Goal: Transaction & Acquisition: Purchase product/service

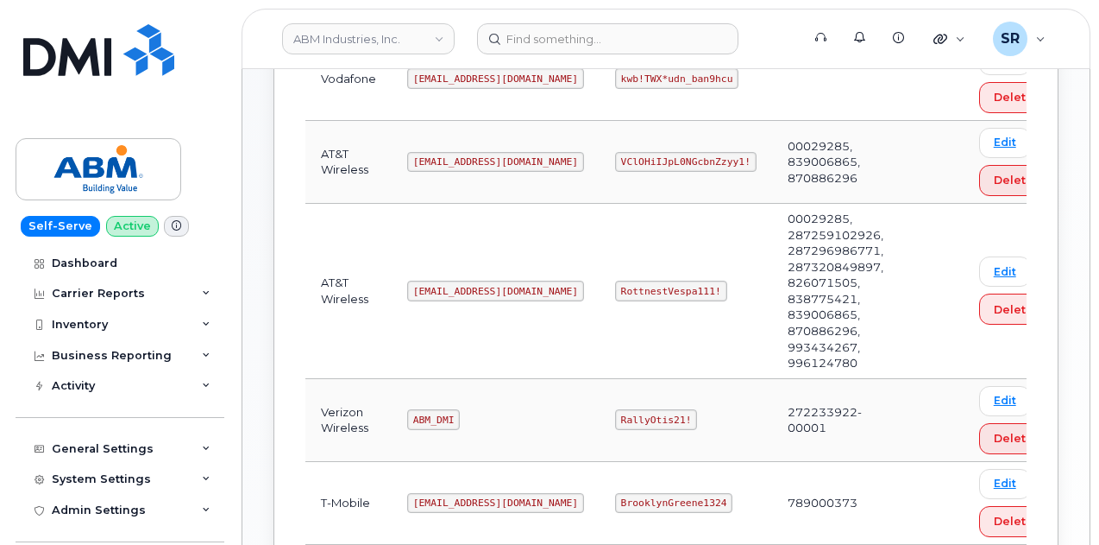
scroll to position [336, 0]
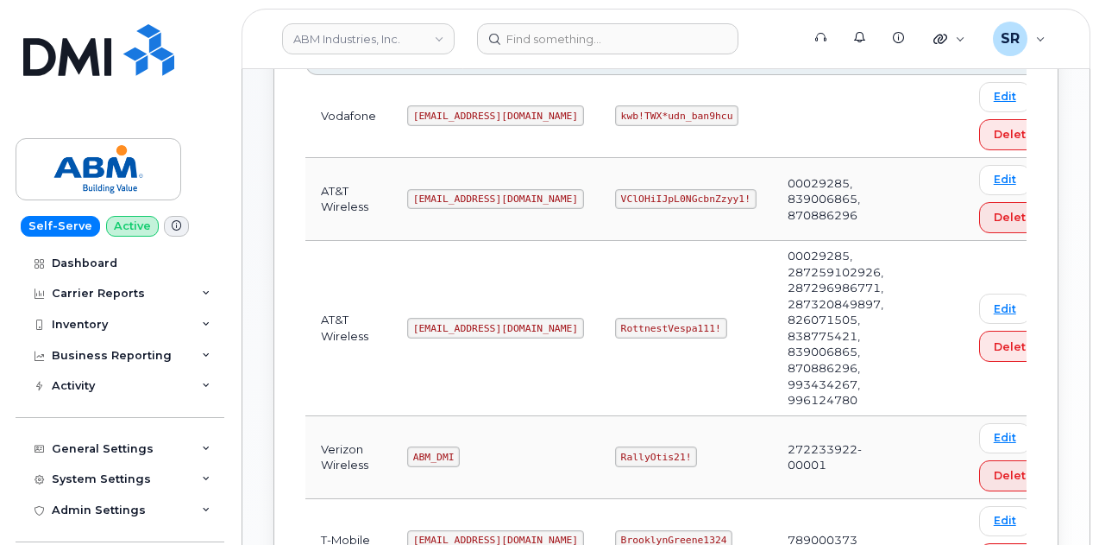
click at [444, 320] on code "abm@dminc.com" at bounding box center [495, 328] width 177 height 21
click at [444, 319] on code "abm@dminc.com" at bounding box center [495, 328] width 177 height 21
copy code "abm@dminc.com"
click at [615, 325] on code "RottnestVespa111!" at bounding box center [671, 328] width 112 height 21
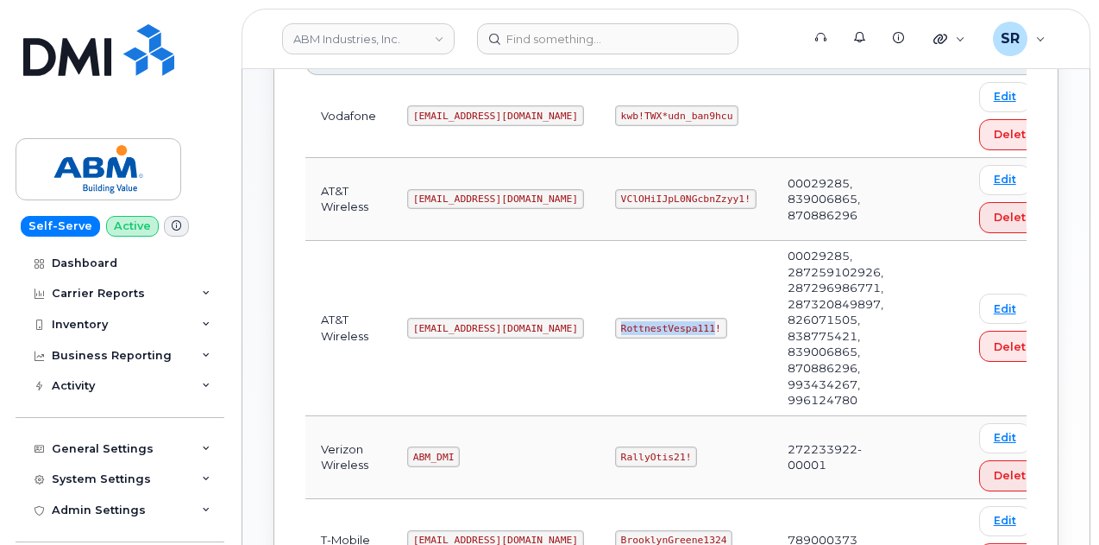
click at [615, 325] on code "RottnestVespa111!" at bounding box center [671, 328] width 112 height 21
copy code "RottnestVespa111!"
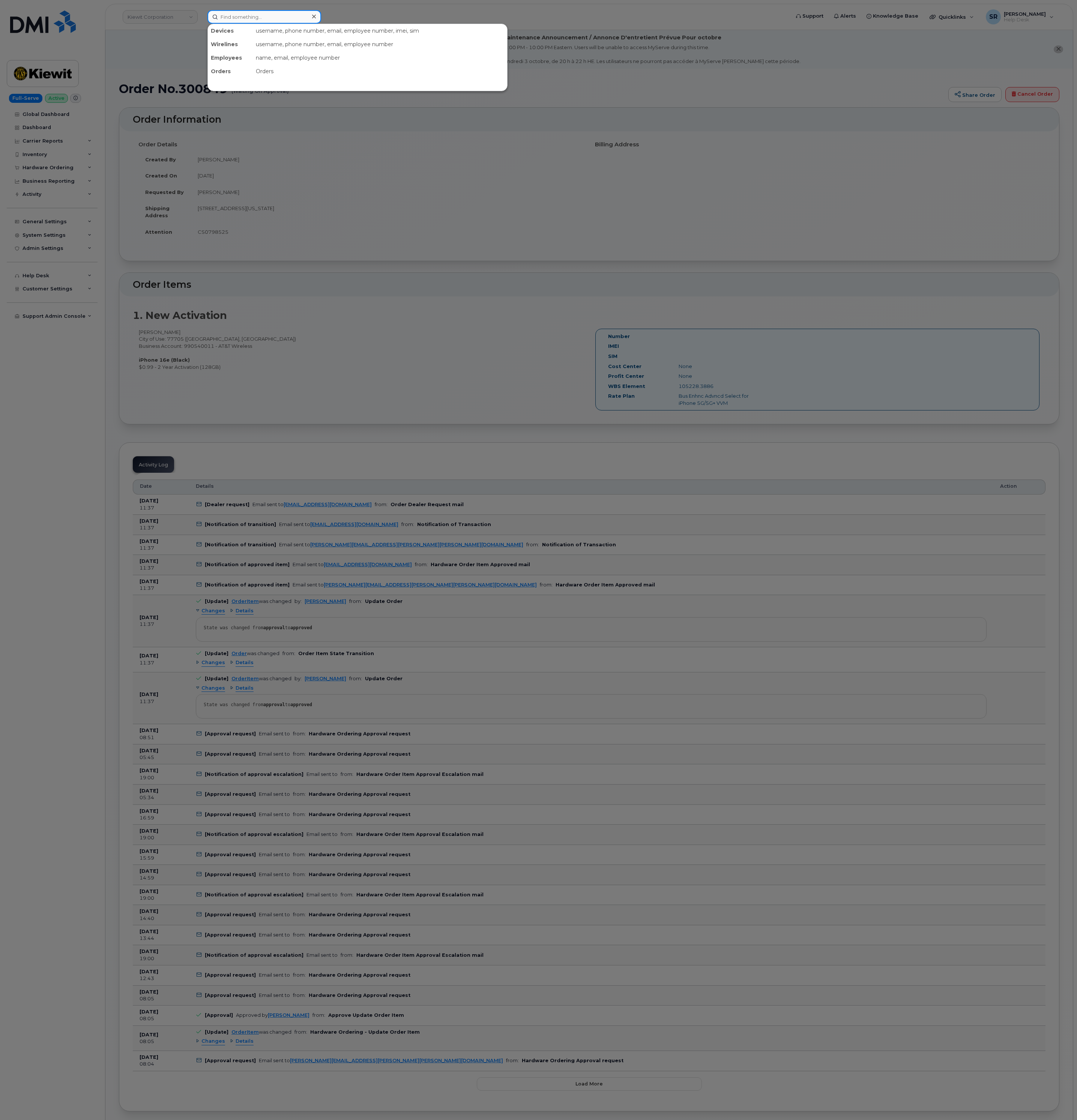
click at [253, 11] on input at bounding box center [264, 17] width 113 height 13
paste input "7077711830"
type input "7077711830"
click at [273, 47] on div "JORDAN HEEB" at bounding box center [248, 47] width 73 height 7
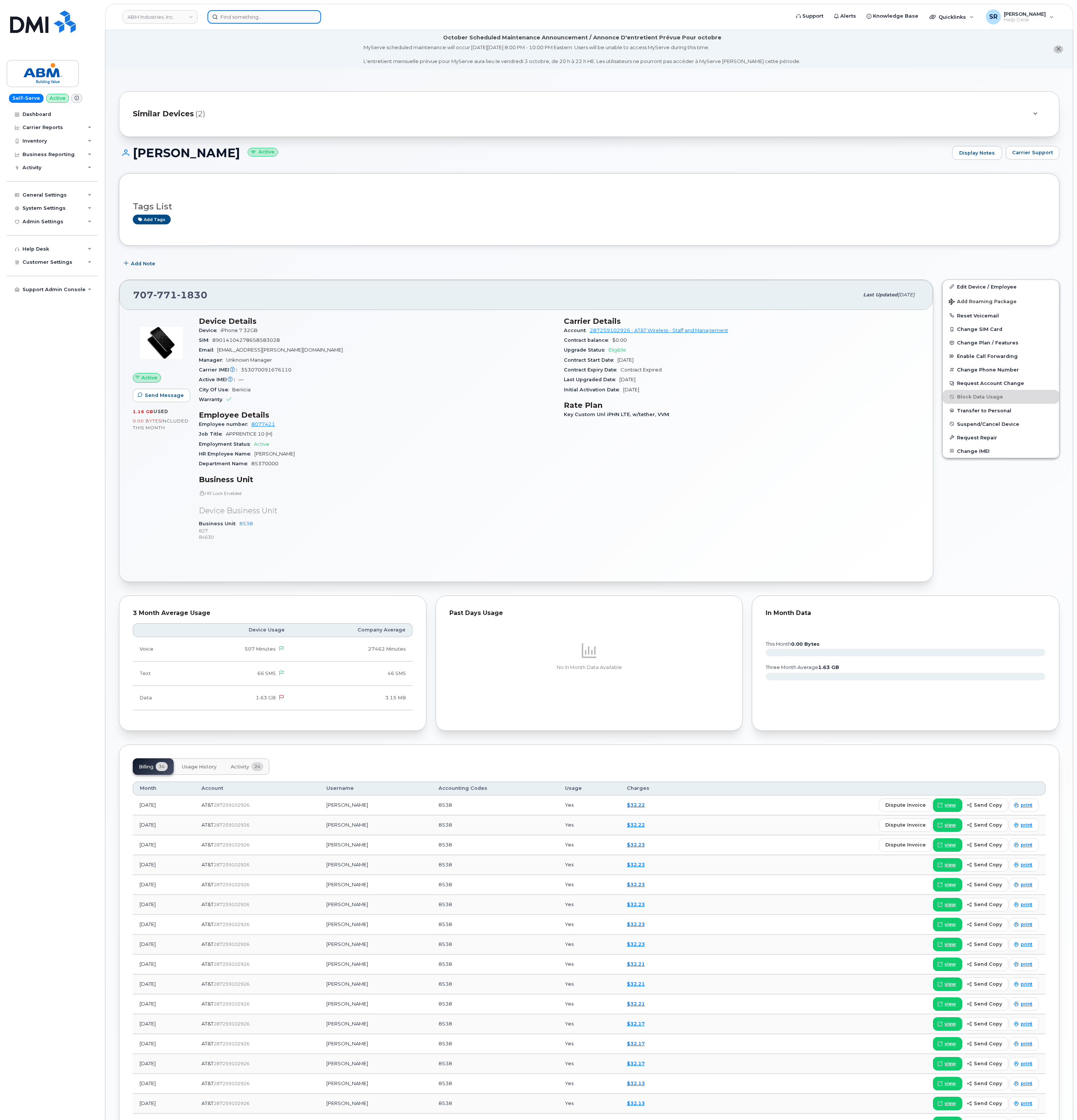
click at [238, 18] on input at bounding box center [264, 17] width 113 height 13
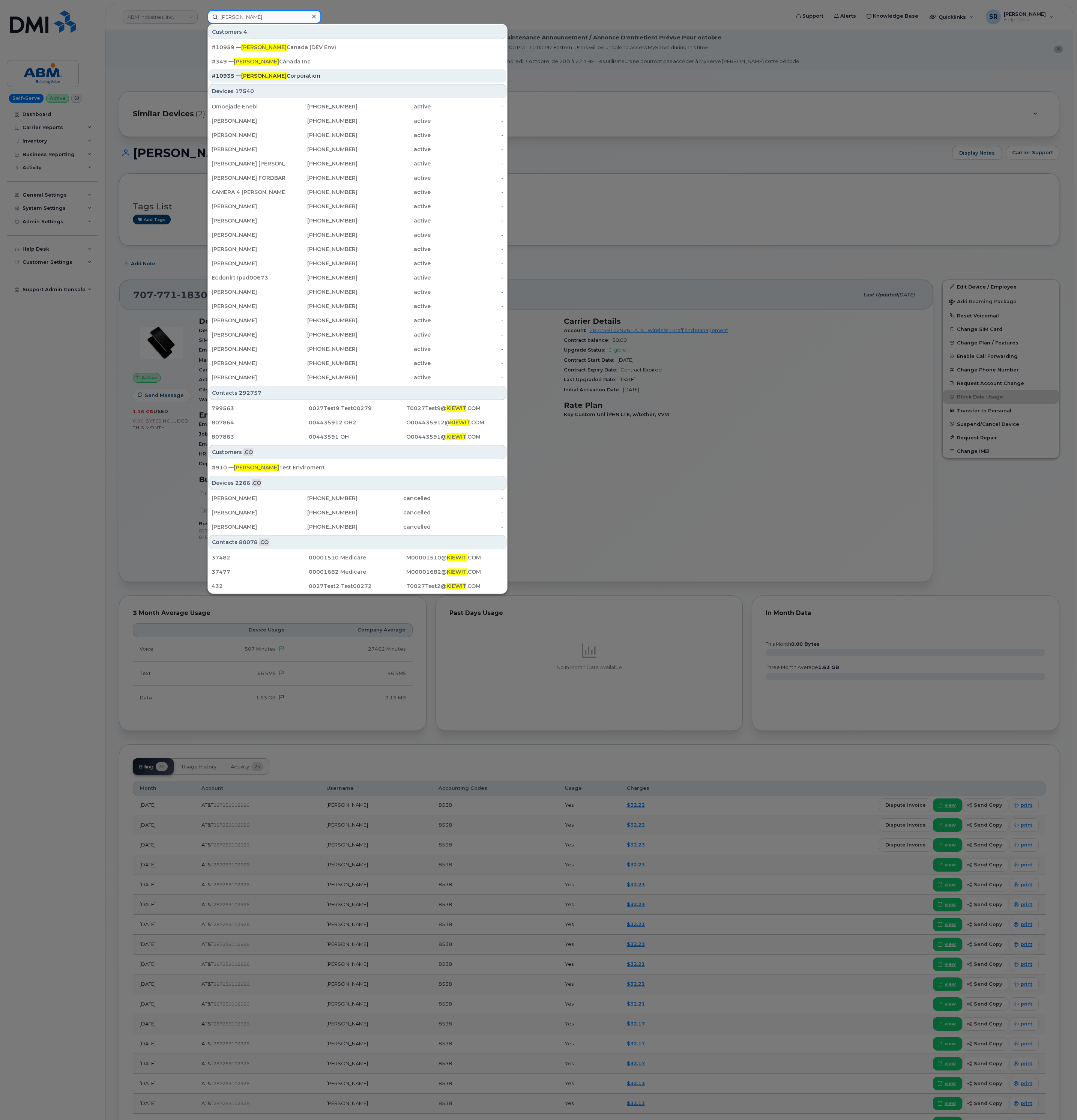
type input "kiewit"
click at [302, 77] on div "#10935 — Kiewit Corporation" at bounding box center [357, 76] width 292 height 7
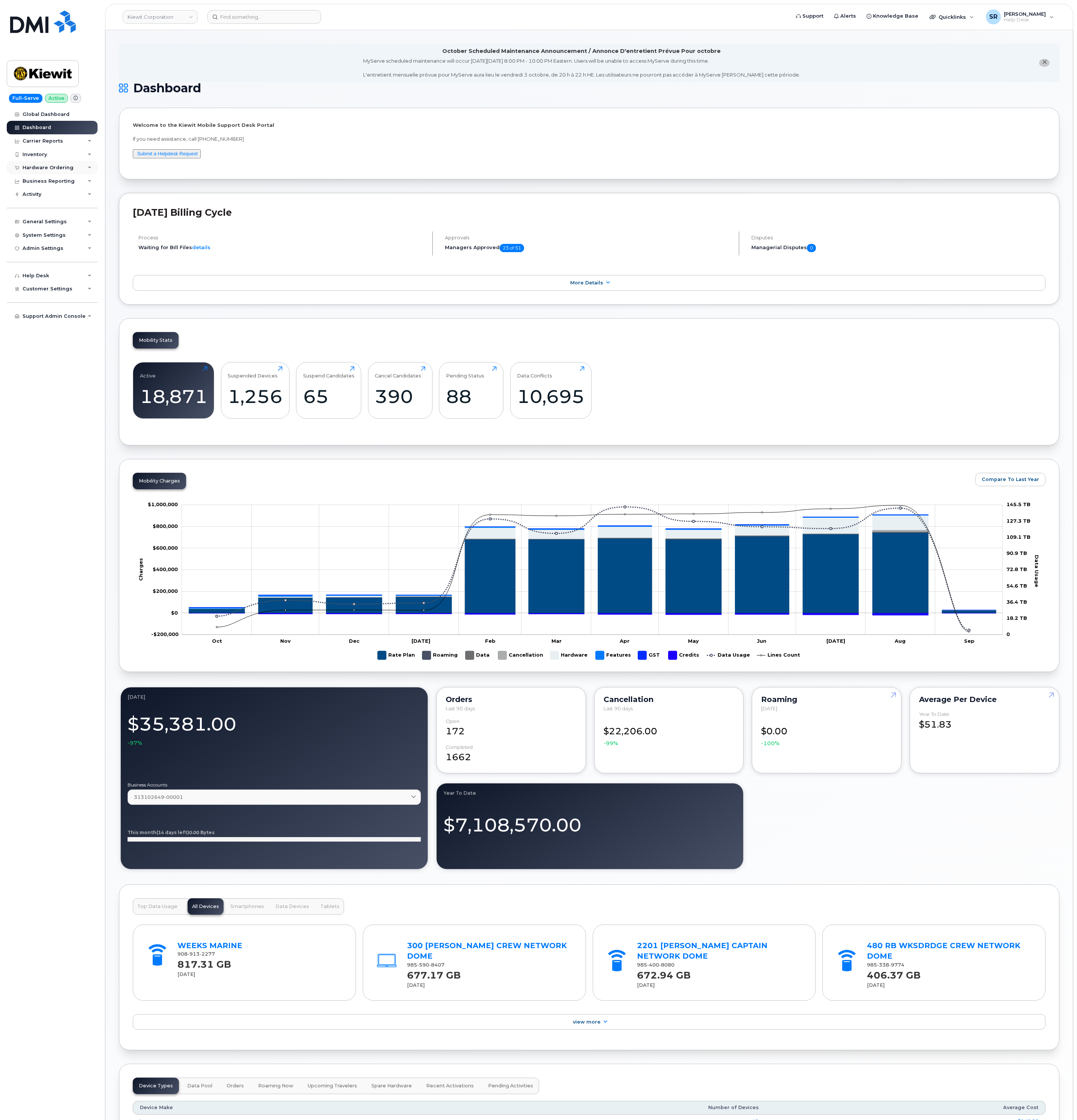
click at [69, 165] on div "Hardware Ordering" at bounding box center [48, 168] width 51 height 6
click at [37, 193] on div "Orders" at bounding box center [35, 196] width 18 height 7
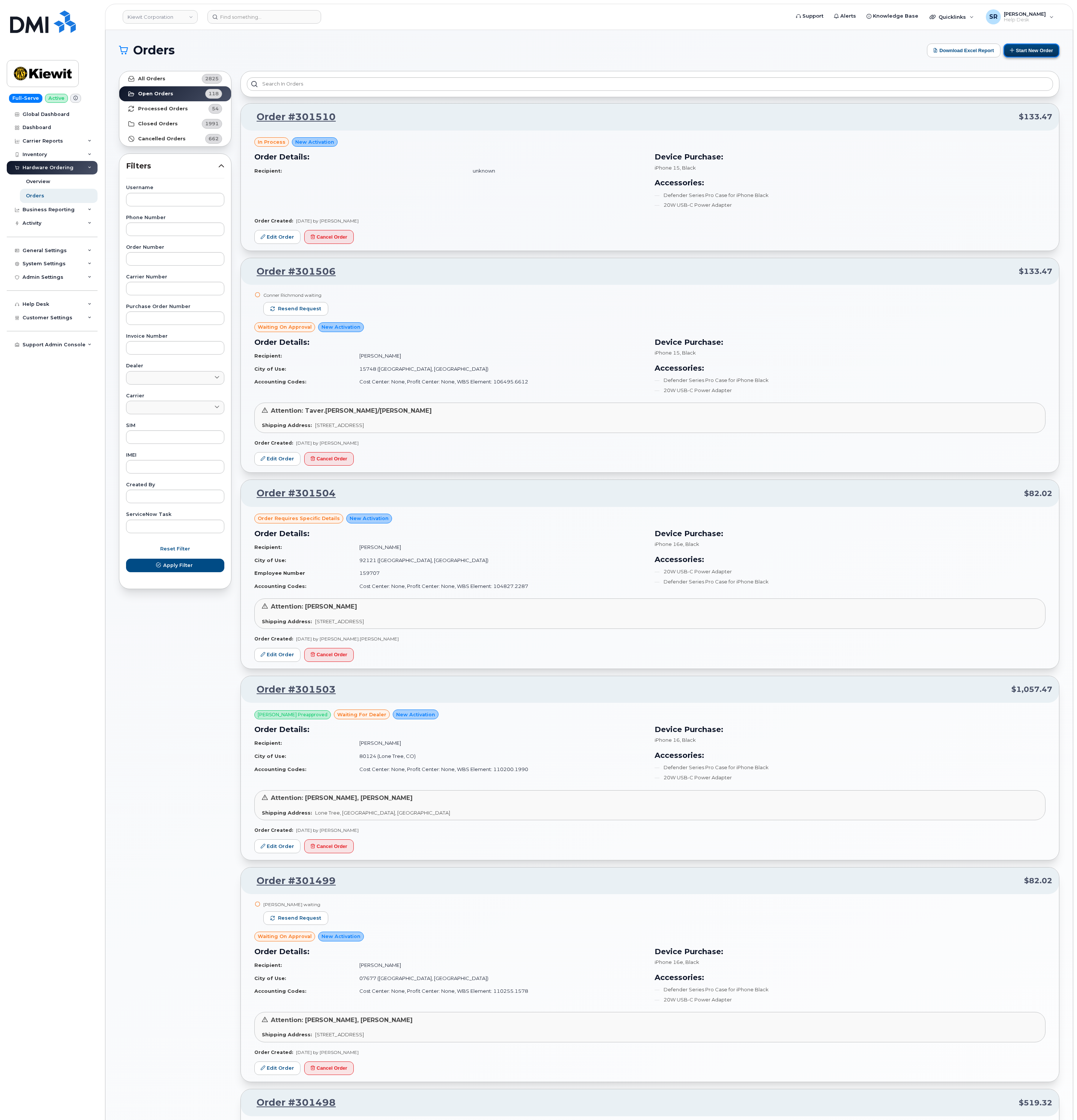
click at [1019, 48] on button "Start New Order" at bounding box center [1031, 50] width 56 height 14
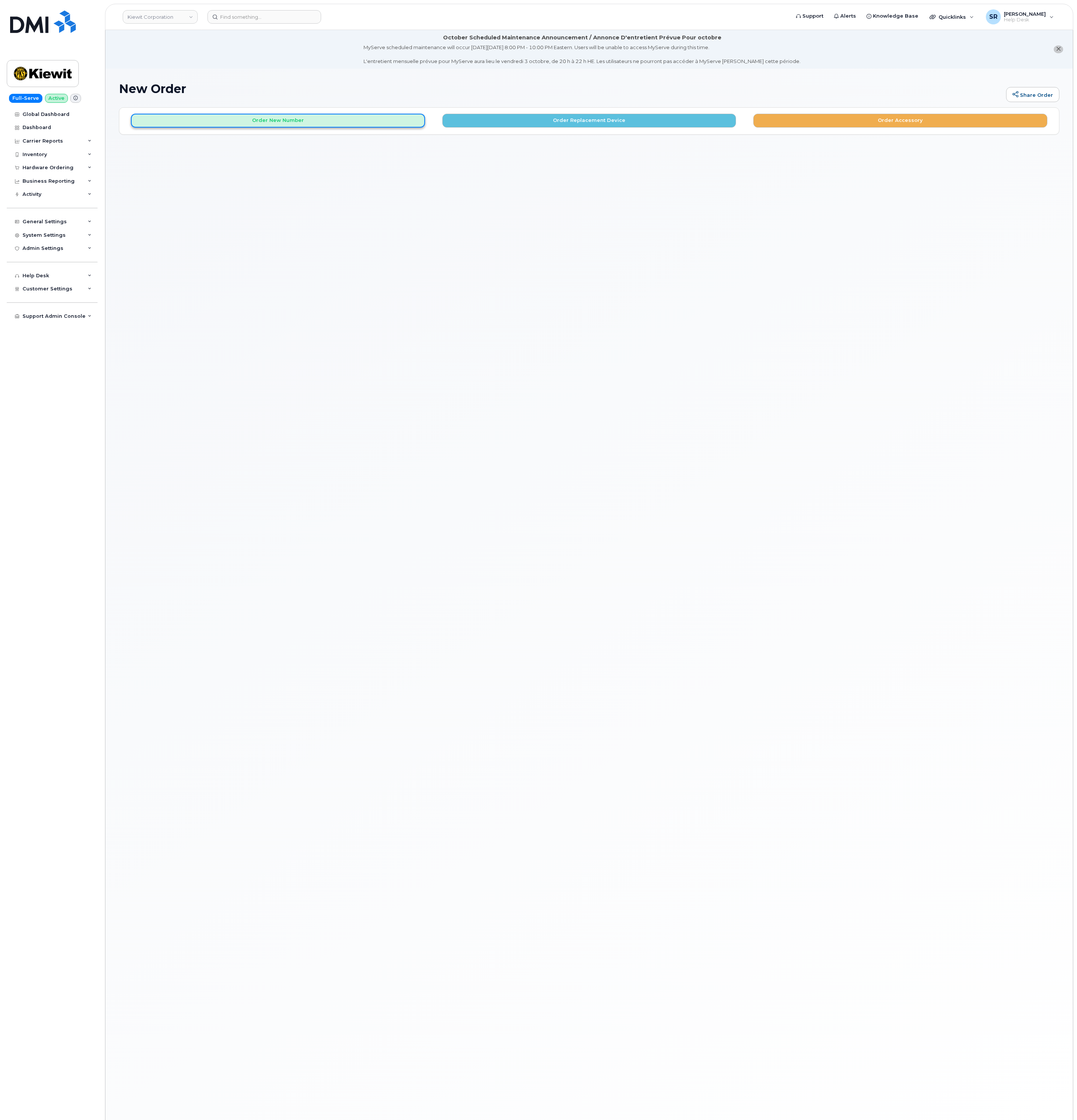
click at [404, 114] on button "Order New Number" at bounding box center [278, 120] width 294 height 14
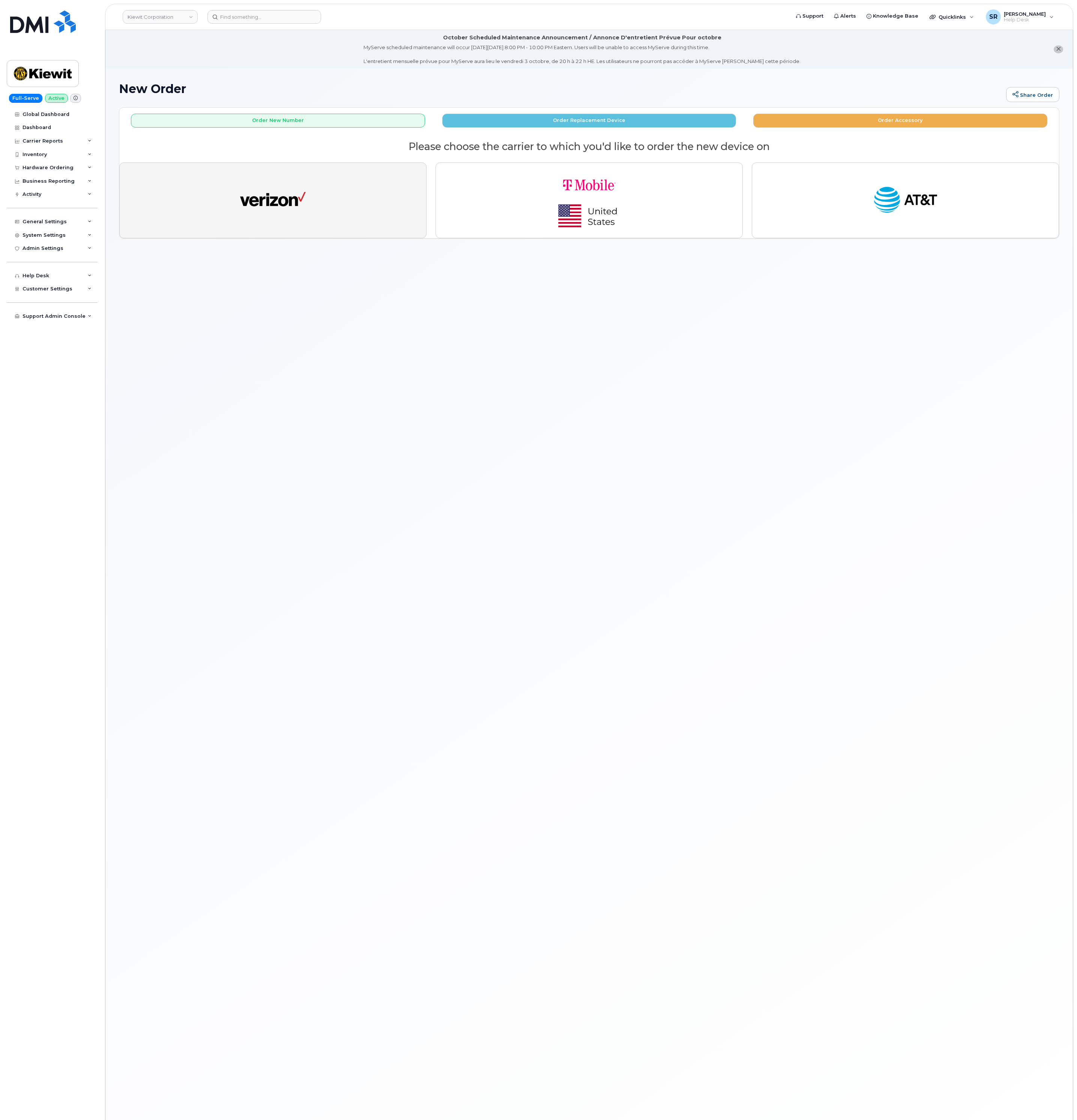
click at [388, 193] on button "button" at bounding box center [273, 200] width 307 height 76
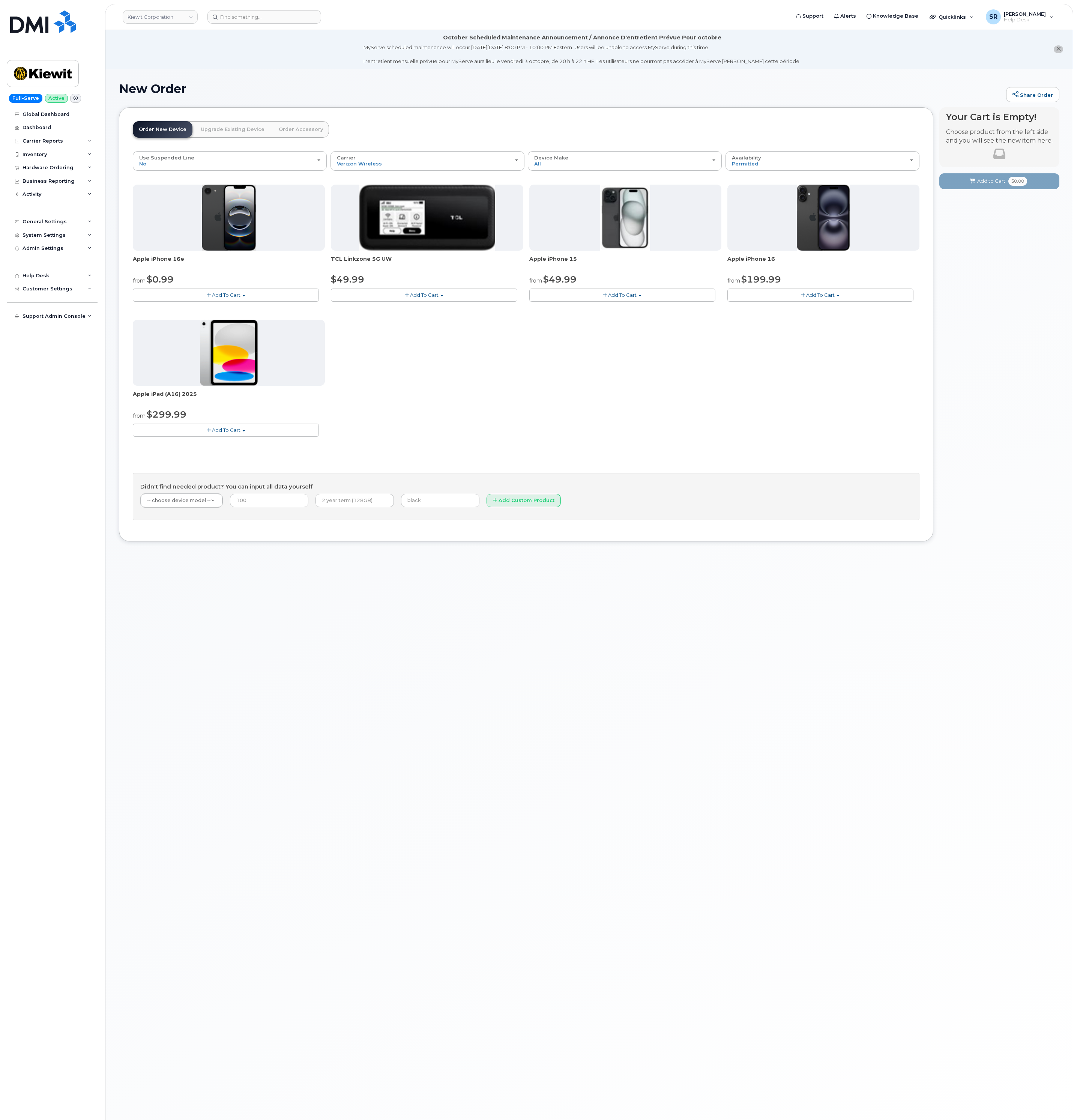
click at [218, 298] on span "Add To Cart" at bounding box center [226, 295] width 29 height 6
click at [193, 310] on link "$0.99 - 2 Year Activation (128GB)" at bounding box center [183, 309] width 97 height 10
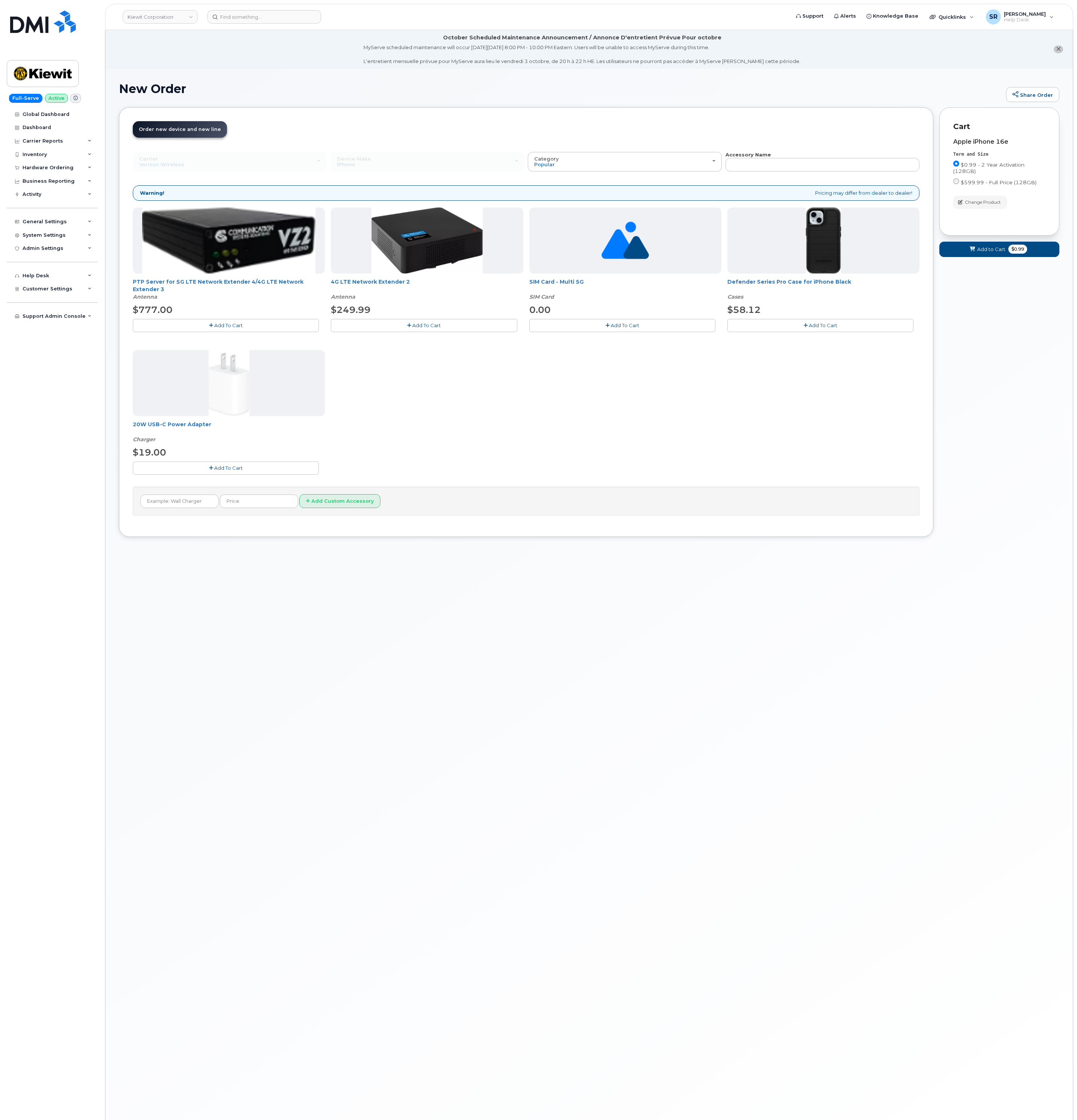
click at [822, 329] on button "Add To Cart" at bounding box center [820, 326] width 186 height 13
click at [260, 465] on button "Add To Cart" at bounding box center [226, 468] width 186 height 13
click at [957, 372] on button "Add to Cart $78.11" at bounding box center [999, 368] width 120 height 15
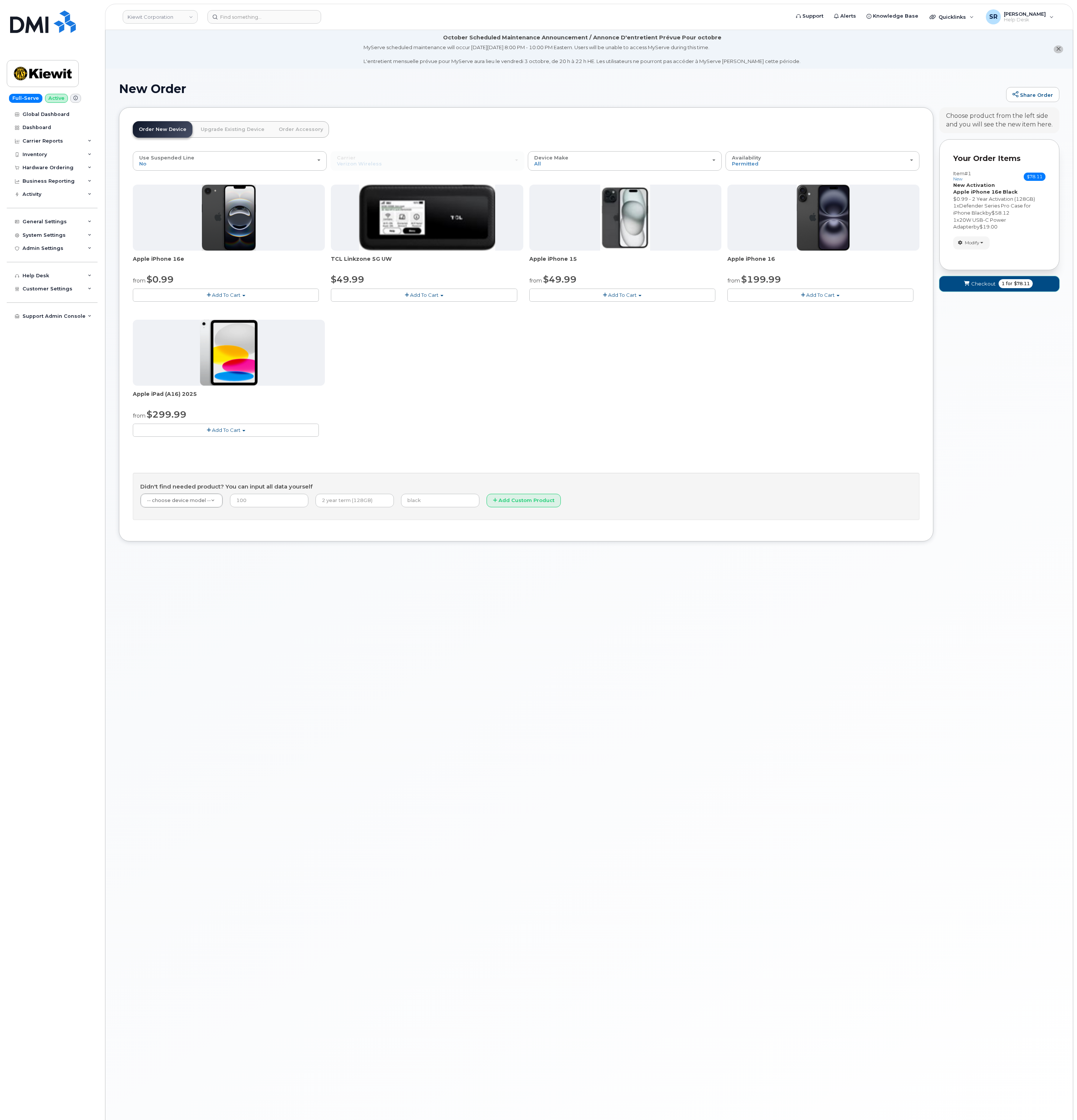
click at [1015, 288] on span "1 for $78.11" at bounding box center [1015, 283] width 34 height 9
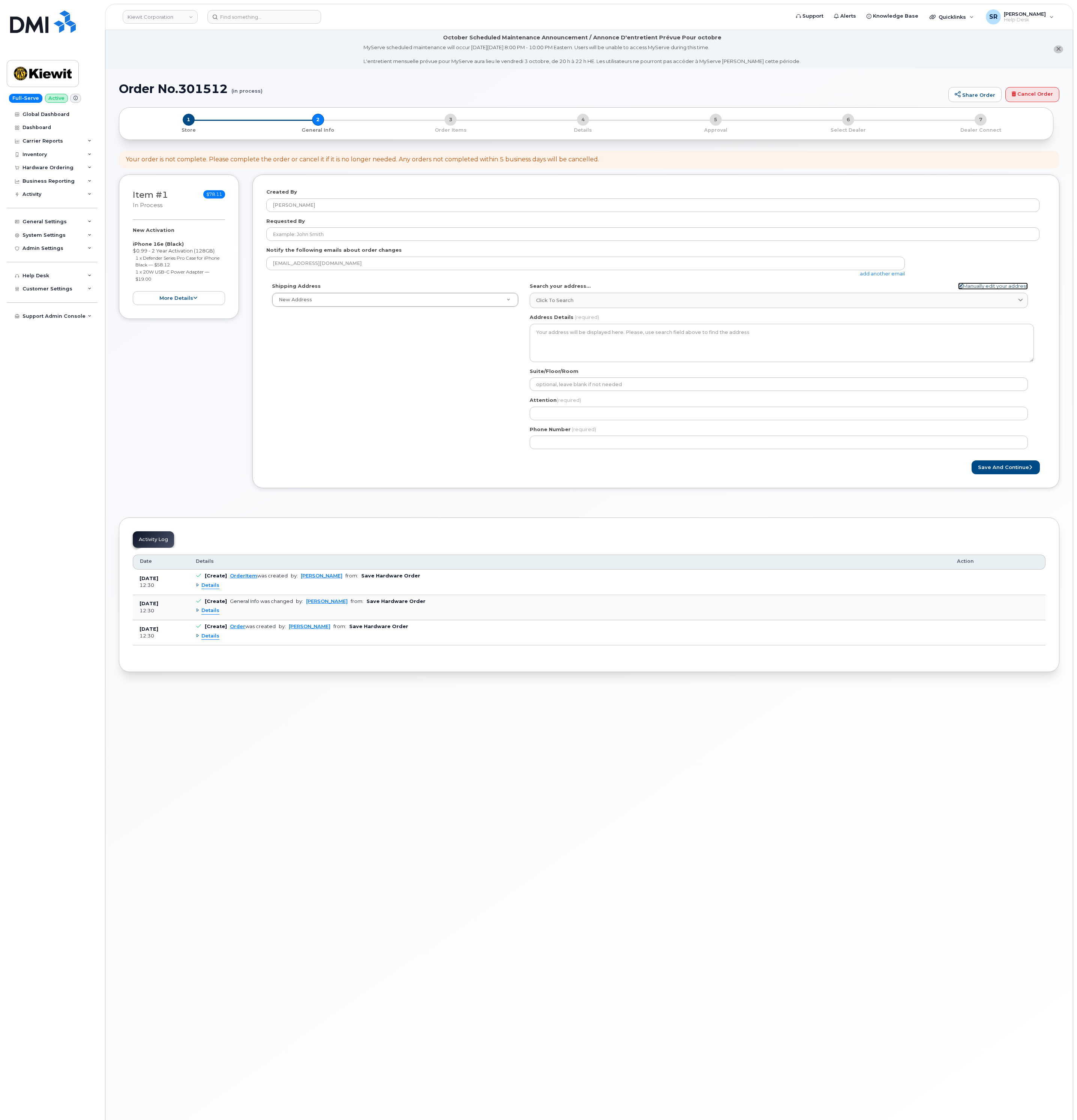
click at [989, 286] on link "Manually edit your address" at bounding box center [993, 286] width 70 height 7
select select
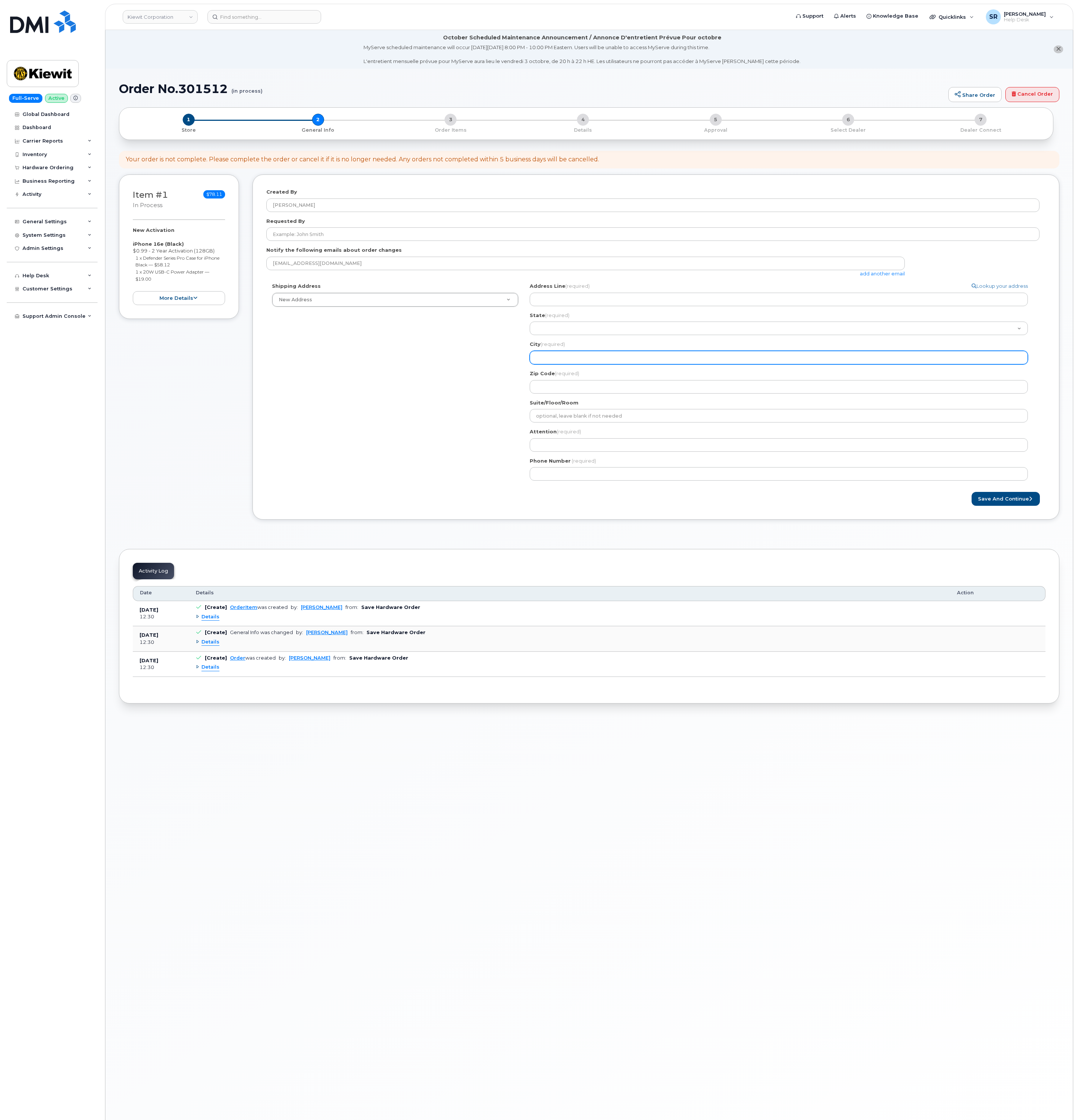
click at [585, 363] on input "City (required)" at bounding box center [779, 357] width 498 height 13
select select
type input "P"
select select
type input "Pl"
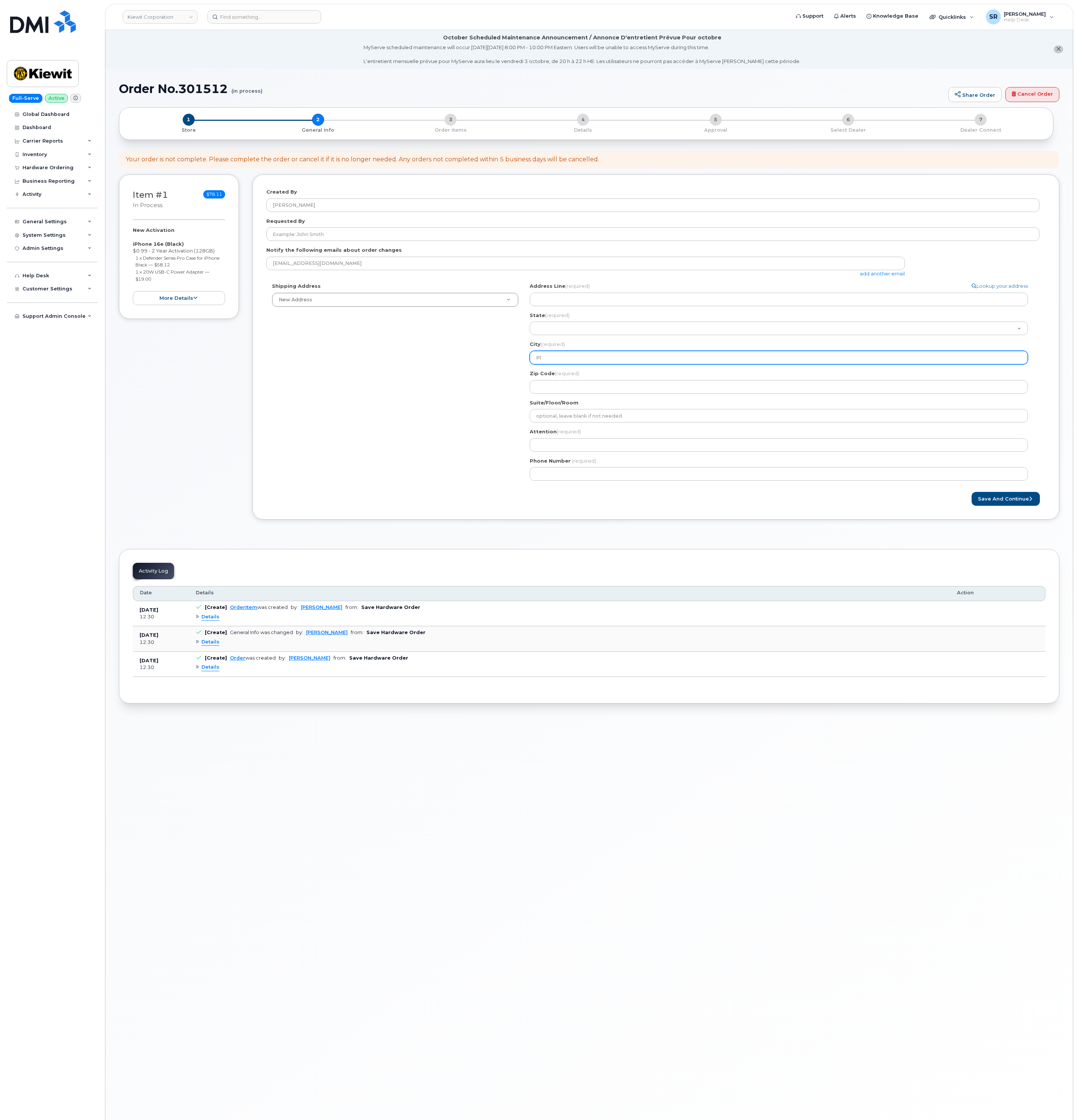
select select
type input "Pla"
select select
type input "Plat"
select select
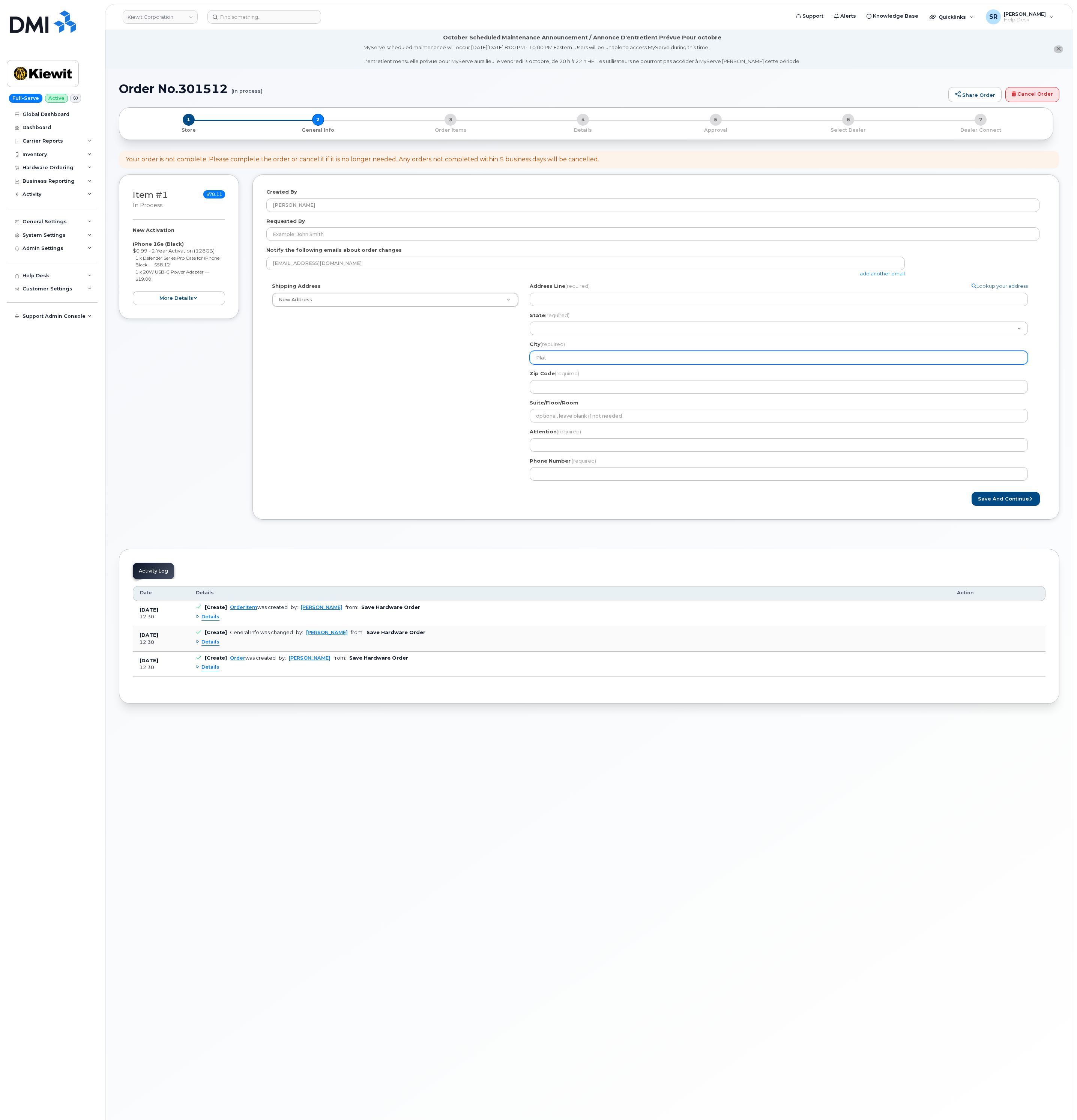
type input "[PERSON_NAME]"
select select
type input "Platts"
select select
type input "Plattsm"
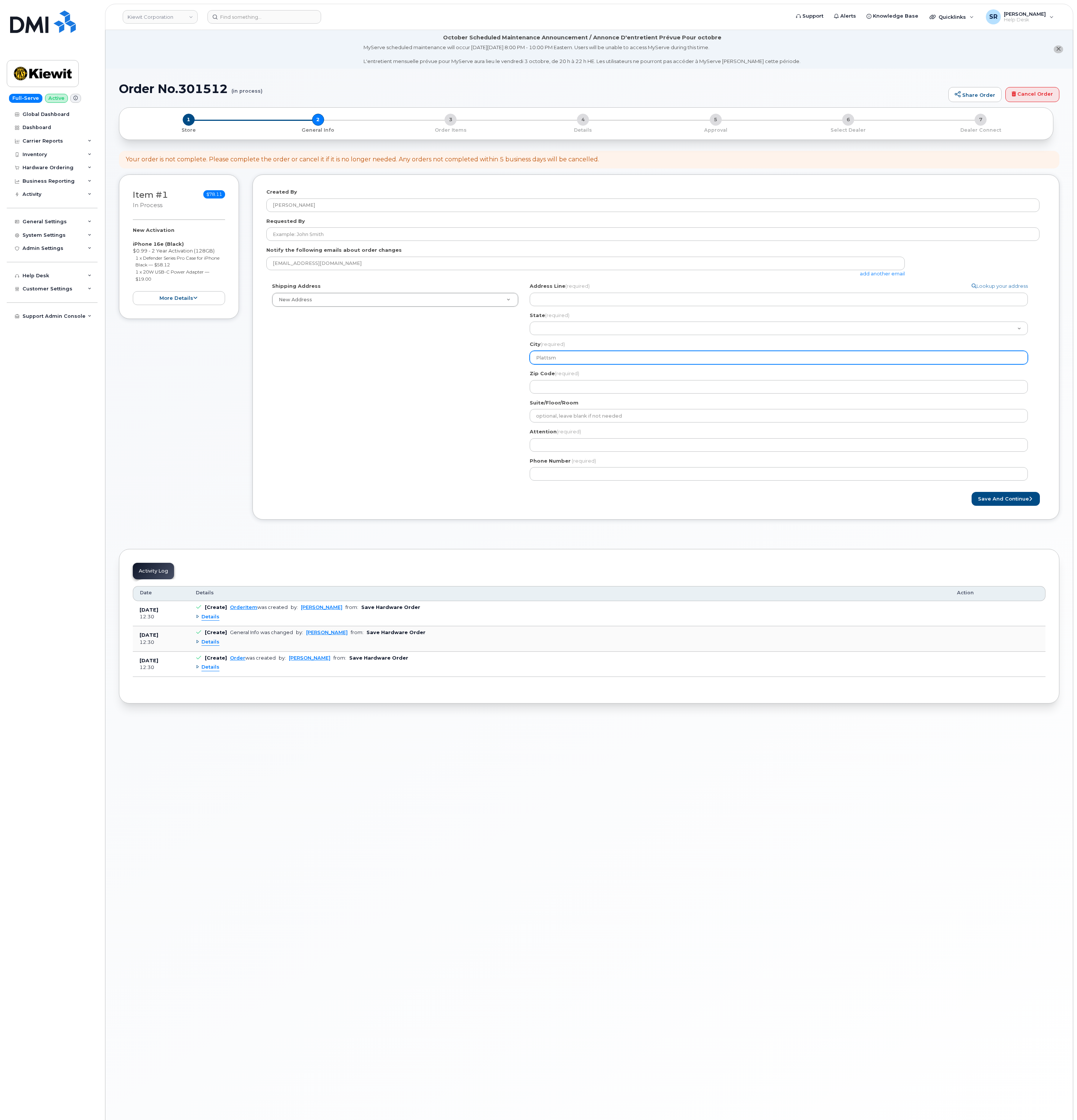
select select
type input "Plattsmo"
select select
type input "Plattsmou"
select select
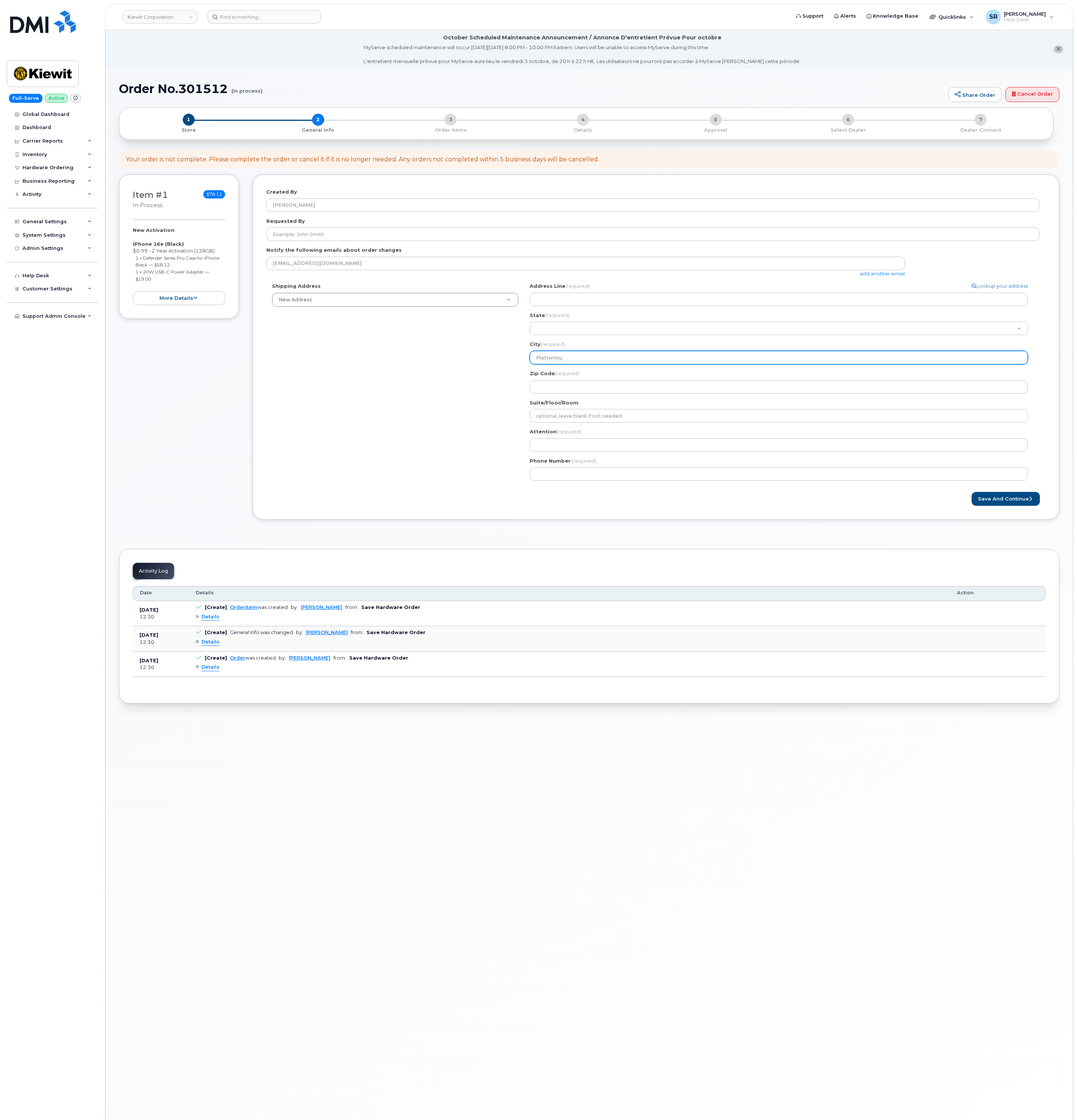
type input "Plattsmout"
select select
type input "Plattsmouth"
click at [474, 366] on div "Shipping Address New Address New Address 2306 foreman rd 6747 Old Us highway 27…" at bounding box center [653, 384] width 773 height 204
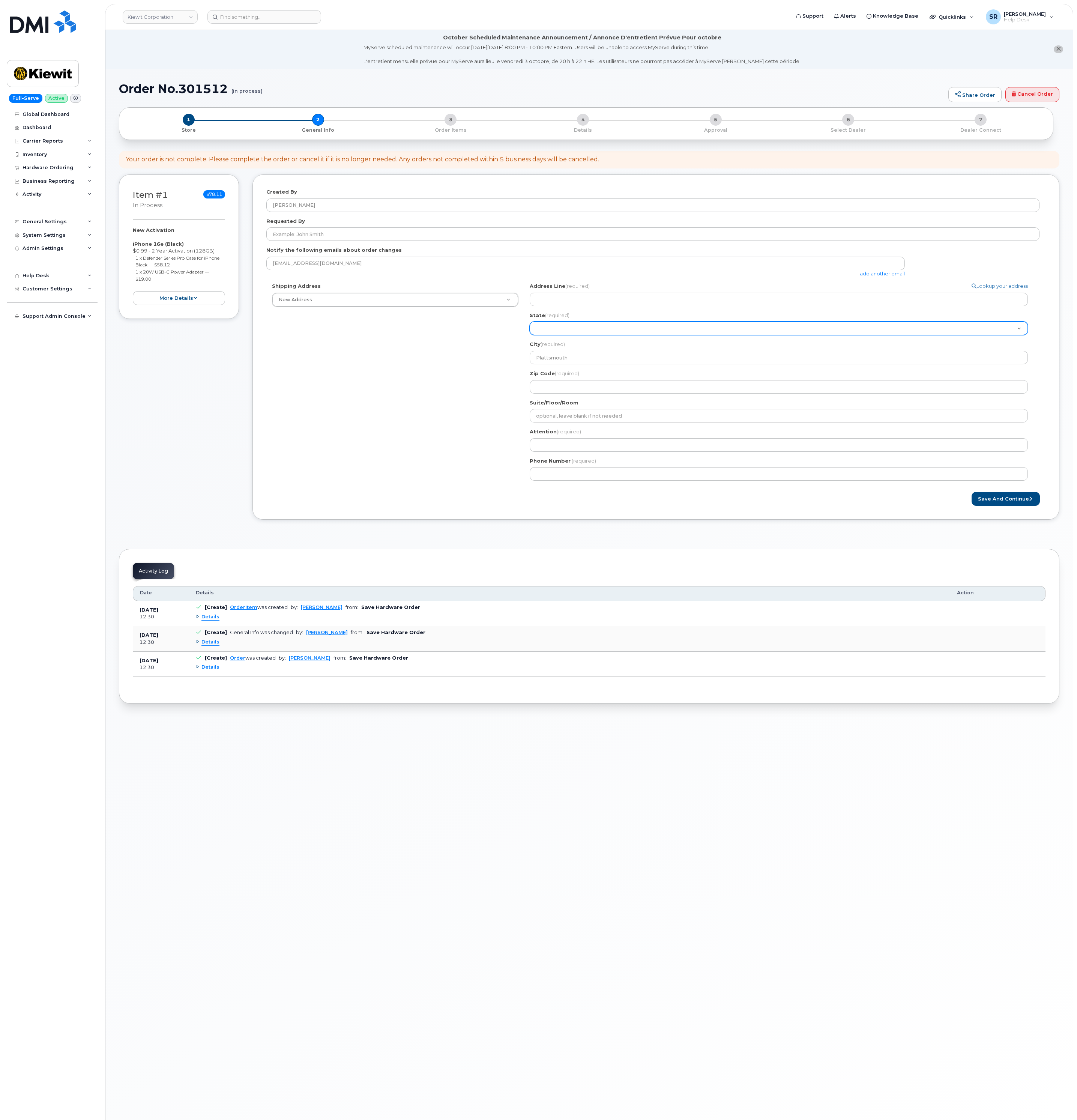
click at [580, 331] on select "Alabama Alaska American Samoa Arizona Arkansas California Colorado Connecticut …" at bounding box center [779, 328] width 498 height 13
select select "NE"
click at [530, 322] on select "Alabama Alaska American Samoa Arizona Arkansas California Colorado Connecticut …" at bounding box center [779, 328] width 498 height 13
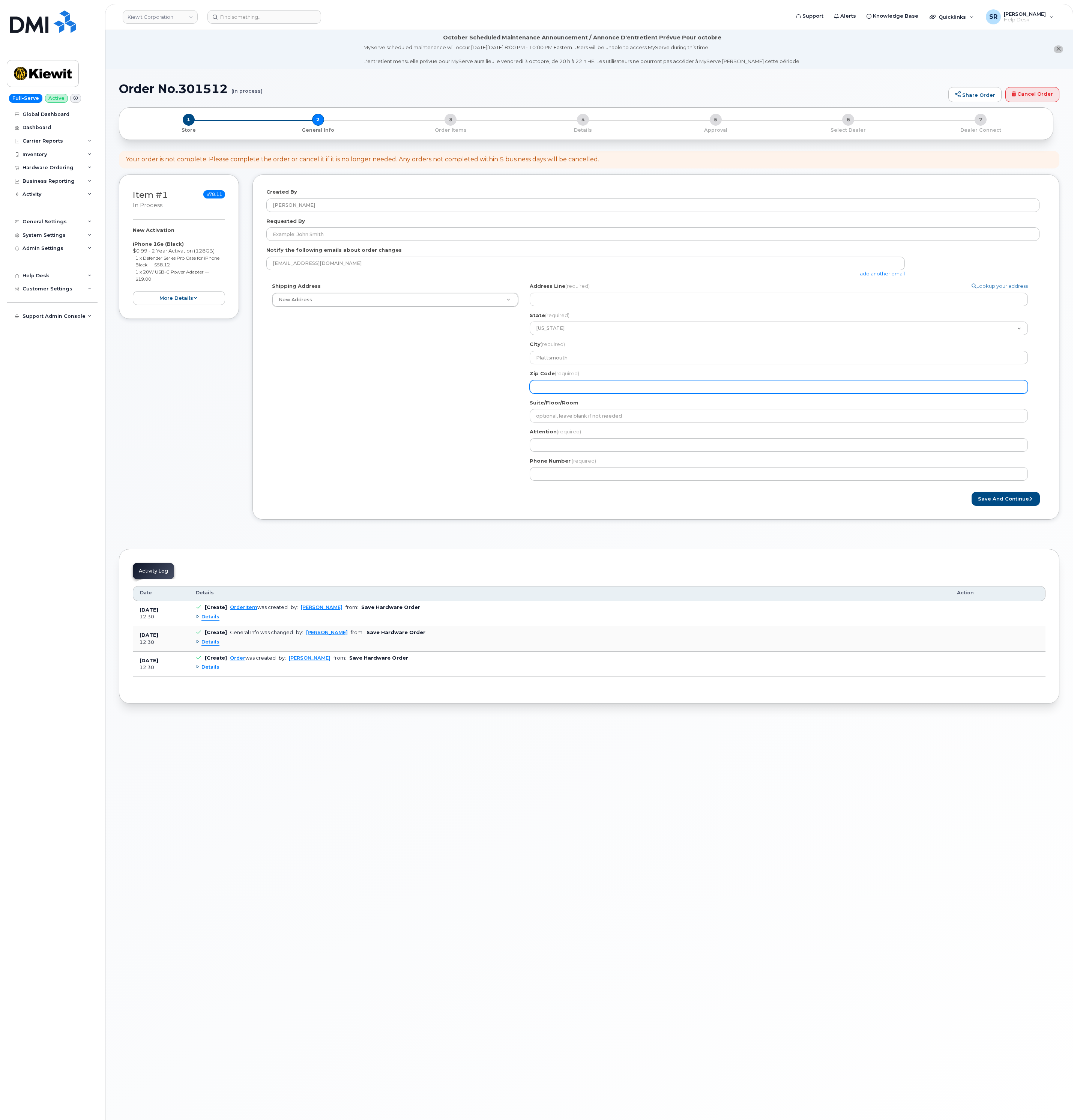
click at [600, 385] on input "Zip Code (required)" at bounding box center [779, 387] width 498 height 13
click at [447, 436] on div "Shipping Address New Address New Address 2306 foreman rd 6747 Old Us highway 27…" at bounding box center [653, 384] width 773 height 204
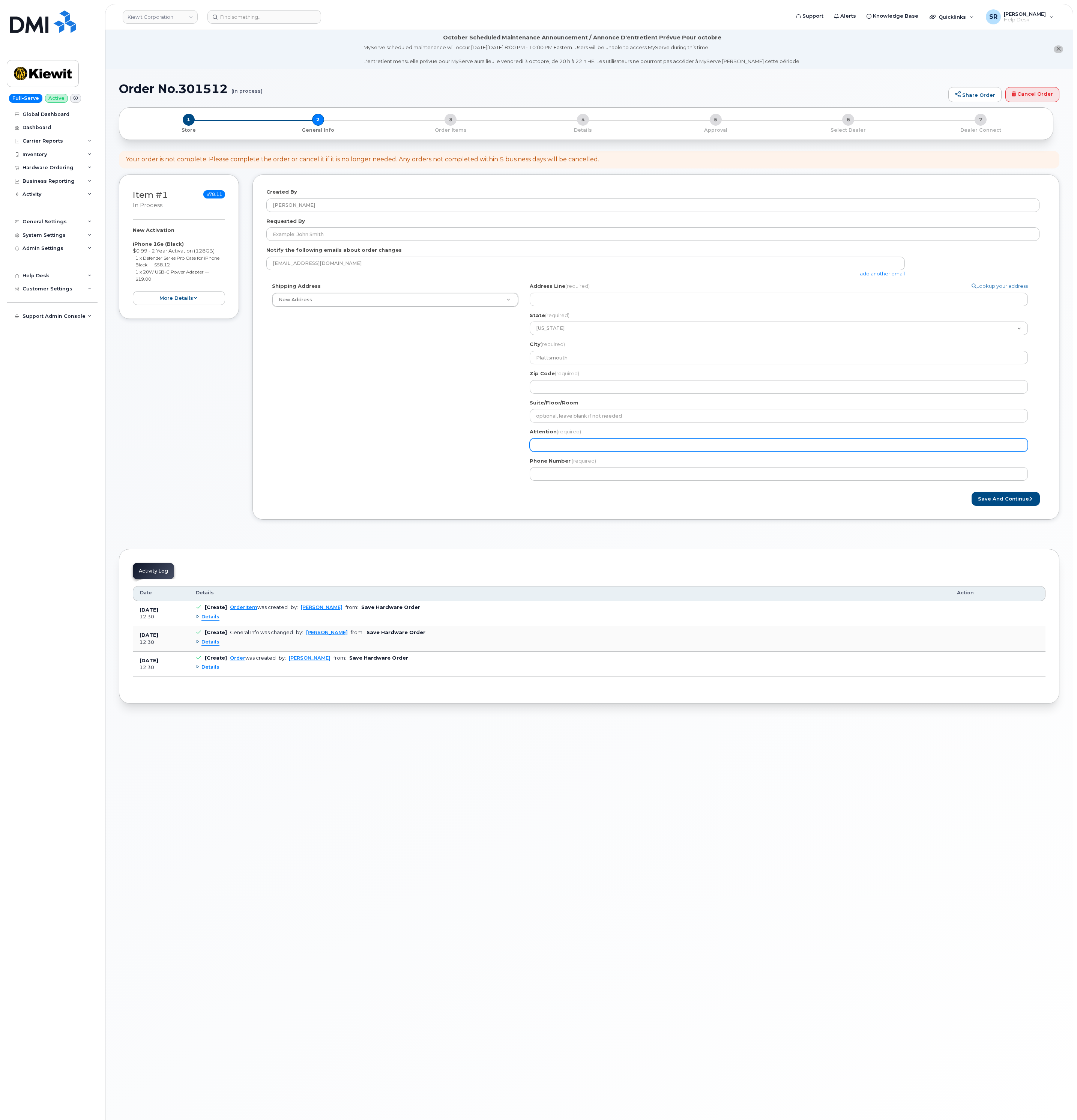
click at [571, 448] on input "Attention (required)" at bounding box center [779, 445] width 498 height 13
click at [489, 450] on div "Shipping Address New Address New Address 2306 foreman rd 6747 Old Us highway 27…" at bounding box center [653, 384] width 773 height 204
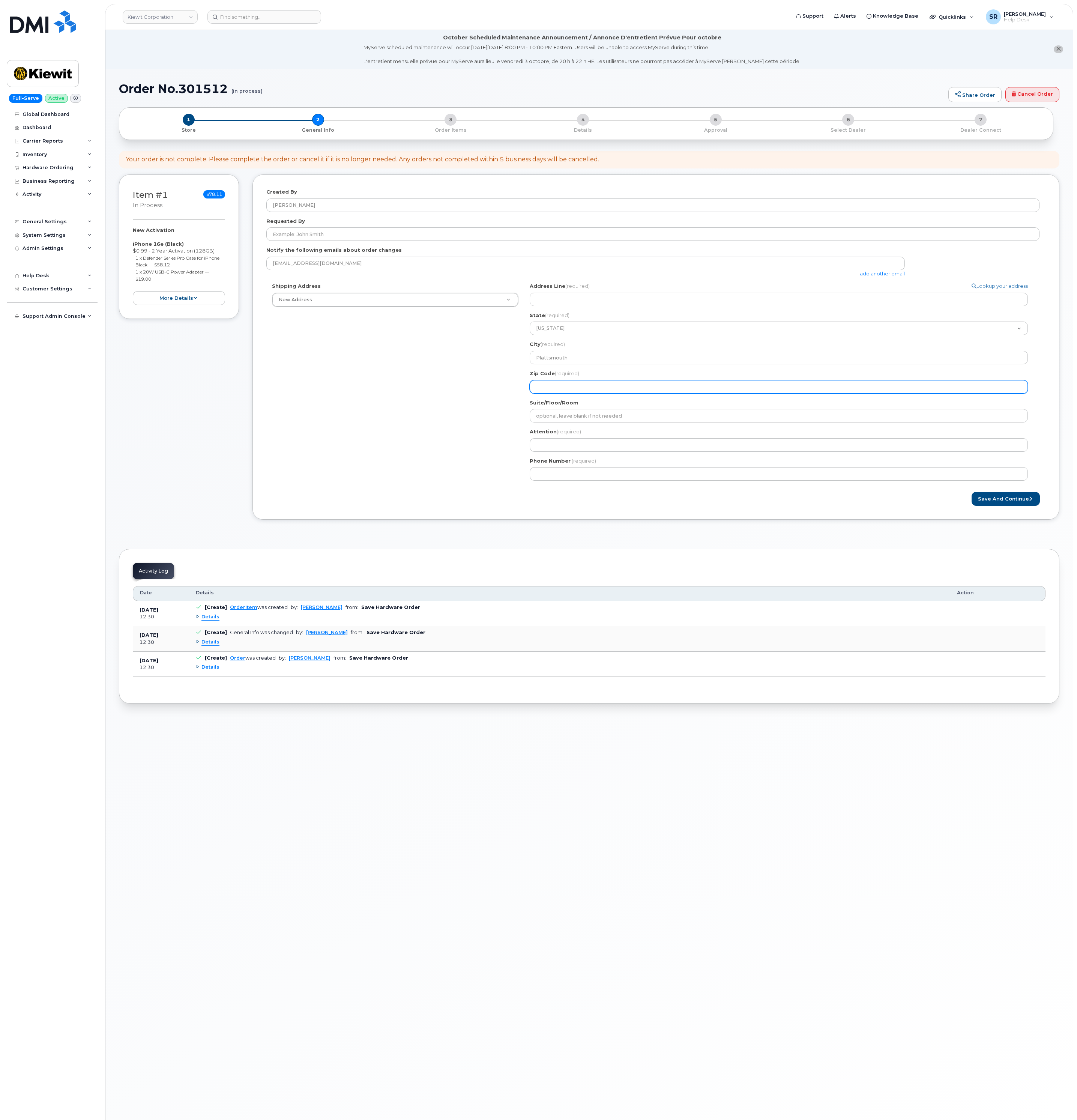
click at [570, 386] on input "Zip Code (required)" at bounding box center [779, 387] width 498 height 13
paste input "68048"
select select
type input "68048"
click at [464, 400] on div "Shipping Address New Address New Address 2306 foreman rd 6747 Old Us highway 27…" at bounding box center [653, 384] width 773 height 204
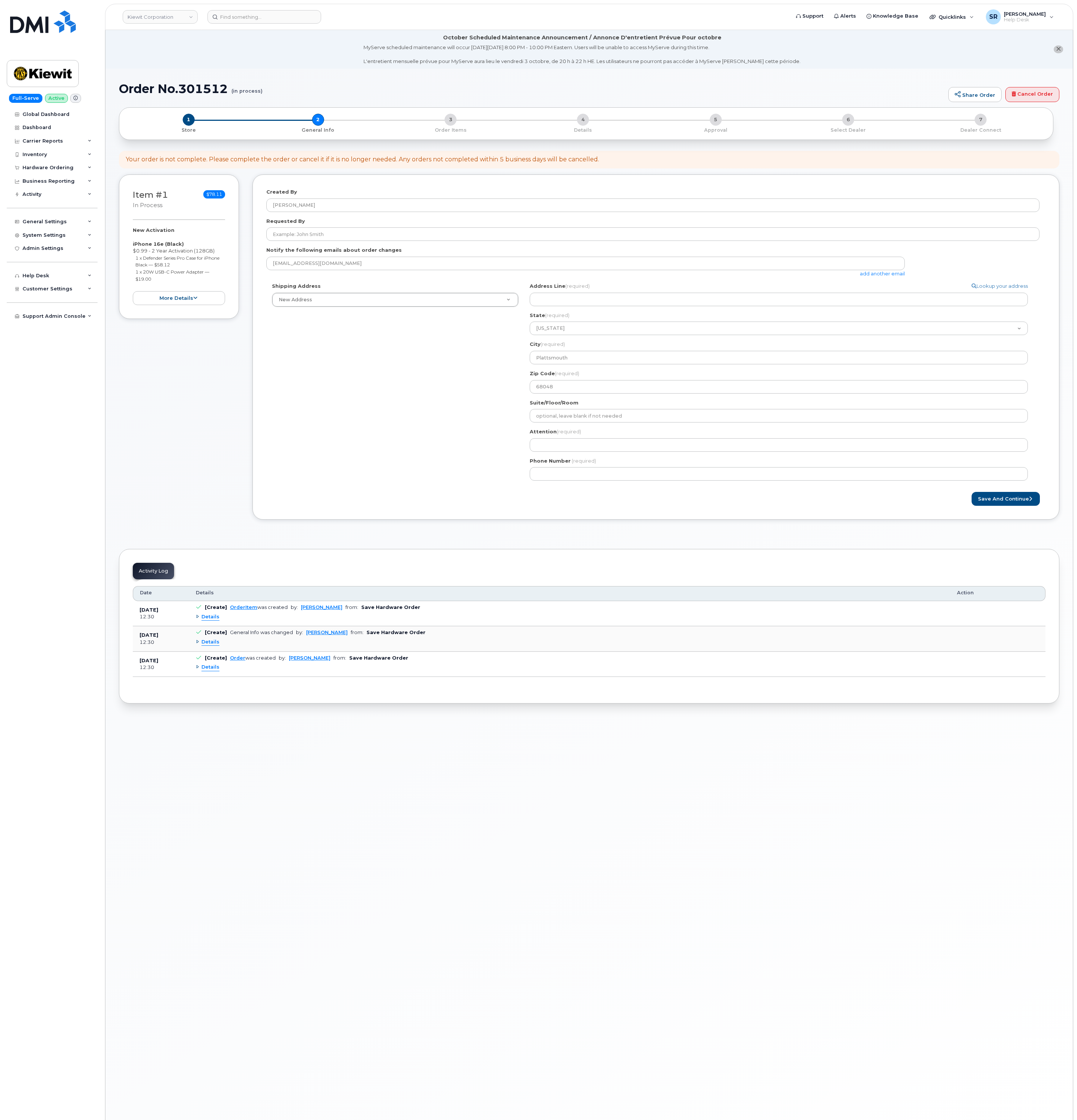
click at [612, 314] on div "State (required) Alabama Alaska American Samoa Arizona Arkansas California Colo…" at bounding box center [782, 323] width 504 height 23
click at [612, 308] on div "Address Line (required) Lookup your address State (required) Alabama Alaska Ame…" at bounding box center [782, 338] width 504 height 111
click at [615, 299] on input "Address Line (required)" at bounding box center [779, 299] width 498 height 13
click at [430, 417] on div "Shipping Address New Address New Address 2306 foreman rd 6747 Old Us highway 27…" at bounding box center [653, 384] width 773 height 204
click at [571, 300] on input "Address Line (required)" at bounding box center [779, 299] width 498 height 13
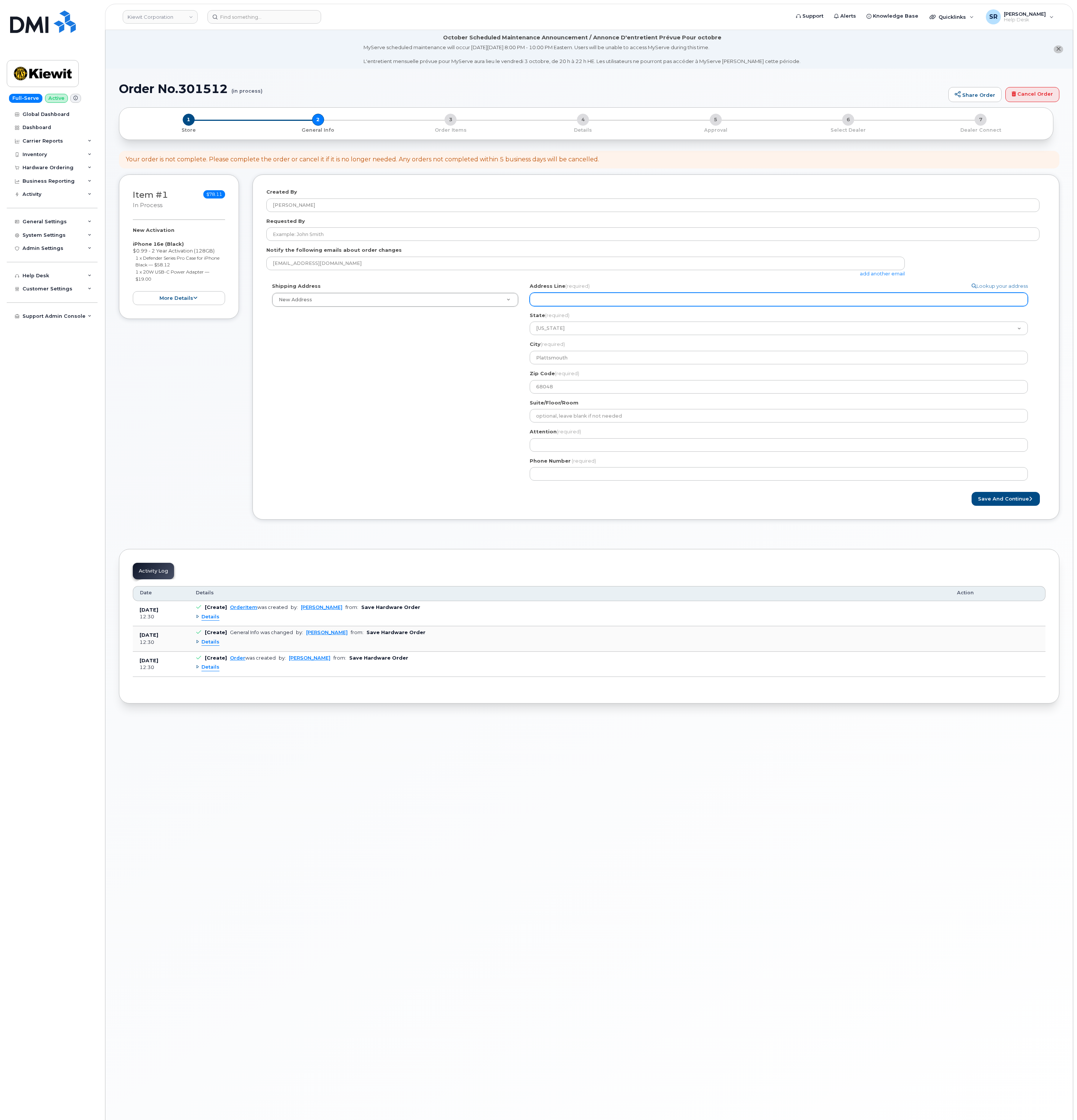
click at [582, 304] on input "Address Line (required)" at bounding box center [779, 299] width 498 height 13
click at [609, 295] on input "Address Line (required)" at bounding box center [779, 299] width 498 height 13
paste input "615 Lincoln Ave"
select select
type input "615 Lincoln Ave"
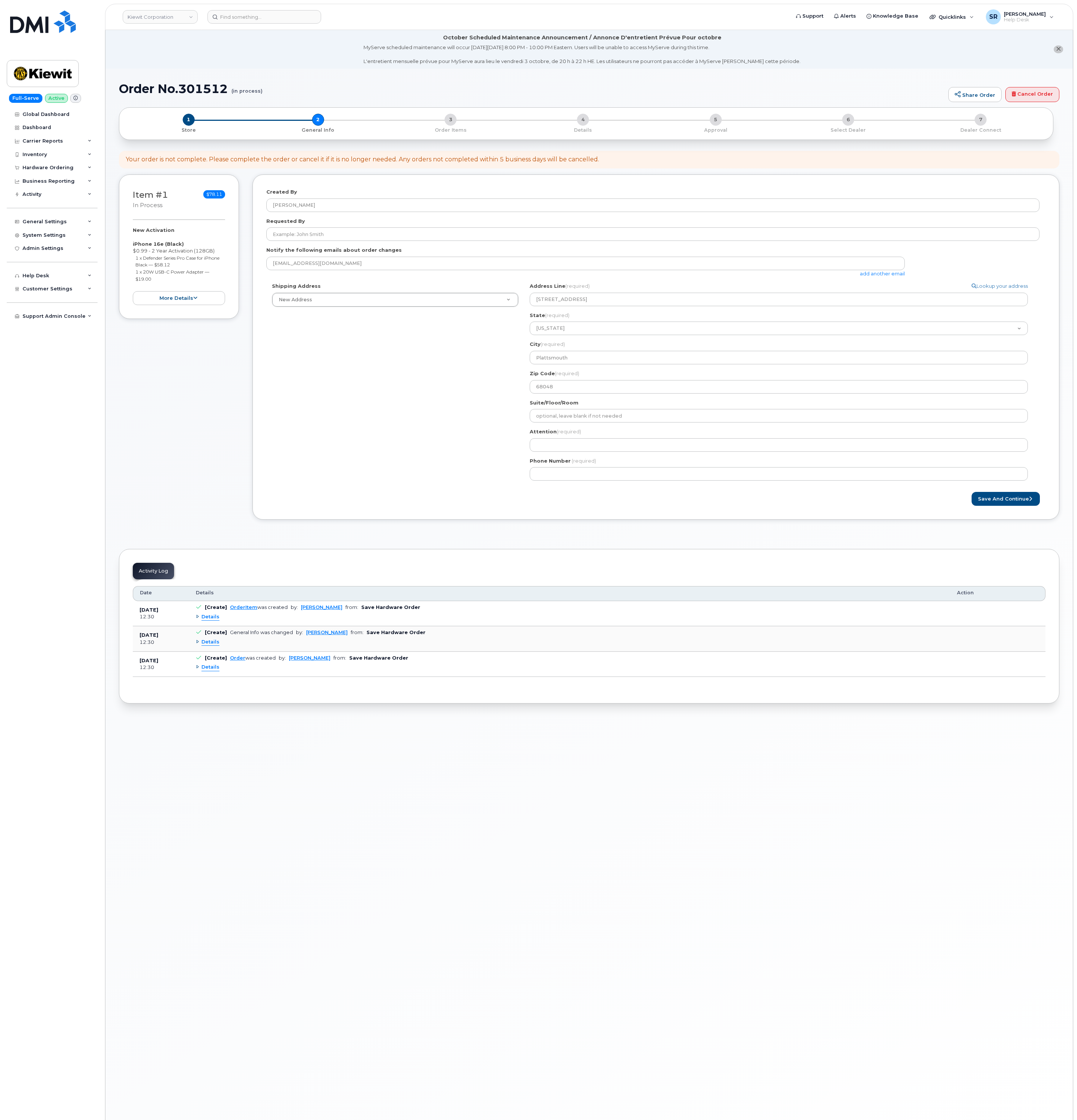
click at [423, 396] on div "Shipping Address New Address New Address 2306 foreman rd 6747 Old Us highway 27…" at bounding box center [653, 384] width 773 height 204
click at [571, 440] on input "Attention (required)" at bounding box center [779, 445] width 498 height 13
select select
type input "T"
select select
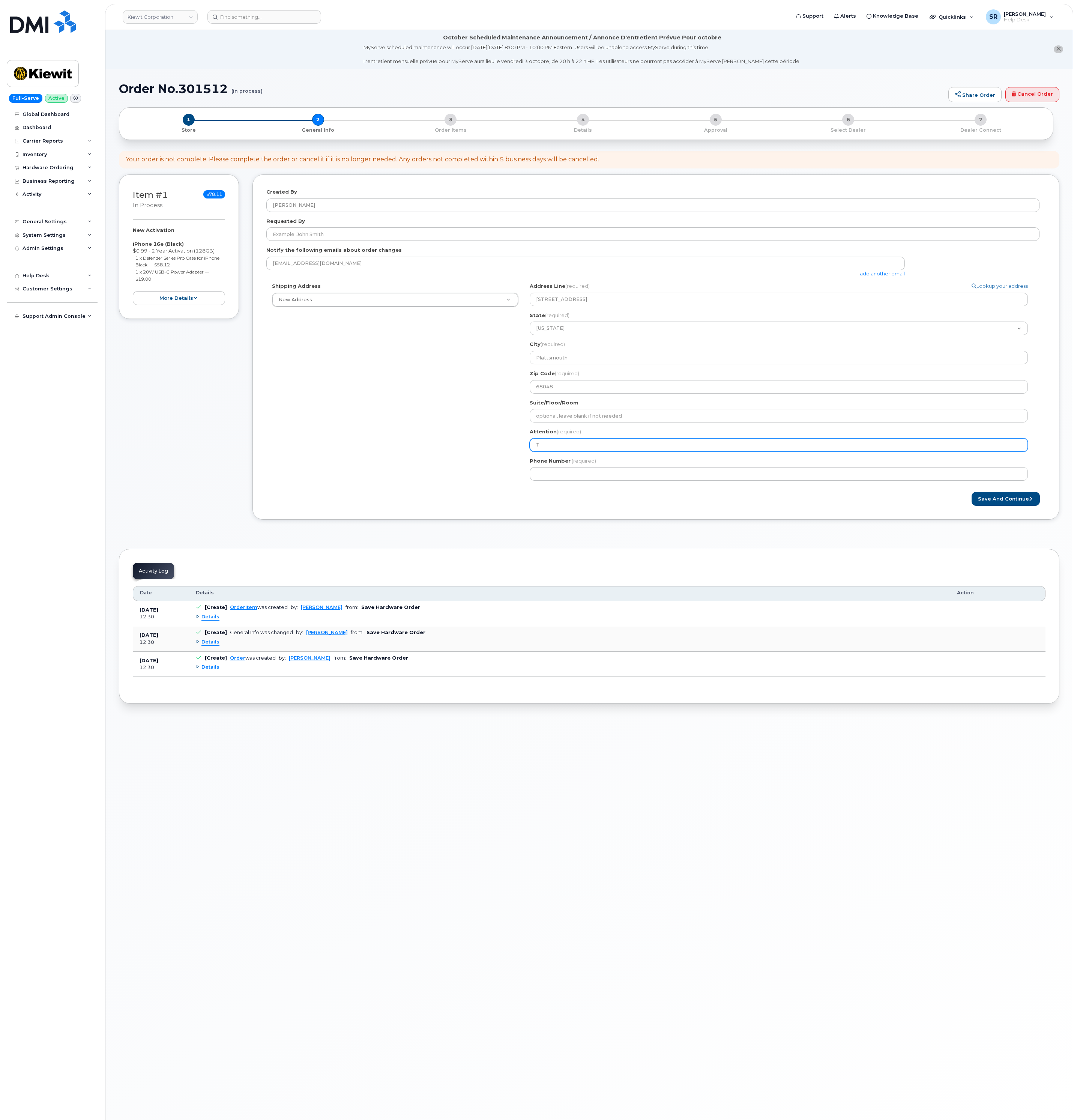
type input "Te"
select select
type input "Tes"
select select
type input "Test"
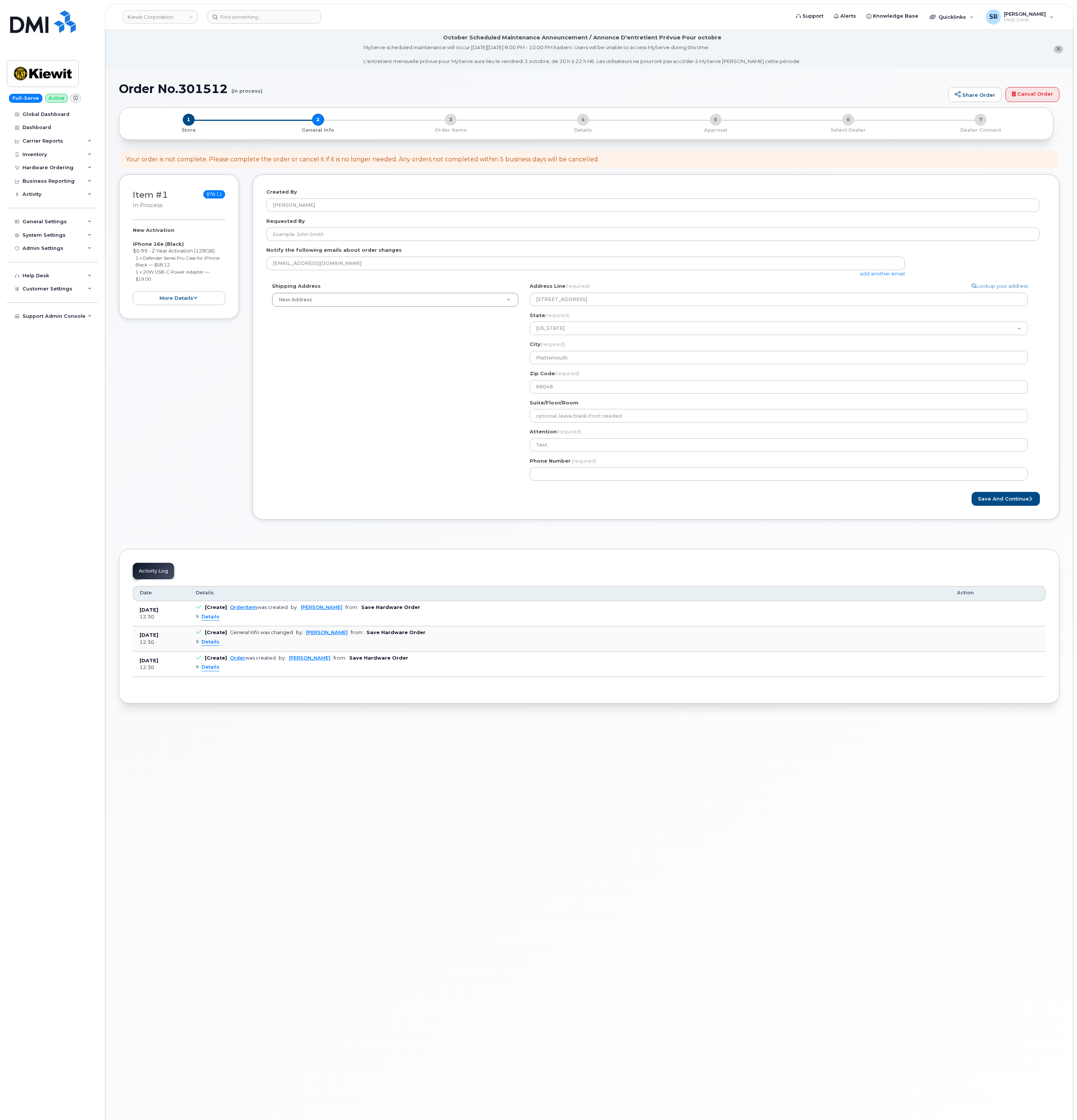
click at [462, 484] on div "Shipping Address New Address New Address 2306 foreman rd 6747 Old Us highway 27…" at bounding box center [653, 384] width 773 height 204
click at [572, 472] on input "Phone Number" at bounding box center [779, 473] width 498 height 13
click at [472, 457] on div "Shipping Address New Address New Address 2306 foreman rd 6747 Old Us highway 27…" at bounding box center [653, 384] width 773 height 204
click at [997, 291] on div "Address Line (required) Lookup your address 615 Lincoln Ave" at bounding box center [782, 294] width 504 height 23
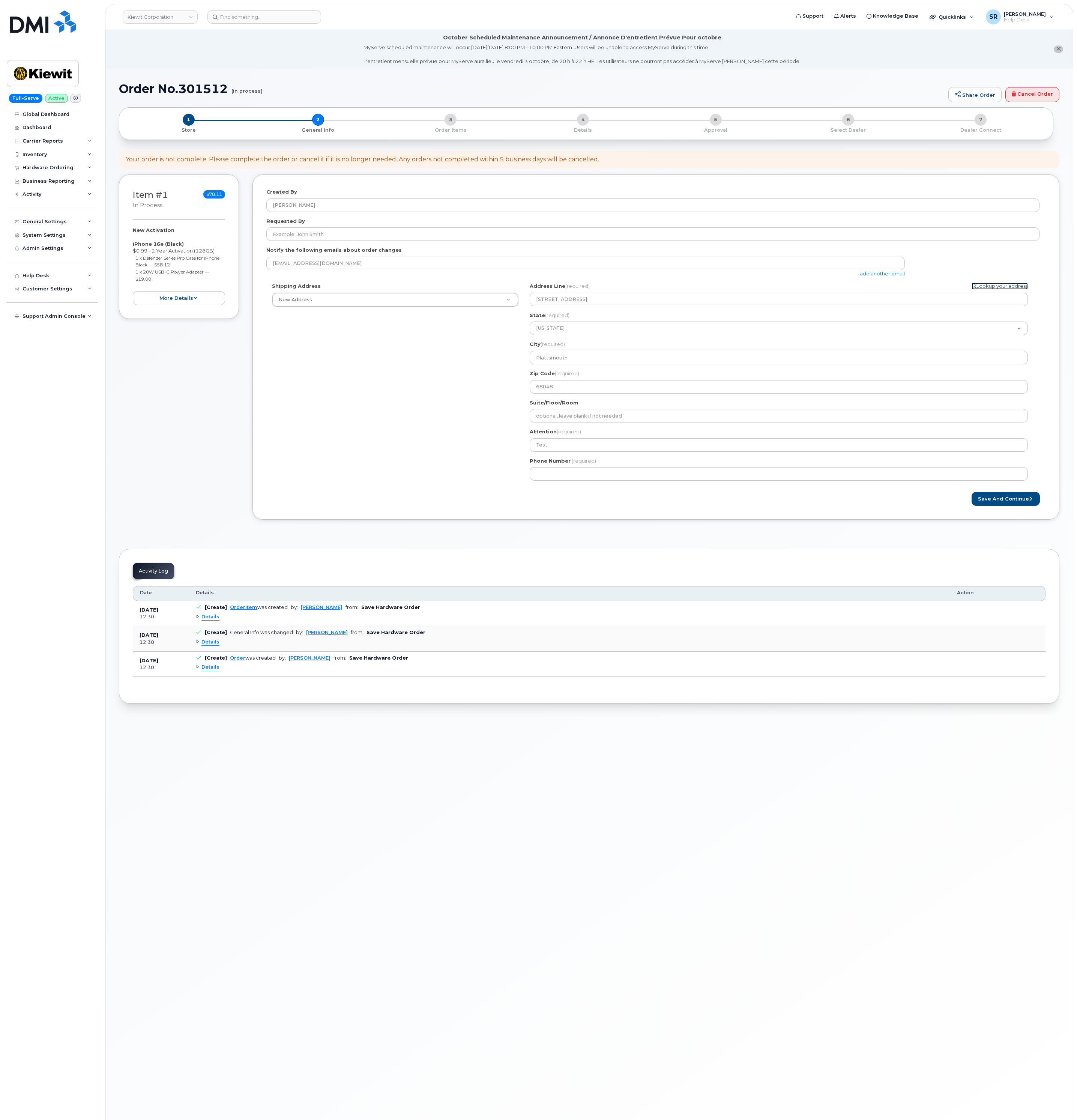
click at [998, 289] on link "Lookup your address" at bounding box center [999, 286] width 56 height 7
select select
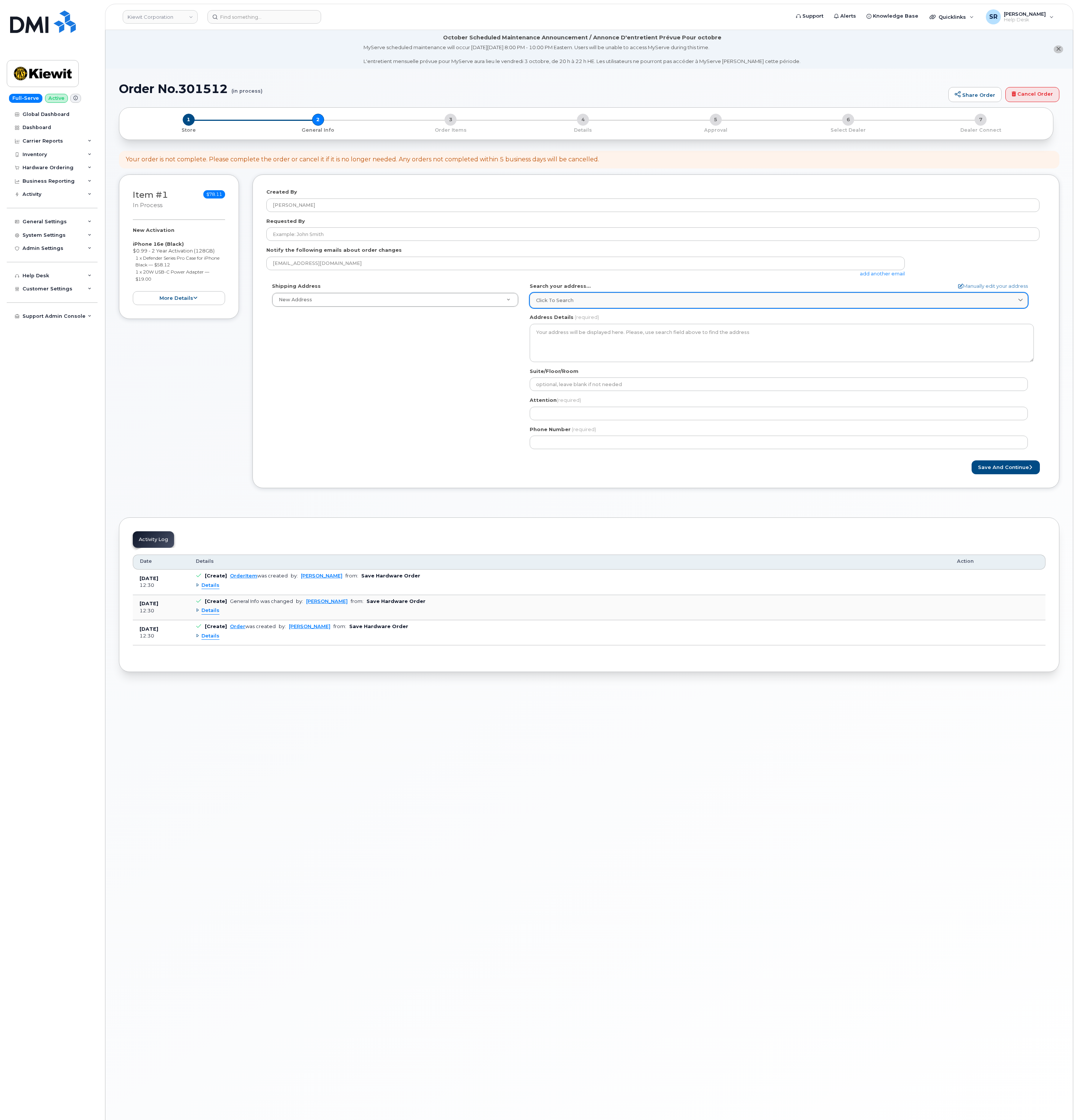
click at [669, 298] on div "Click to search" at bounding box center [778, 300] width 485 height 7
click at [472, 396] on div "Shipping Address New Address New Address 2306 foreman rd 6747 Old Us highway 27…" at bounding box center [653, 369] width 773 height 172
click at [754, 305] on link "Click to search" at bounding box center [779, 300] width 498 height 15
click at [772, 301] on div "Click to search" at bounding box center [778, 300] width 485 height 7
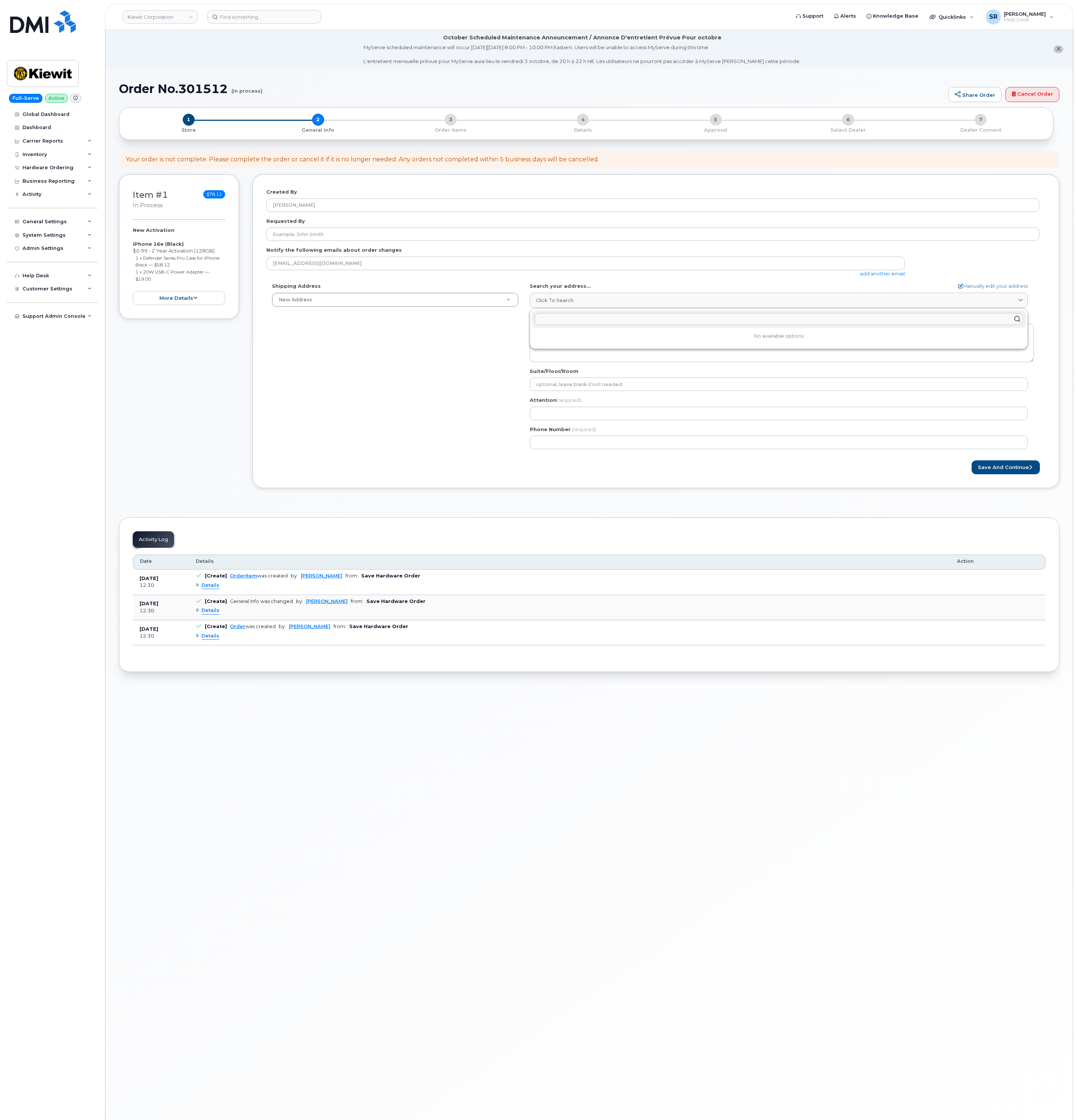
click at [476, 371] on div "Shipping Address New Address New Address 2306 foreman rd 6747 Old Us highway 27…" at bounding box center [653, 369] width 773 height 172
click at [636, 302] on div "Click to search" at bounding box center [778, 300] width 485 height 7
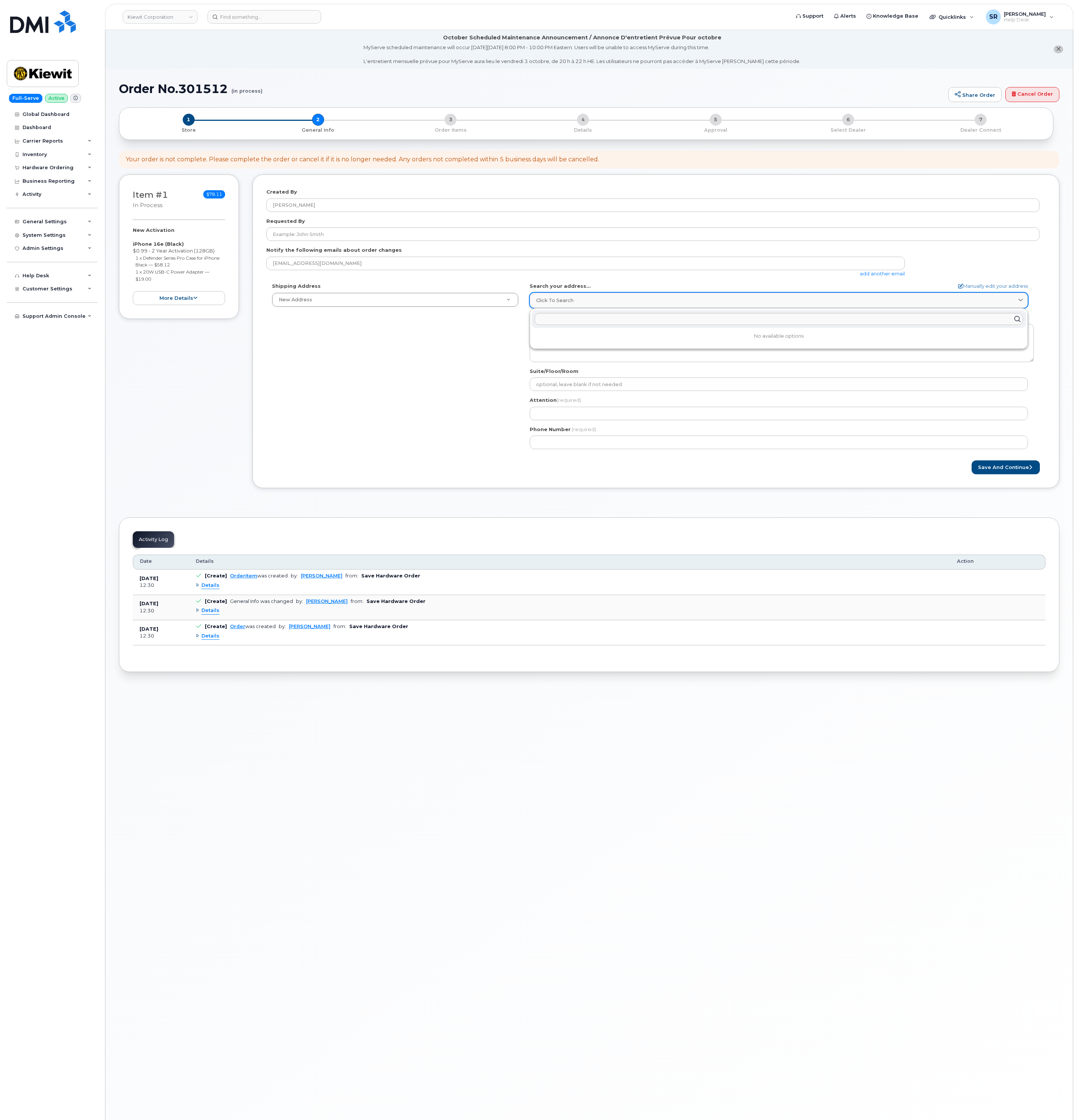
click at [636, 302] on div "Click to search" at bounding box center [778, 300] width 485 height 7
click at [520, 370] on div "Shipping Address New Address New Address 2306 foreman rd 6747 Old Us highway 27…" at bounding box center [653, 369] width 773 height 172
click at [964, 285] on link "Manually edit your address" at bounding box center [993, 286] width 70 height 7
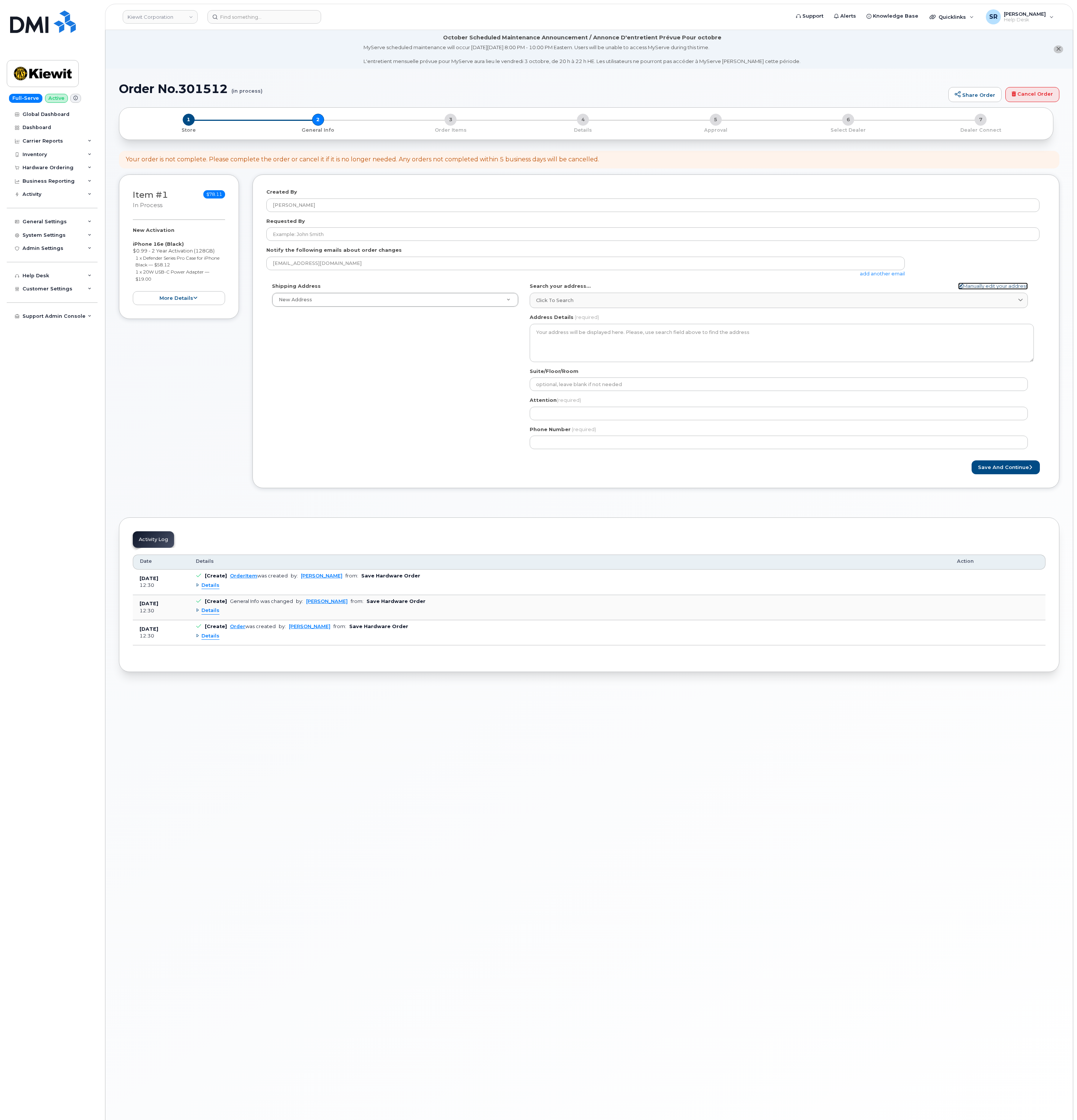
select select
type input "615 Lincoln Ave"
select select "NE"
type input "Plattsmouth"
type input "68048"
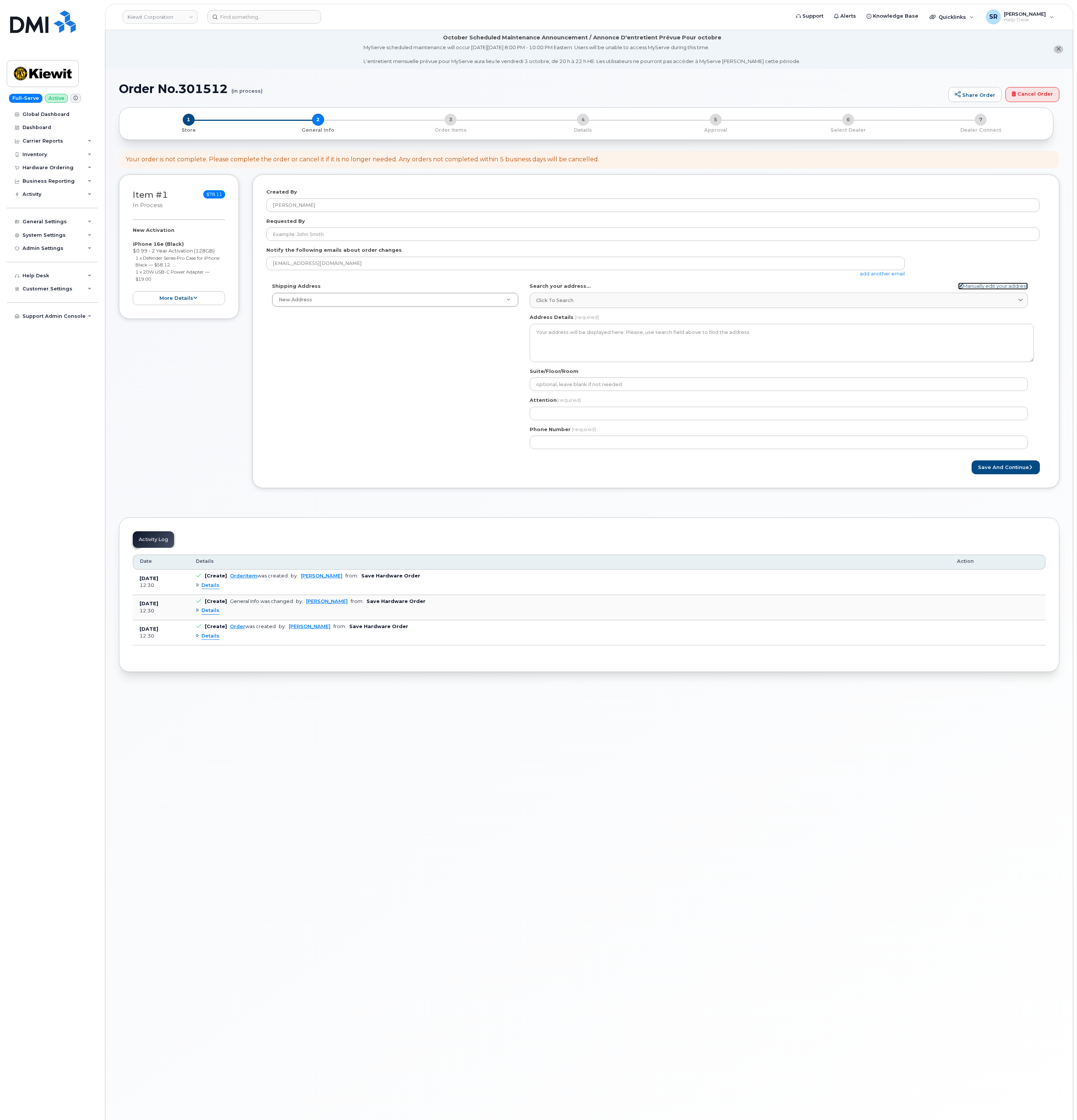
type input "Test"
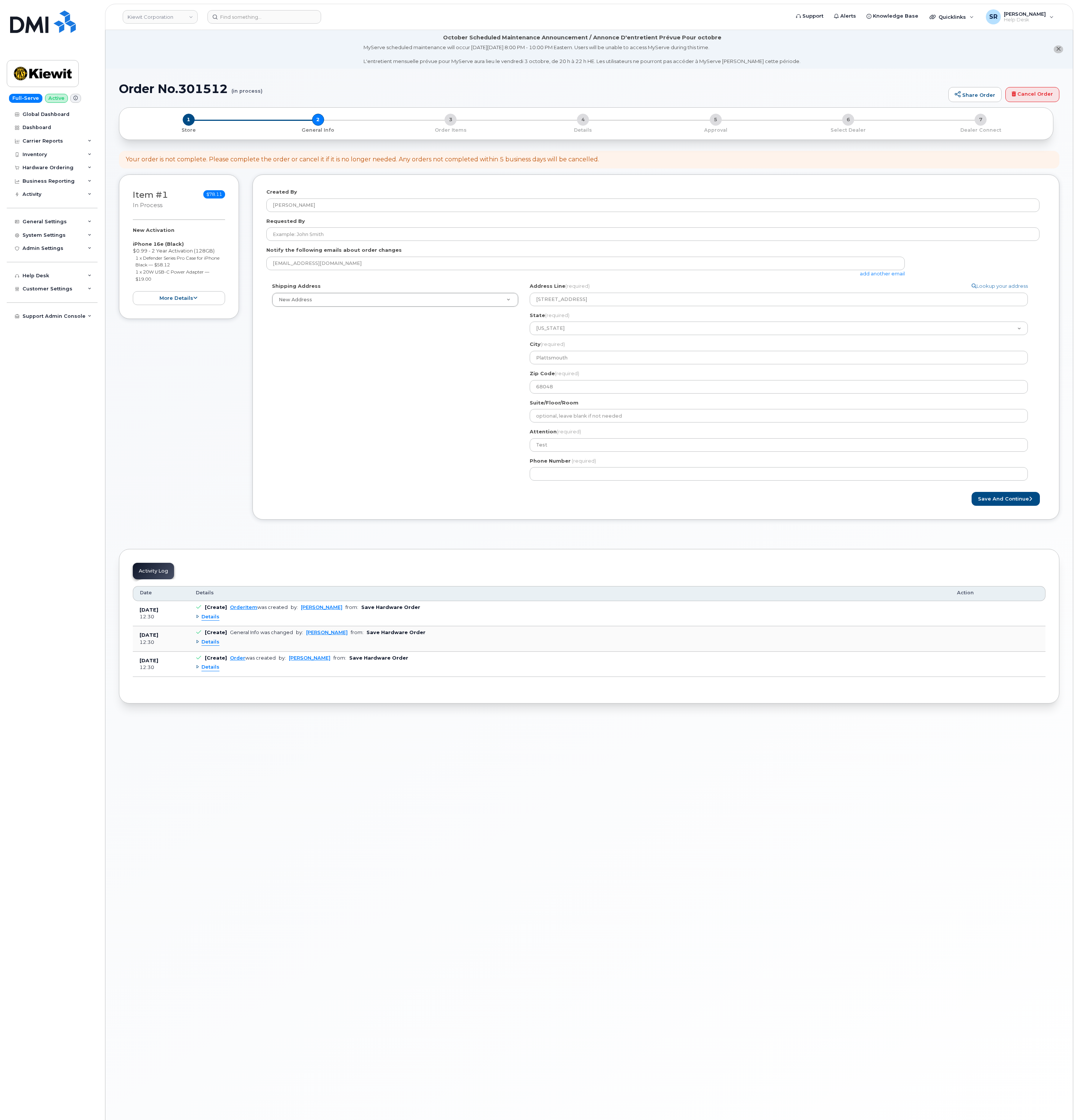
click at [403, 292] on div "Shipping Address New Address New Address 2306 foreman rd 6747 Old Us highway 27…" at bounding box center [395, 295] width 258 height 24
click at [685, 476] on input "Phone Number" at bounding box center [779, 473] width 498 height 13
type input "222222222"
select select
type input "2222222222"
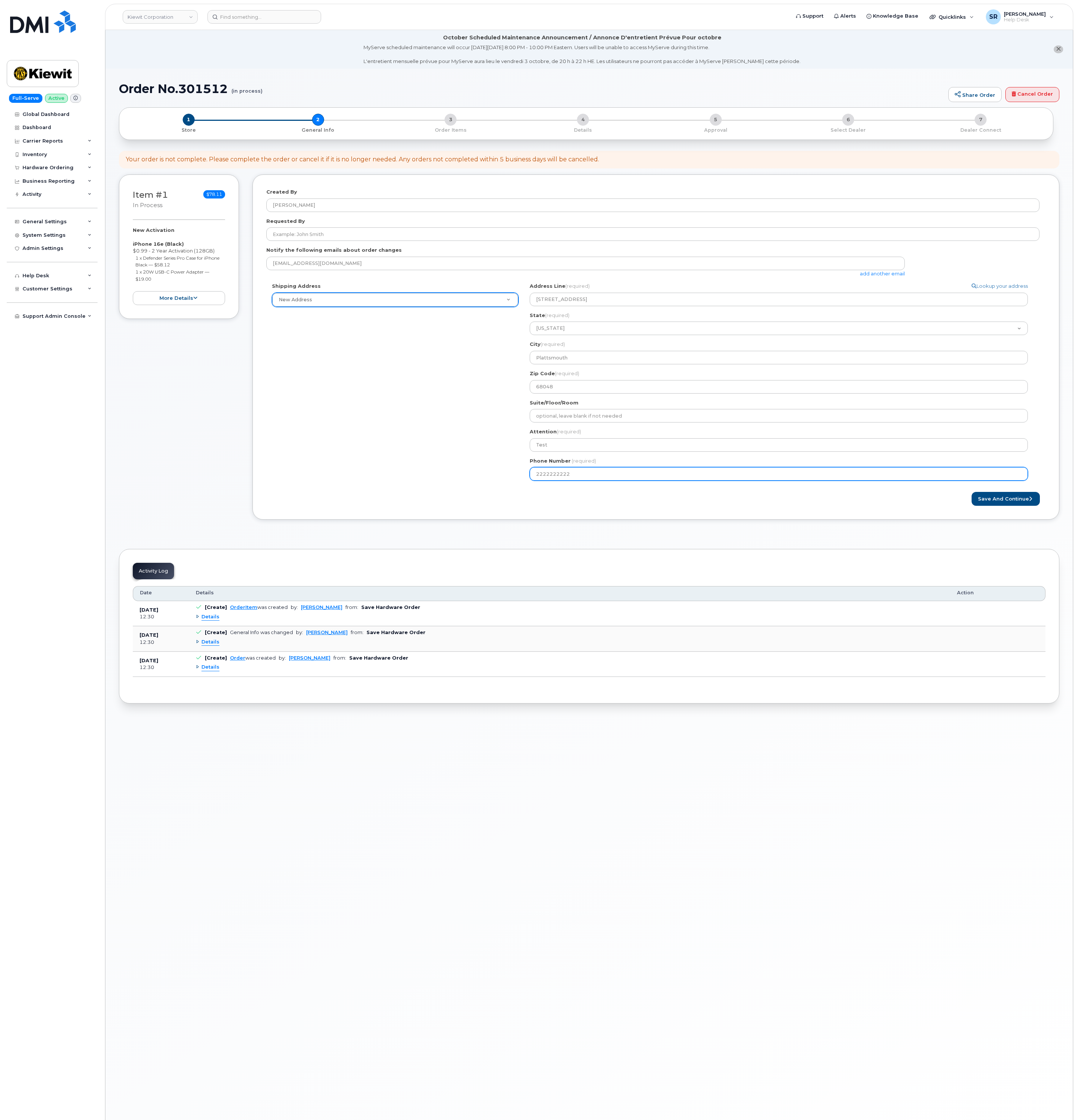
select select
type input "22222222222"
select select
type input "2222222222"
select select
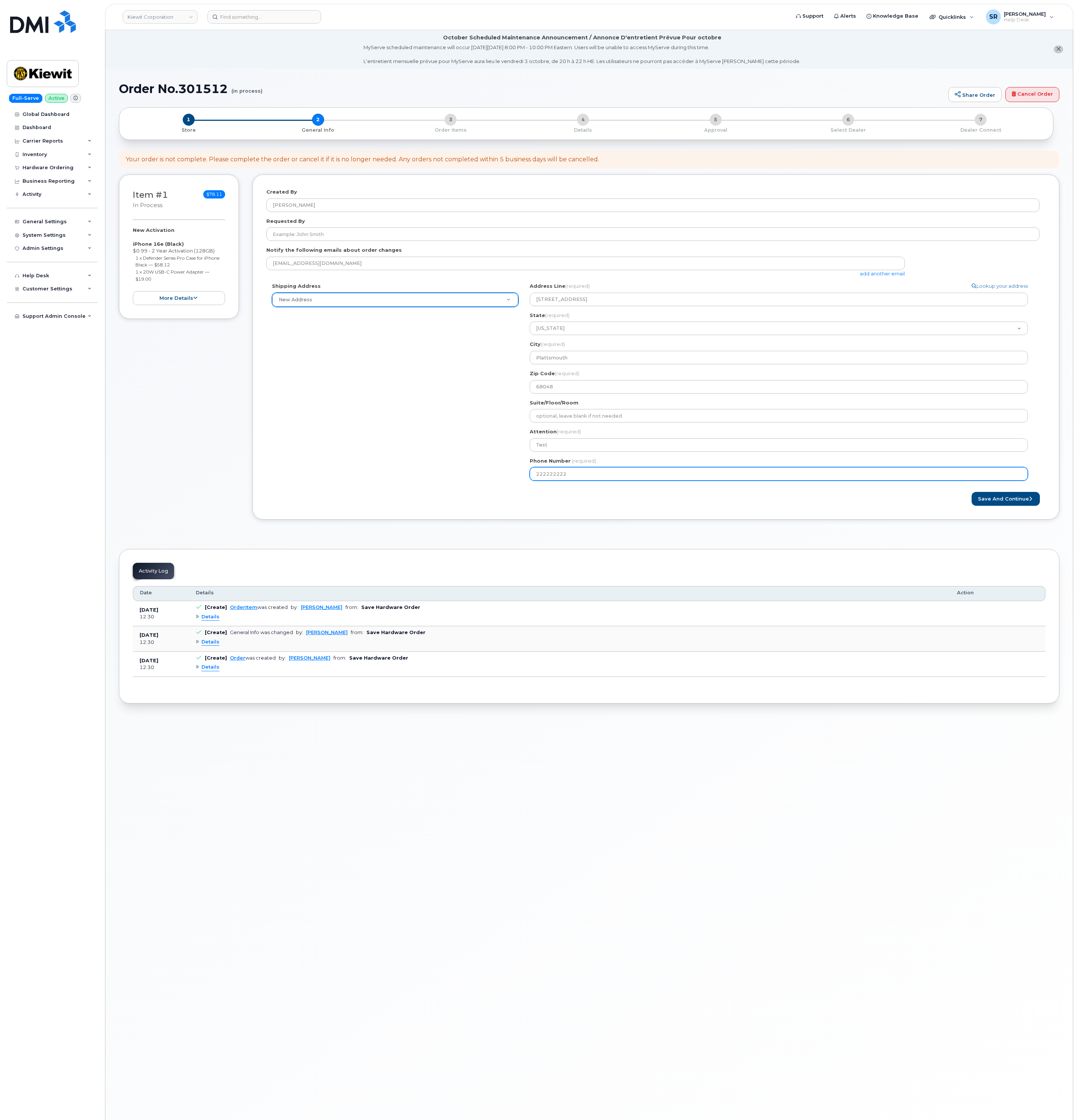
type input "222222222"
click at [620, 511] on div "Created By Sebastian Reissig Requested By Notify the following emails about ord…" at bounding box center [656, 347] width 807 height 345
click at [1005, 503] on button "Save and Continue" at bounding box center [1005, 499] width 68 height 14
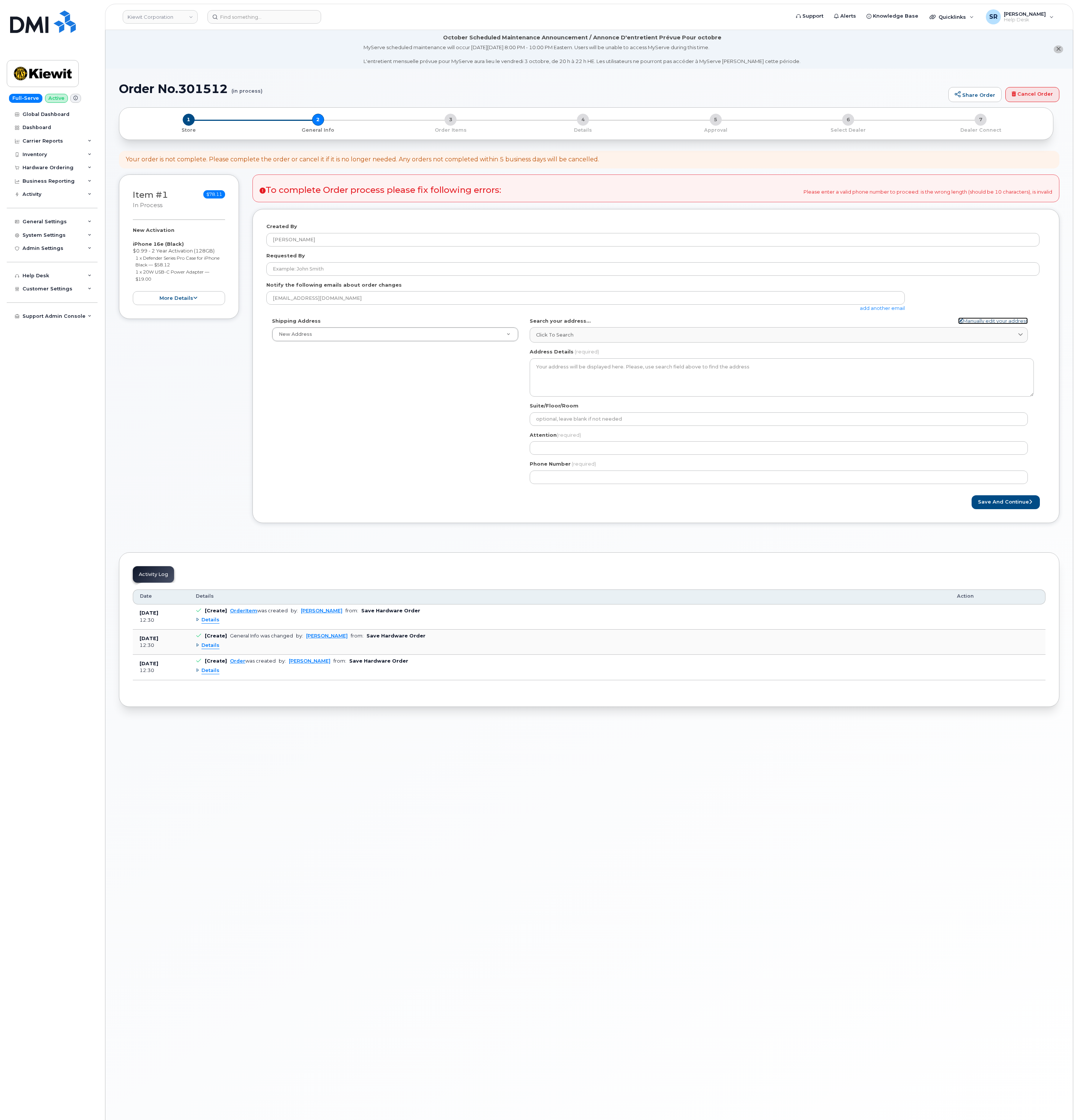
click at [992, 319] on link "Manually edit your address" at bounding box center [993, 321] width 70 height 7
select select
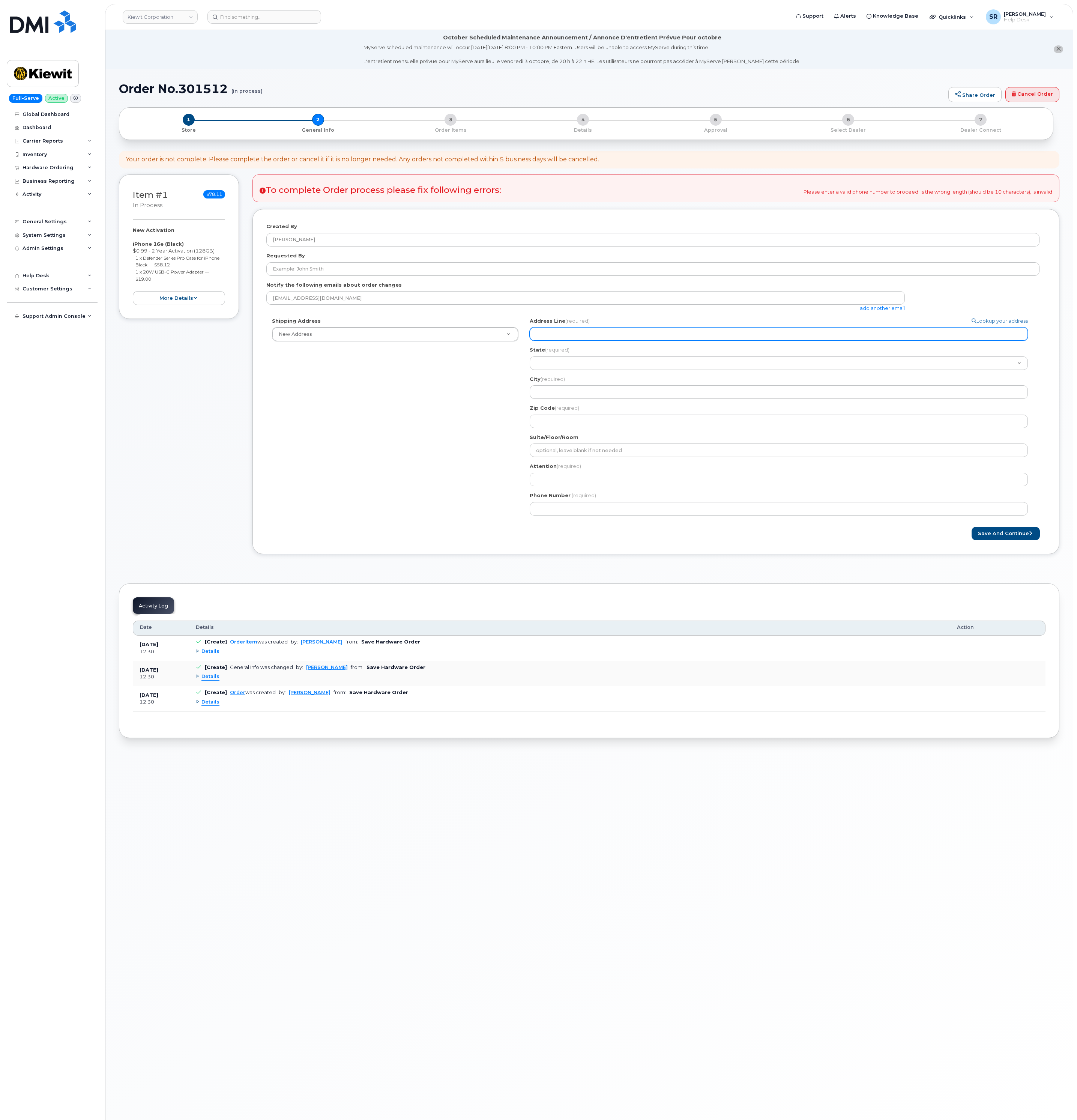
click at [699, 337] on input "Address Line (required)" at bounding box center [779, 334] width 498 height 13
paste input "[STREET_ADDRESS]"
select select
type input "[STREET_ADDRESS]"
click at [483, 376] on div "Shipping Address New Address New Address [STREET_ADDRESS][GEOGRAPHIC_DATA][PERS…" at bounding box center [653, 419] width 773 height 204
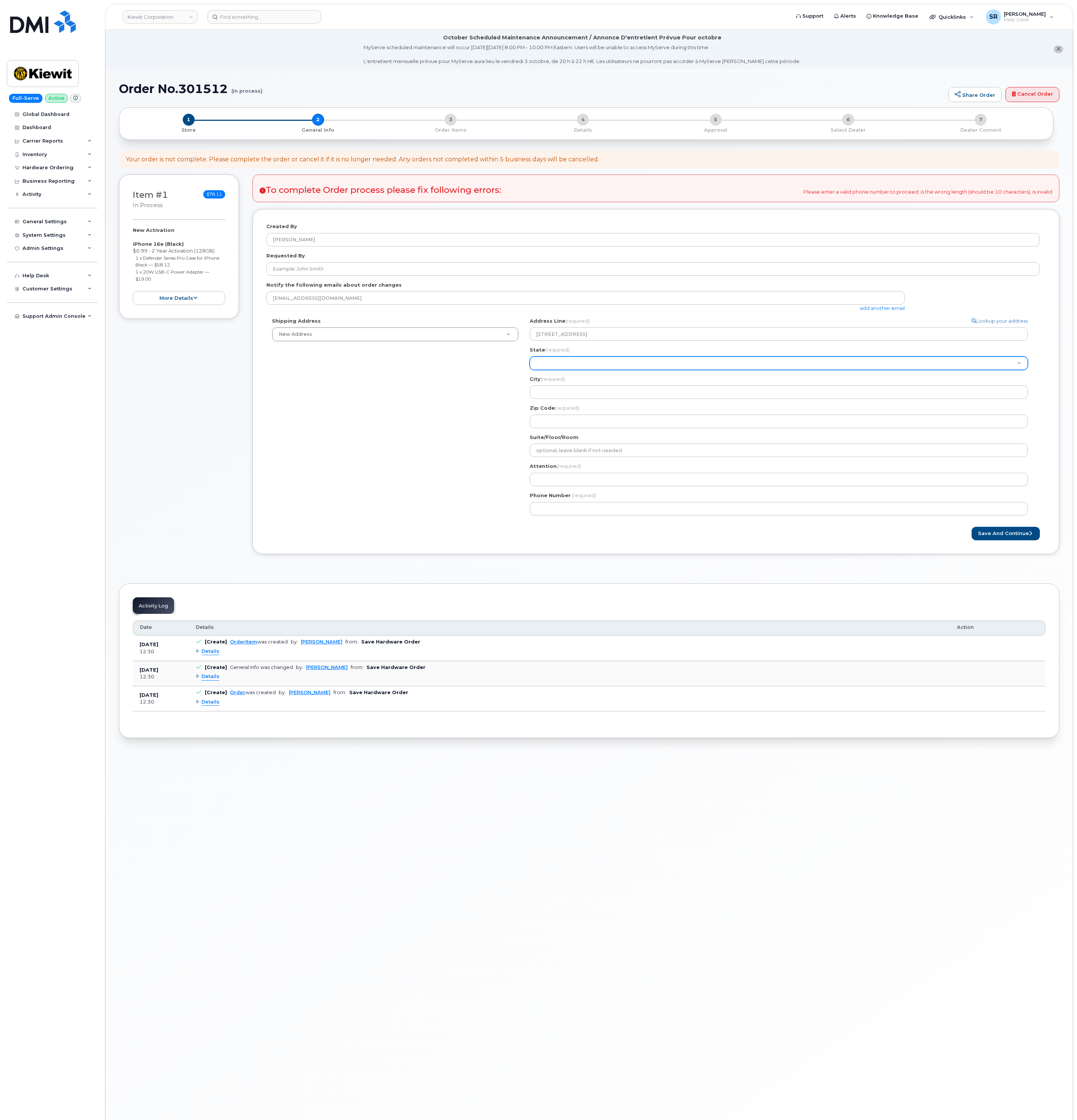
click at [588, 367] on select "Alabama Alaska American Samoa Arizona Arkansas California Colorado Connecticut …" at bounding box center [779, 363] width 498 height 13
select select "NE"
click at [530, 357] on select "Alabama Alaska American Samoa Arizona Arkansas California Colorado Connecticut …" at bounding box center [779, 363] width 498 height 13
click at [590, 394] on input "City (required)" at bounding box center [779, 392] width 498 height 13
select select
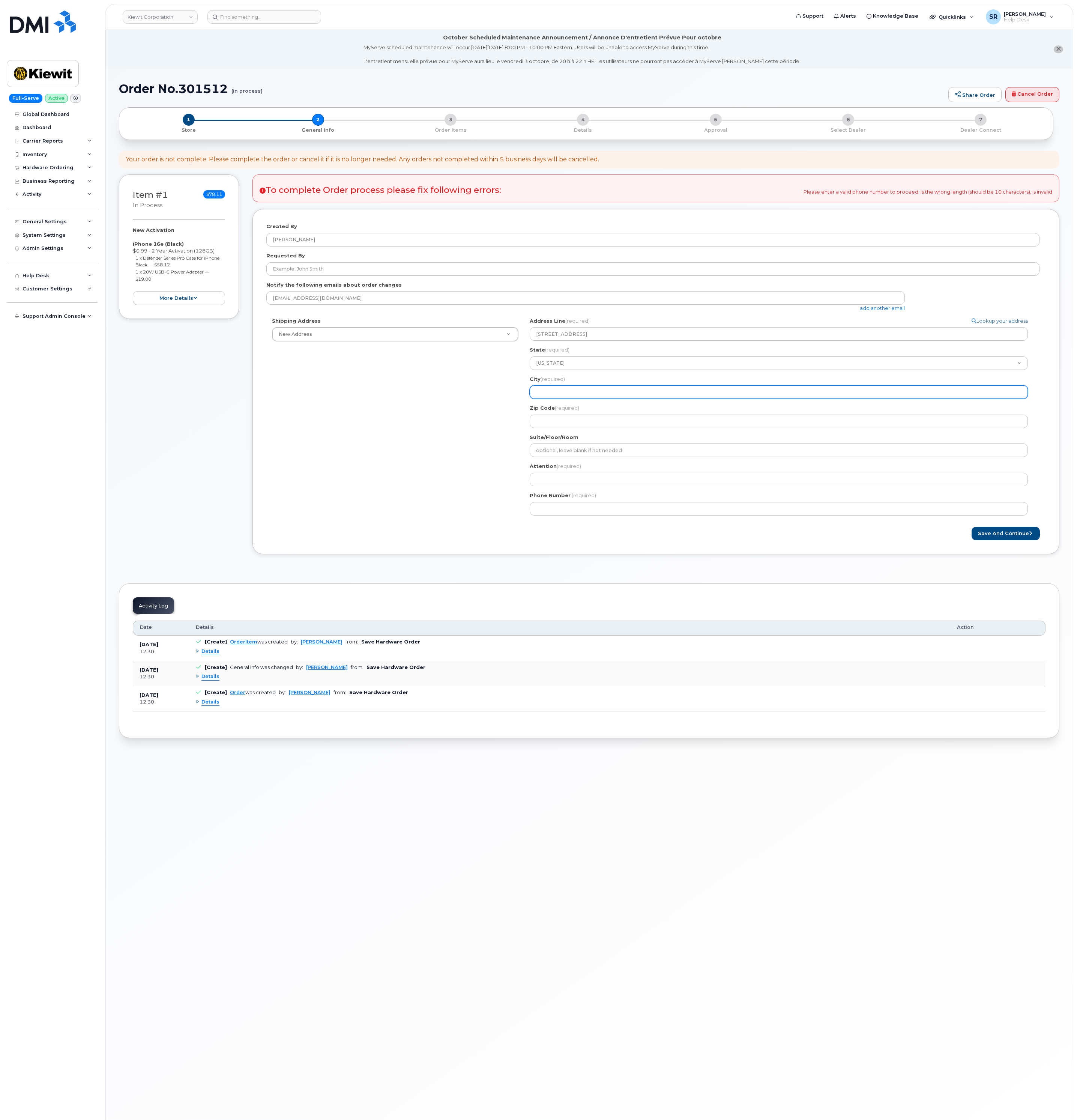
type input "P"
select select
type input "Pl"
select select
type input "Pla"
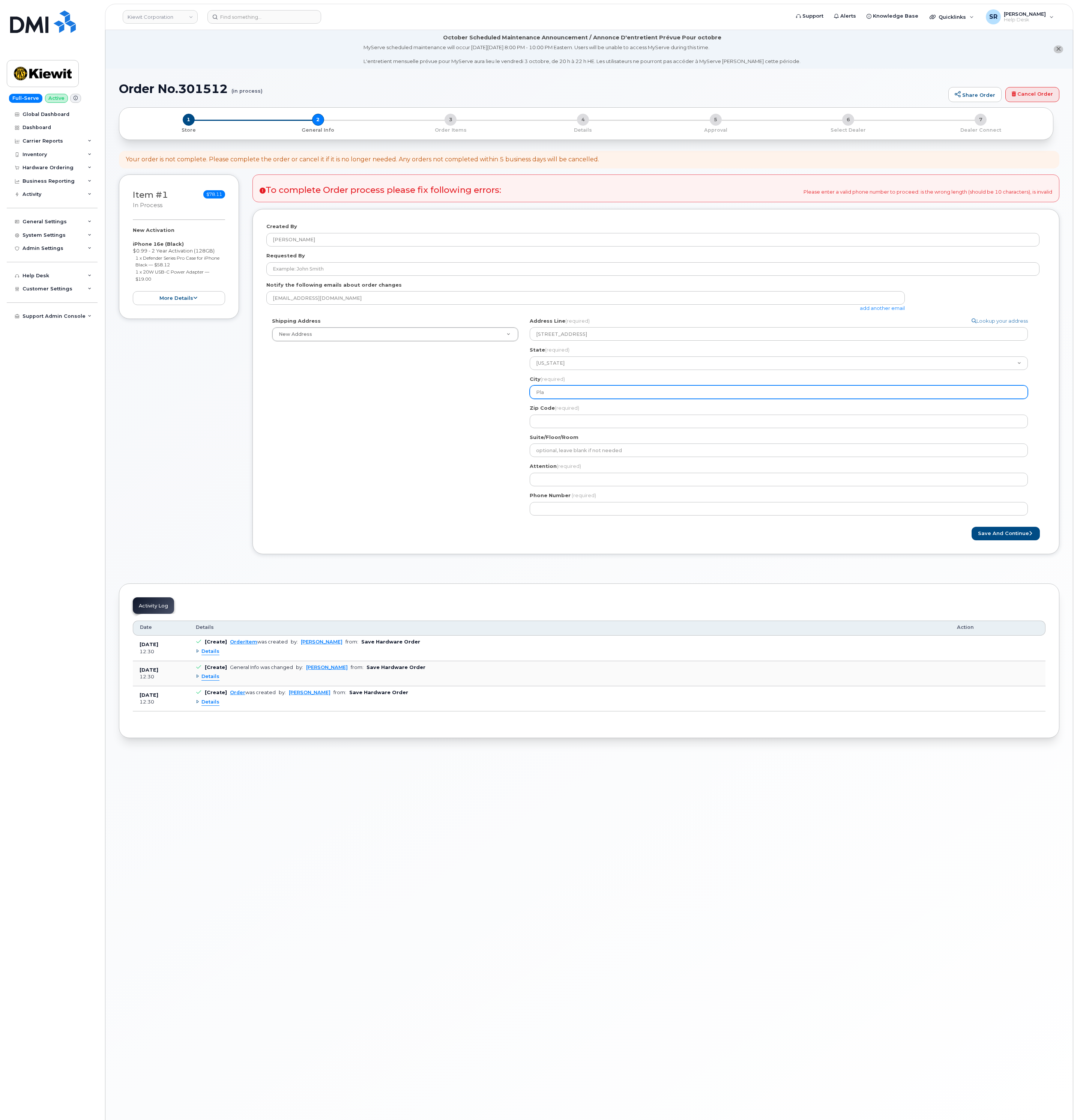
select select
type input "Plat"
select select
type input "Platt"
select select
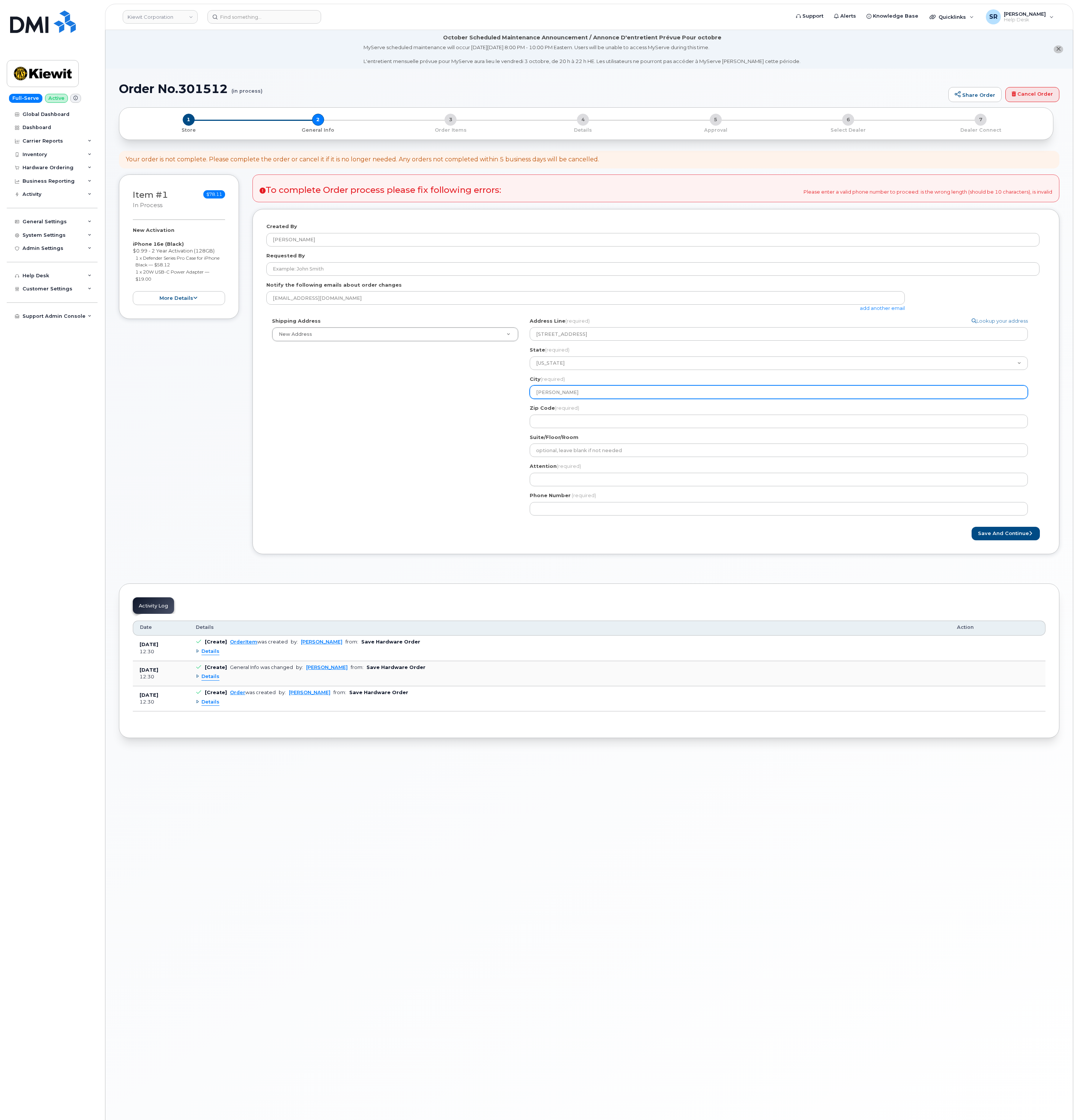
type input "Platts"
select select
type input "Plattsm"
select select
type input "Plattsmo"
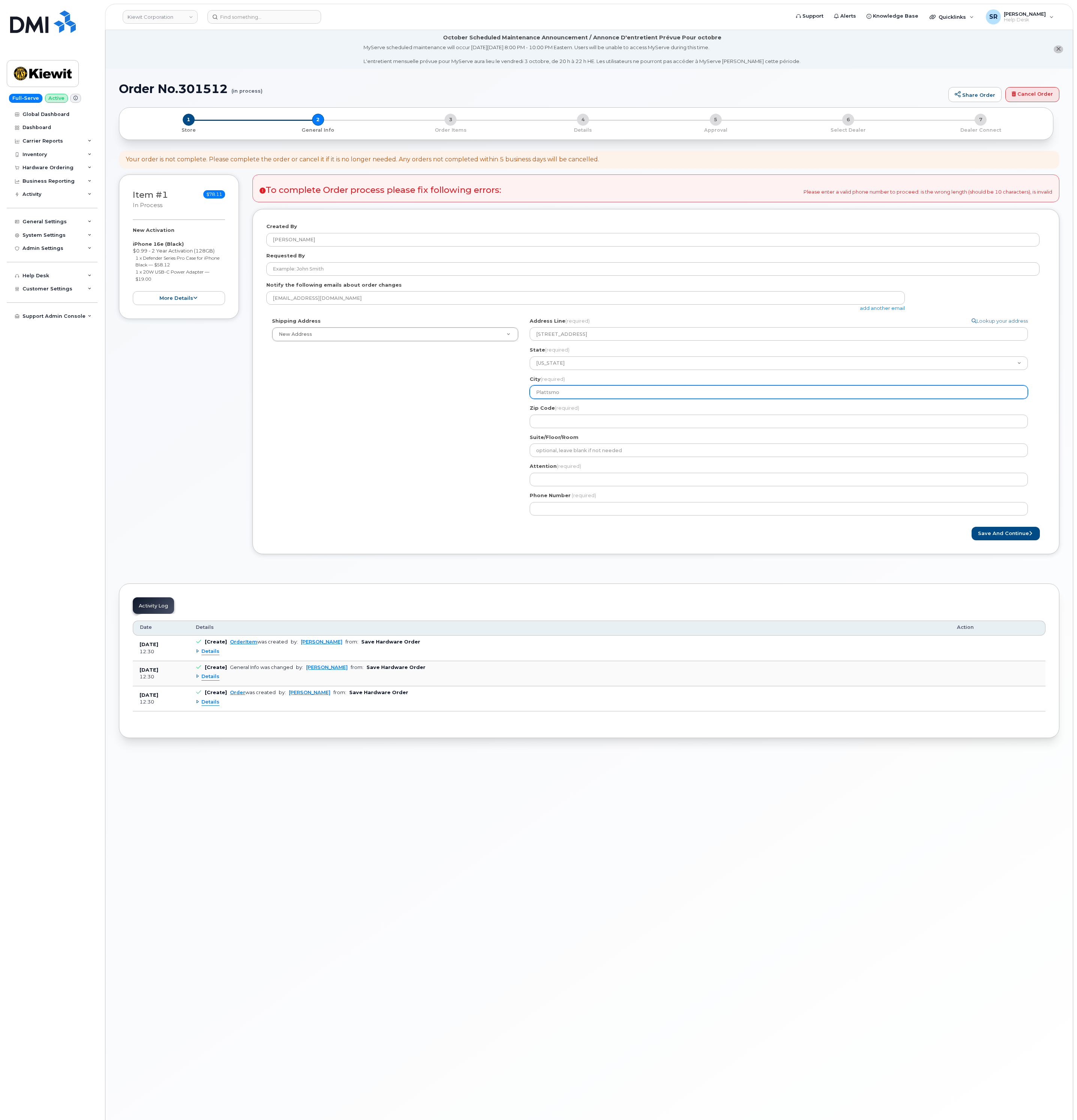
select select
type input "Plattsmou"
select select
type input "Plattsmout"
select select
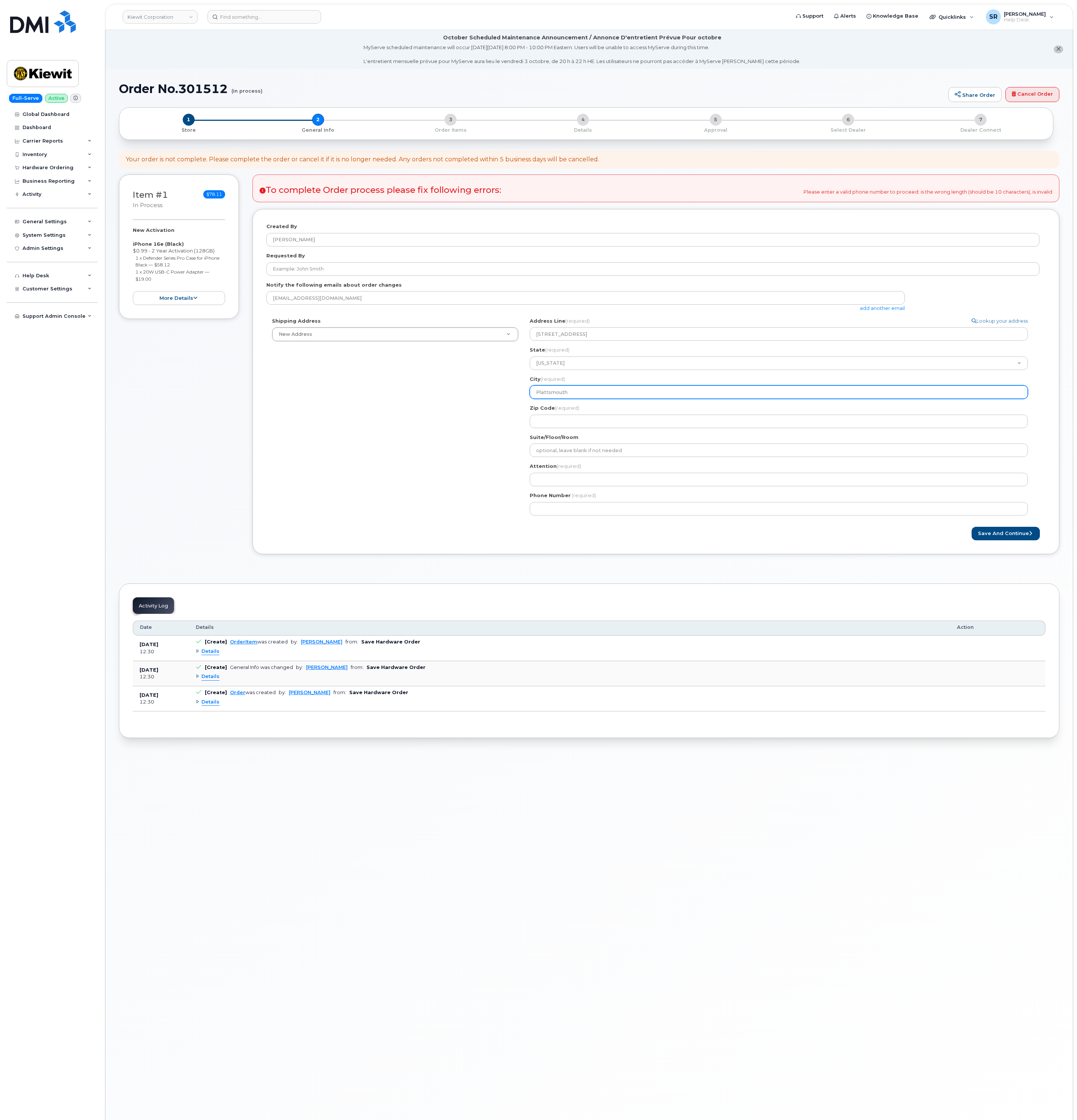
type input "Plattsmouth"
click at [376, 500] on div "Shipping Address New Address New Address 2306 foreman rd 6747 Old Us highway 27…" at bounding box center [653, 419] width 773 height 204
click at [587, 429] on div "NE Plattsmouth Search your address... Manually edit your address Click to searc…" at bounding box center [782, 419] width 515 height 204
click at [590, 422] on input "Zip Code (required)" at bounding box center [779, 421] width 498 height 13
select select
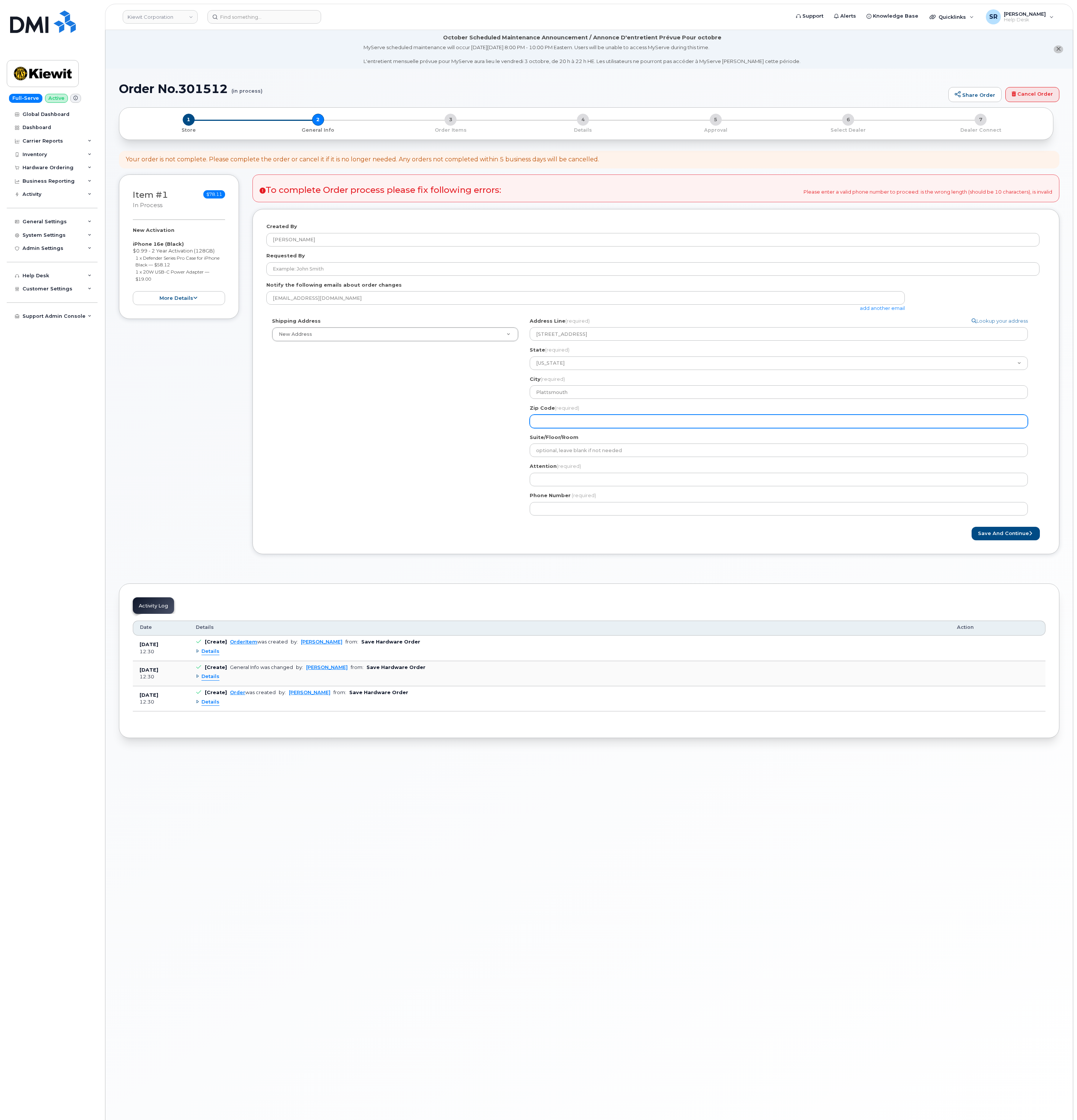
type input "6"
select select
type input "68"
select select
type input "680"
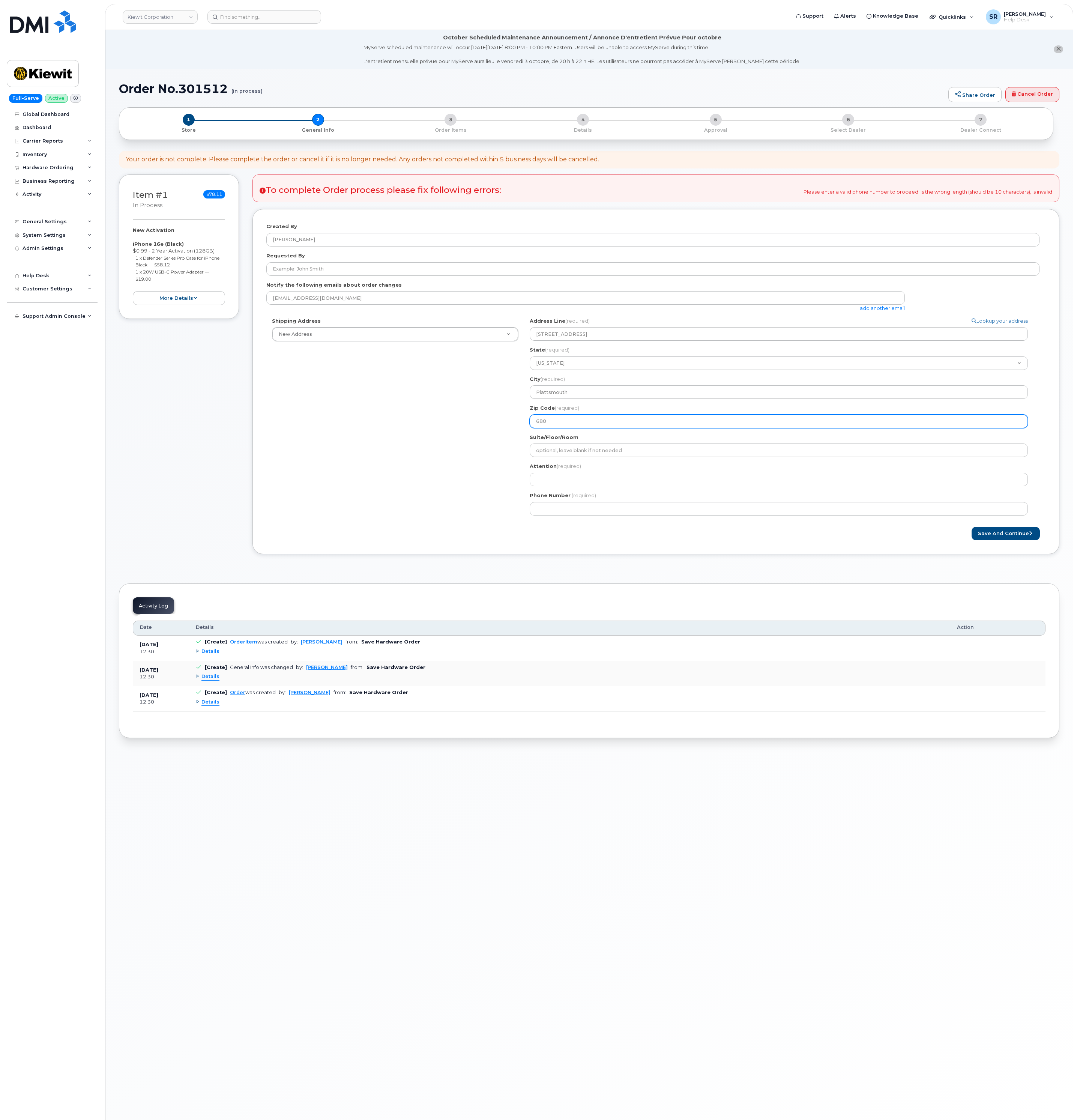
select select
type input "6804"
select select
type input "68048"
click at [486, 452] on div "Shipping Address New Address New Address 2306 foreman rd 6747 Old Us highway 27…" at bounding box center [653, 419] width 773 height 204
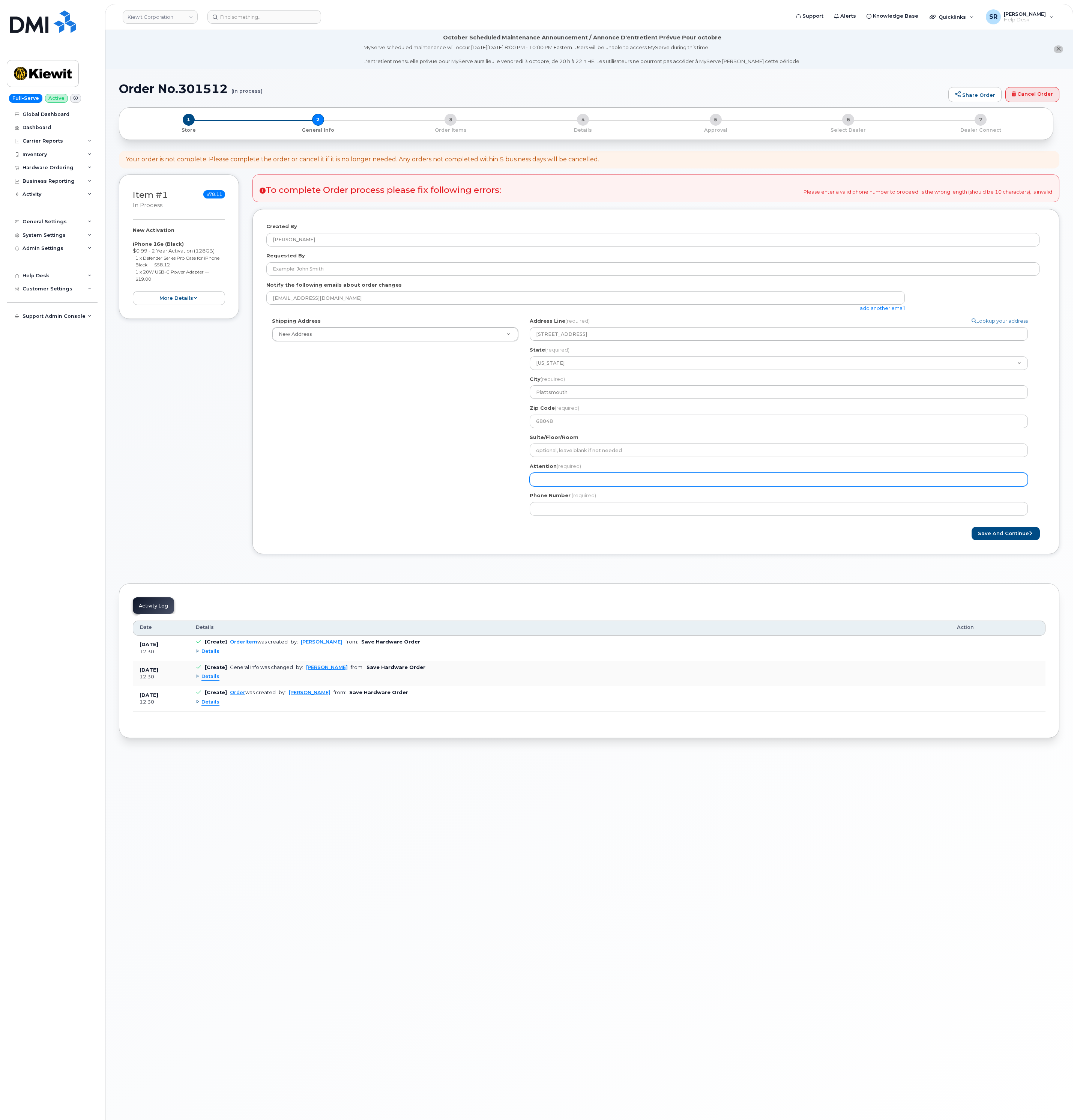
click at [573, 480] on input "Attention (required)" at bounding box center [779, 479] width 498 height 13
select select
type input "T"
select select
type input "Te"
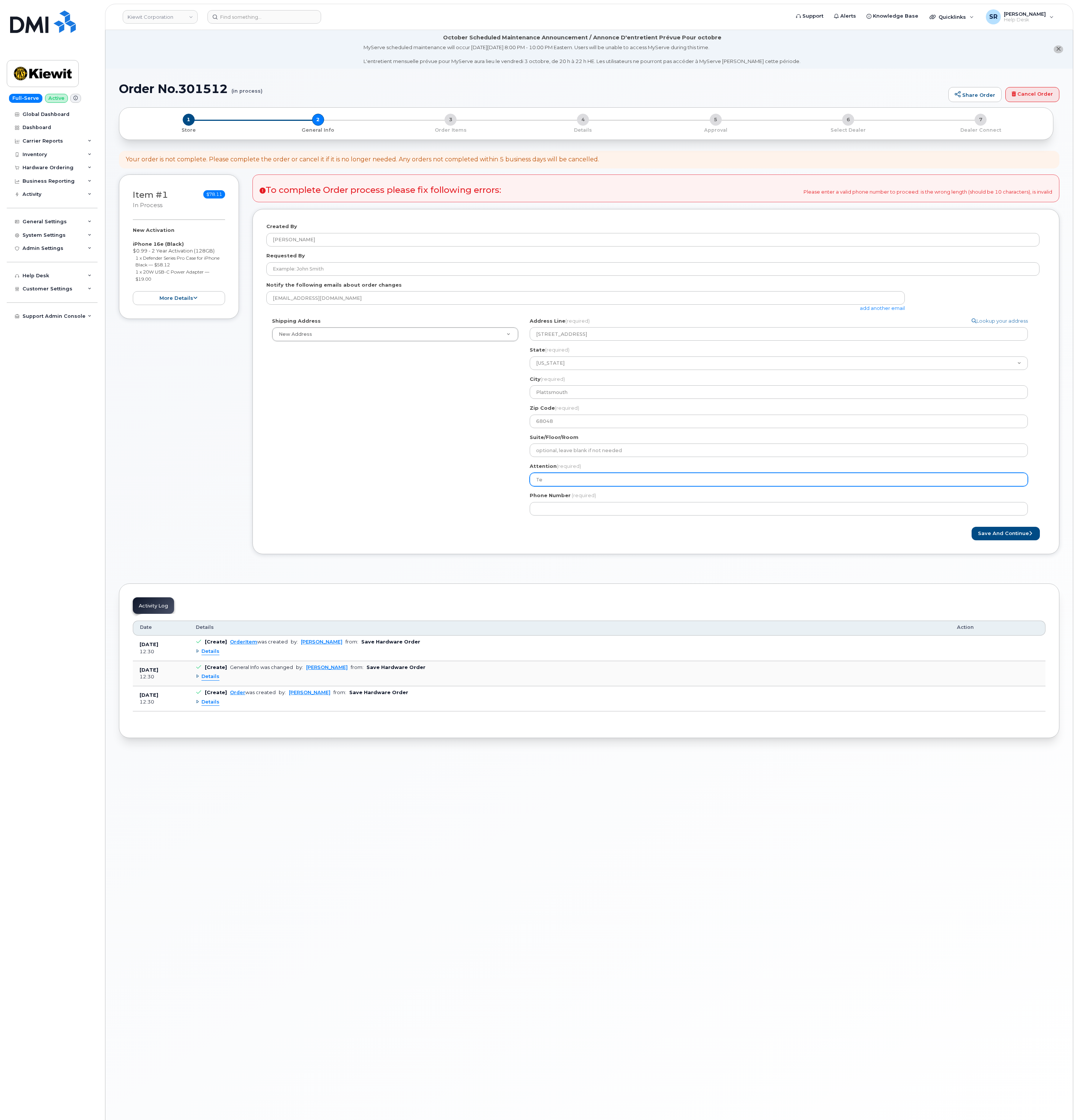
select select
type input "Tes"
select select
type input "Test"
click at [552, 503] on div "Phone Number (required)" at bounding box center [782, 503] width 504 height 23
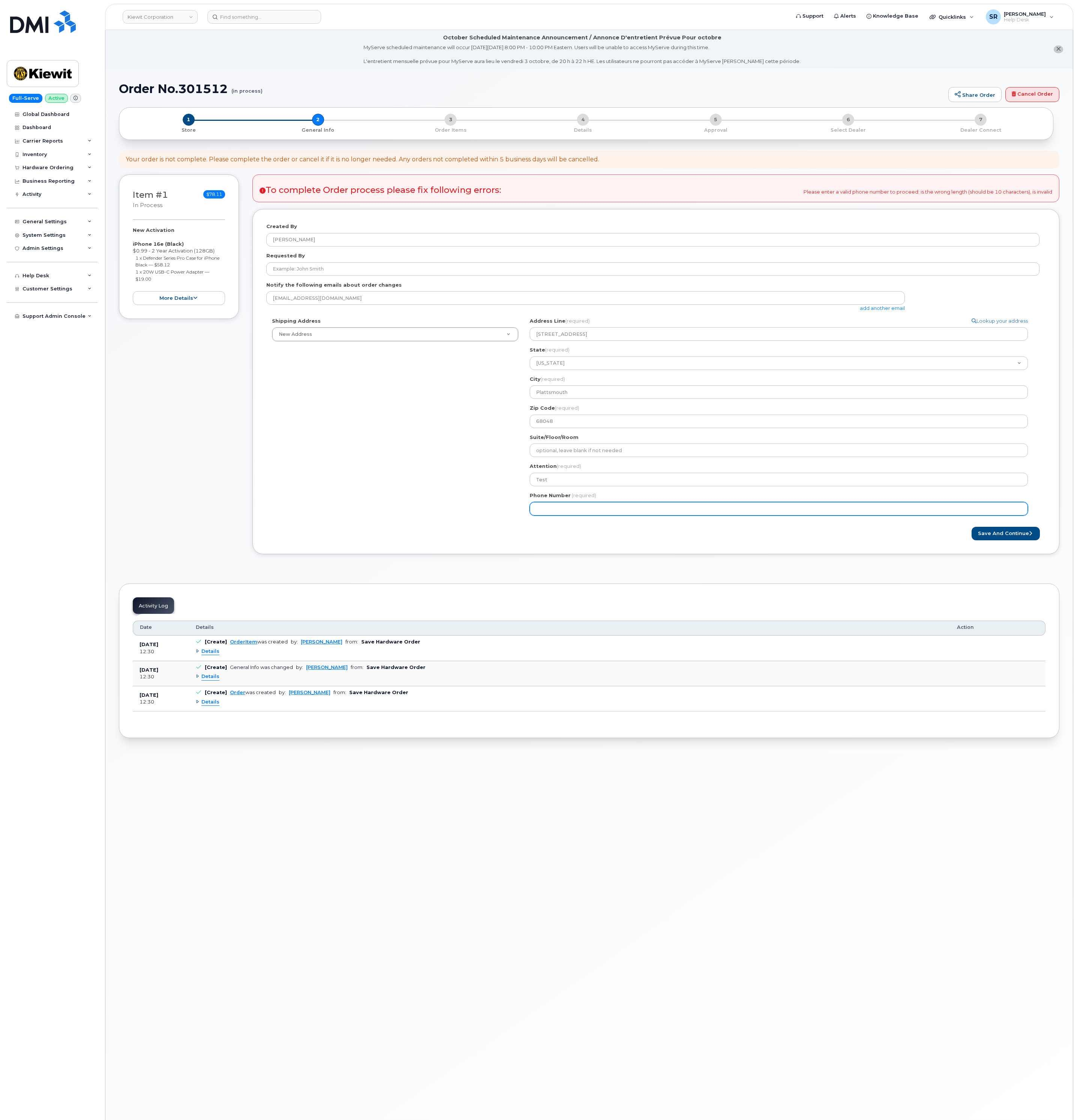
click at [552, 503] on input "Phone Number" at bounding box center [779, 509] width 498 height 13
type input "222"
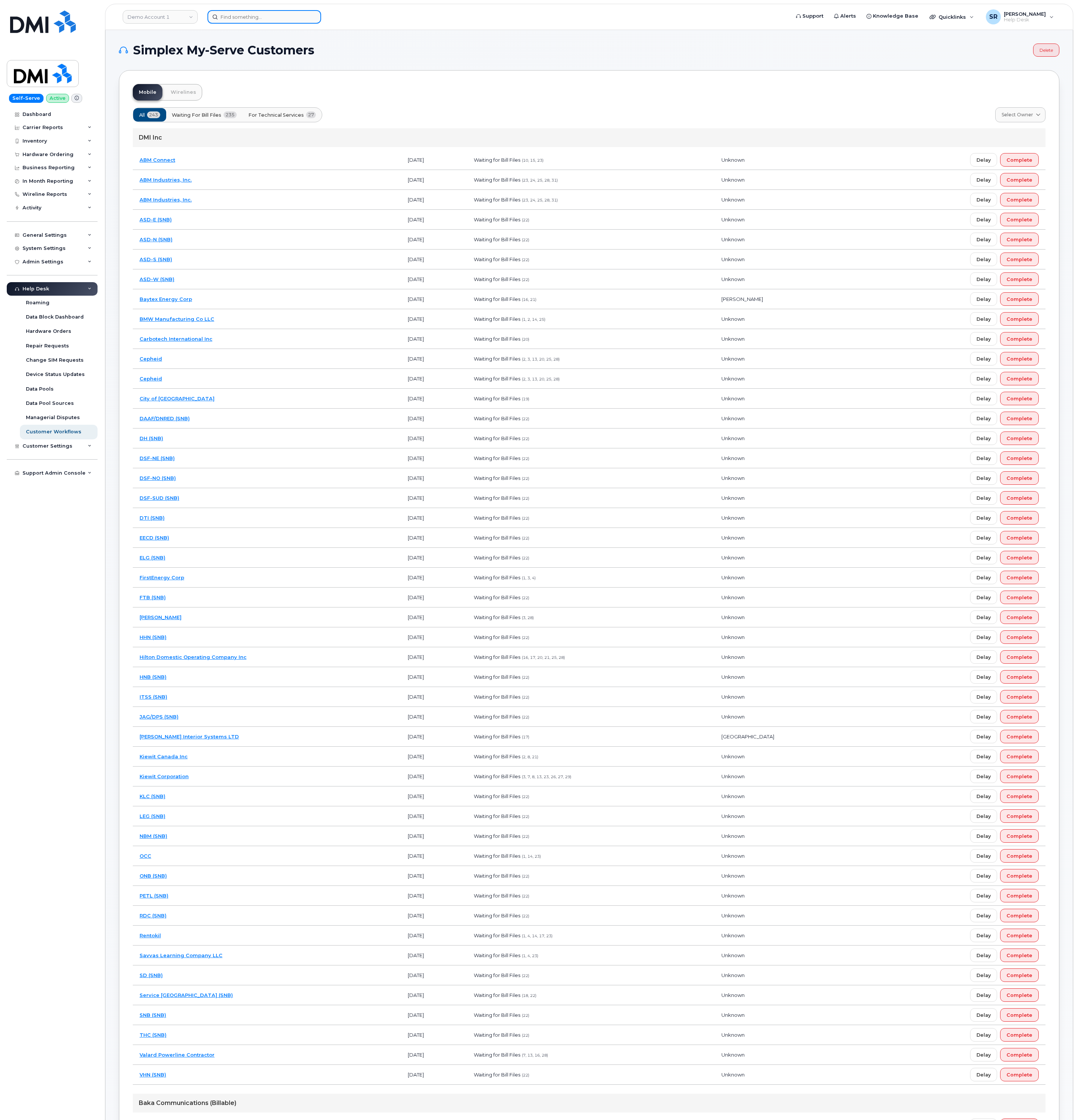
click at [308, 18] on div at bounding box center [264, 17] width 113 height 13
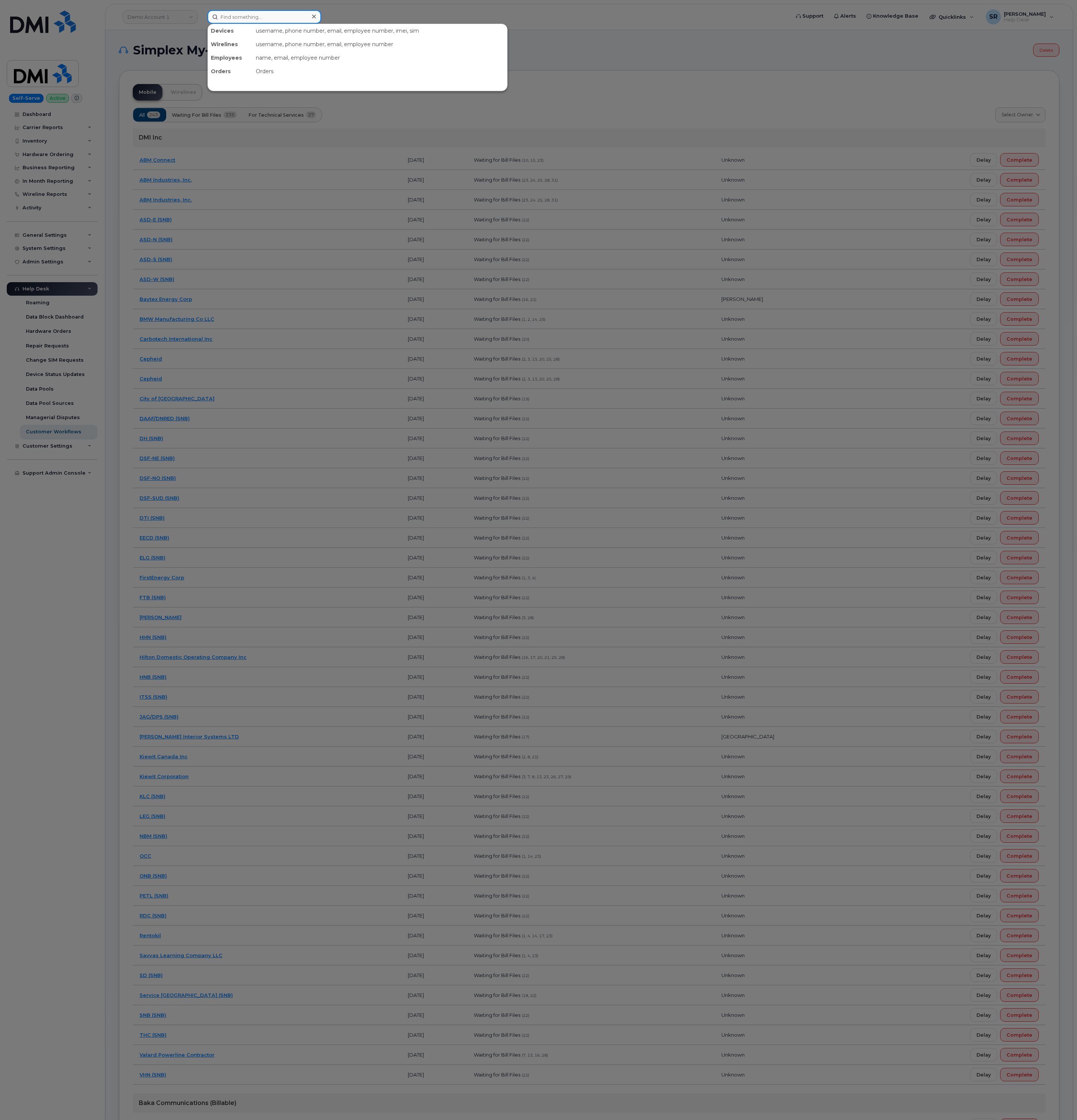
paste input "Qtf5806"
click at [273, 18] on input "Qtf5806" at bounding box center [264, 17] width 113 height 13
click at [116, 30] on div at bounding box center [538, 560] width 1077 height 1120
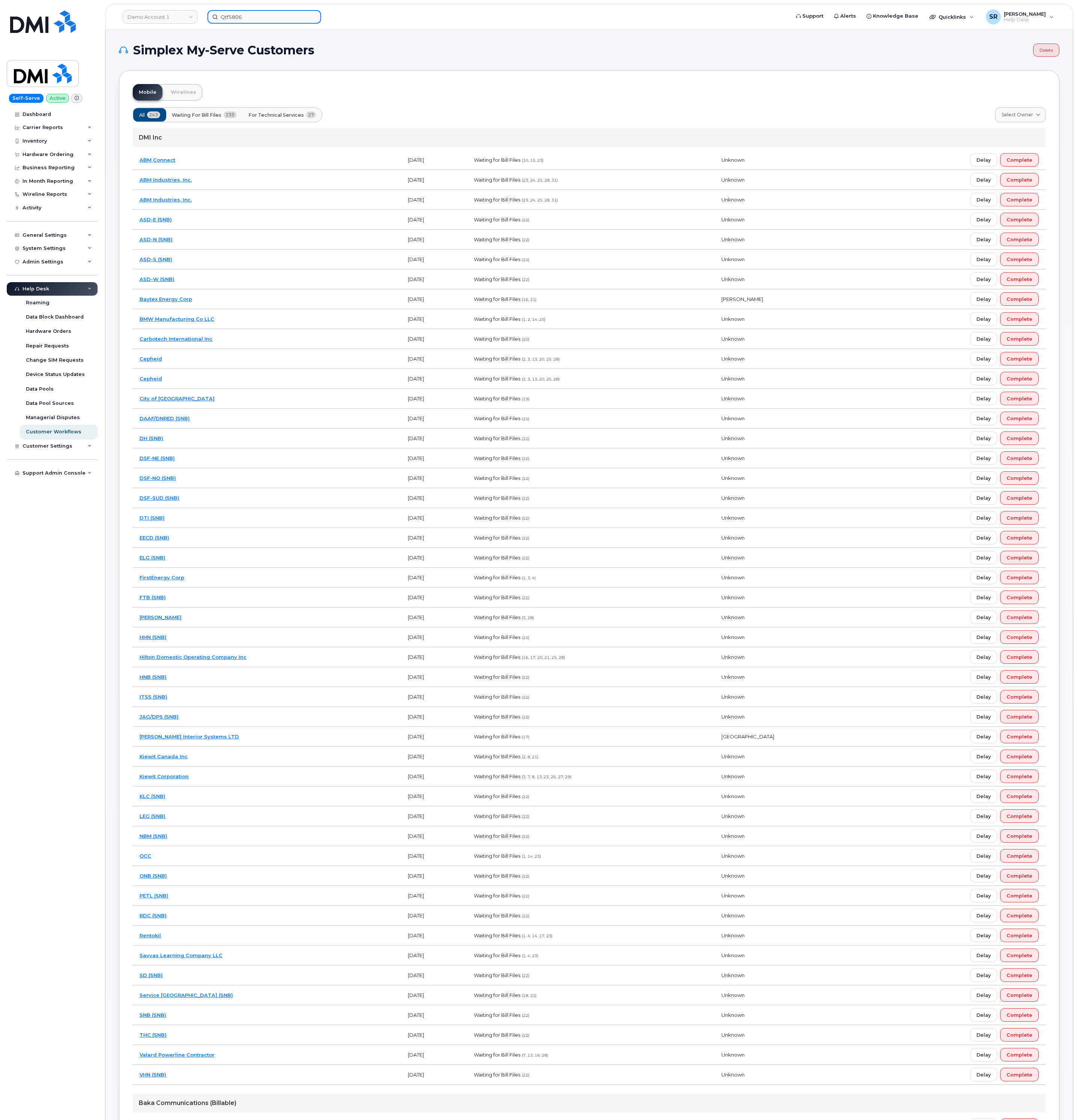
click at [258, 20] on input "Qtf5806" at bounding box center [264, 17] width 113 height 13
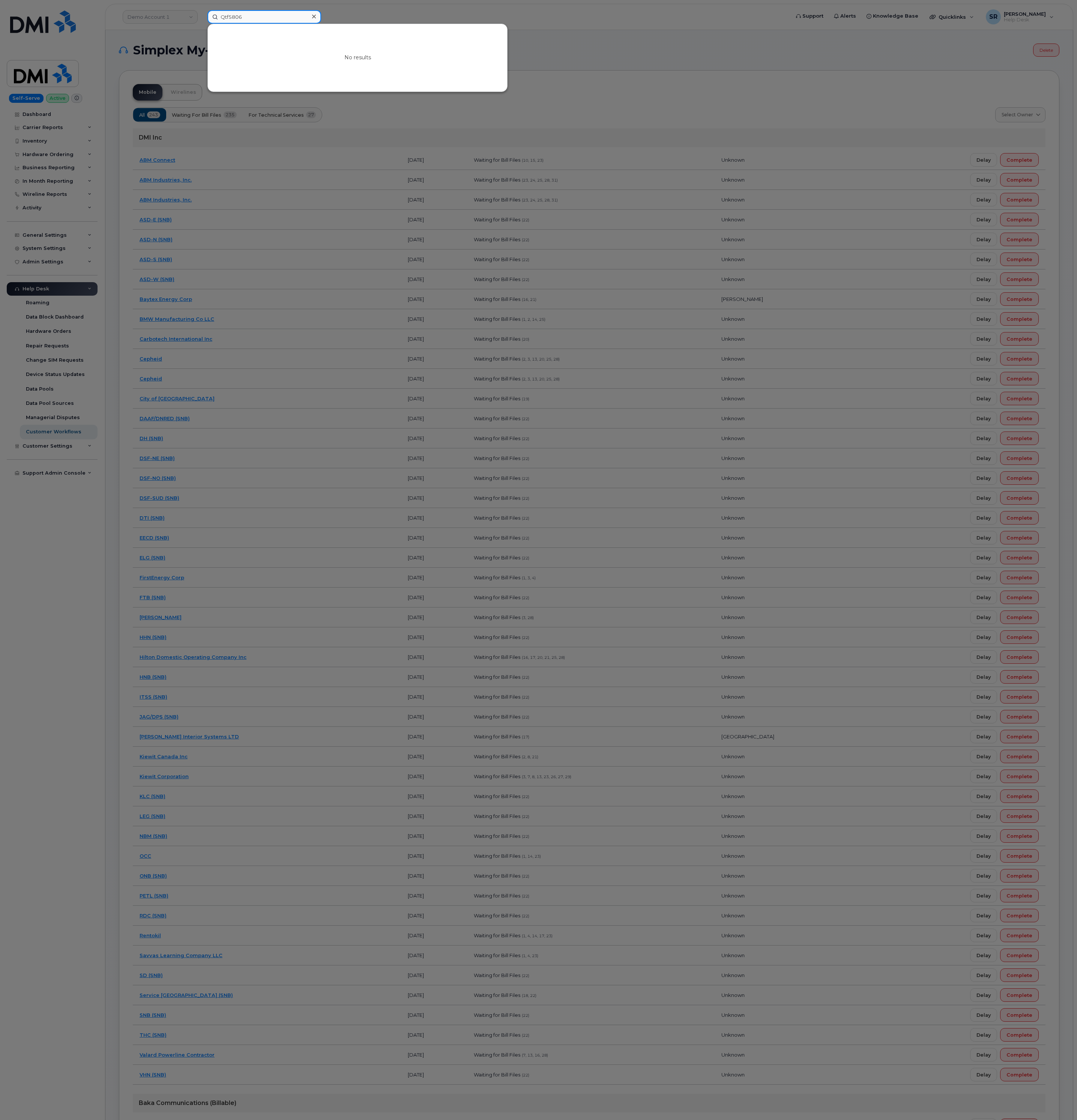
click at [258, 20] on input "Qtf5806" at bounding box center [264, 17] width 113 height 13
paste input "8645520071"
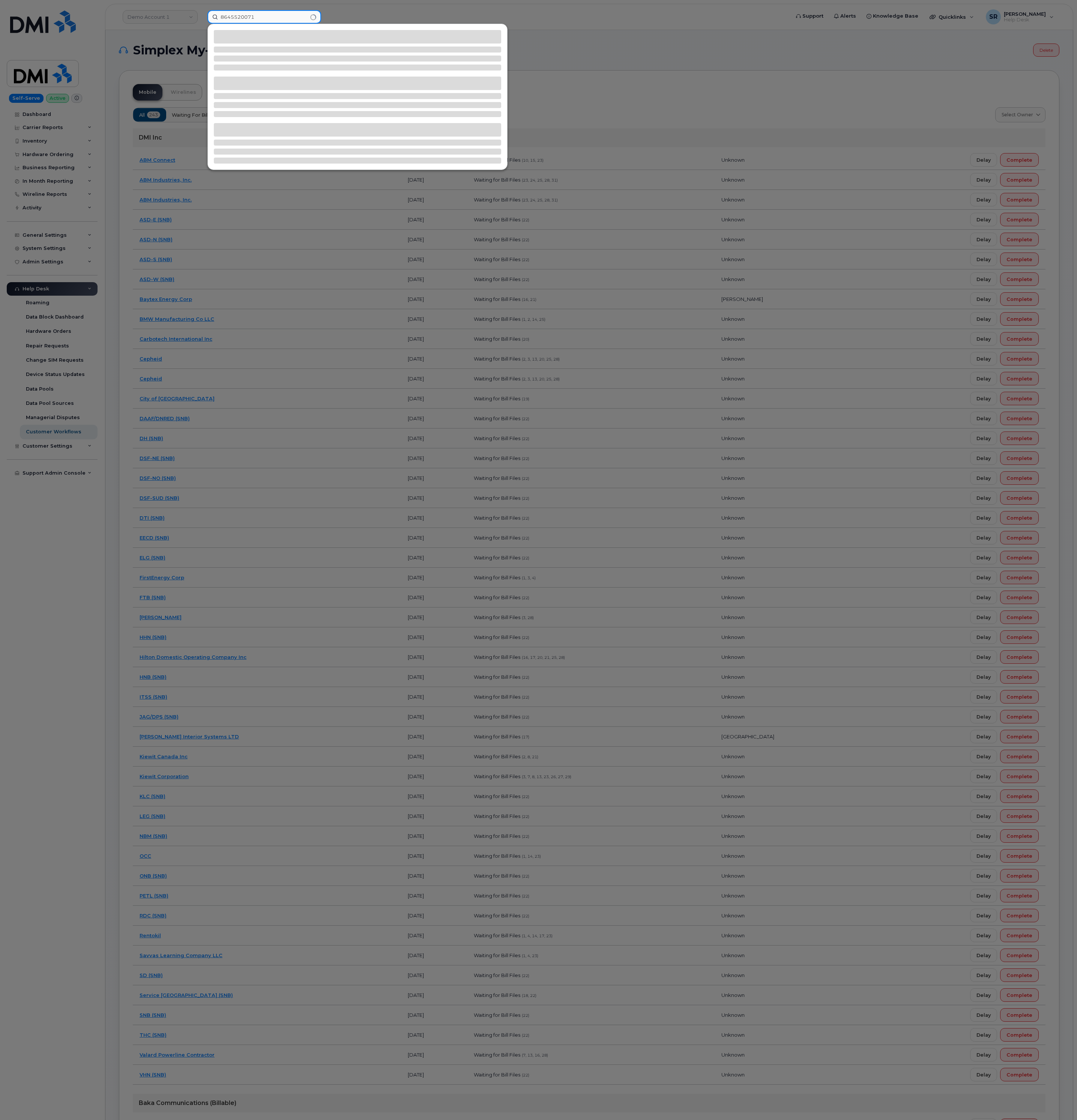
type input "8645520071"
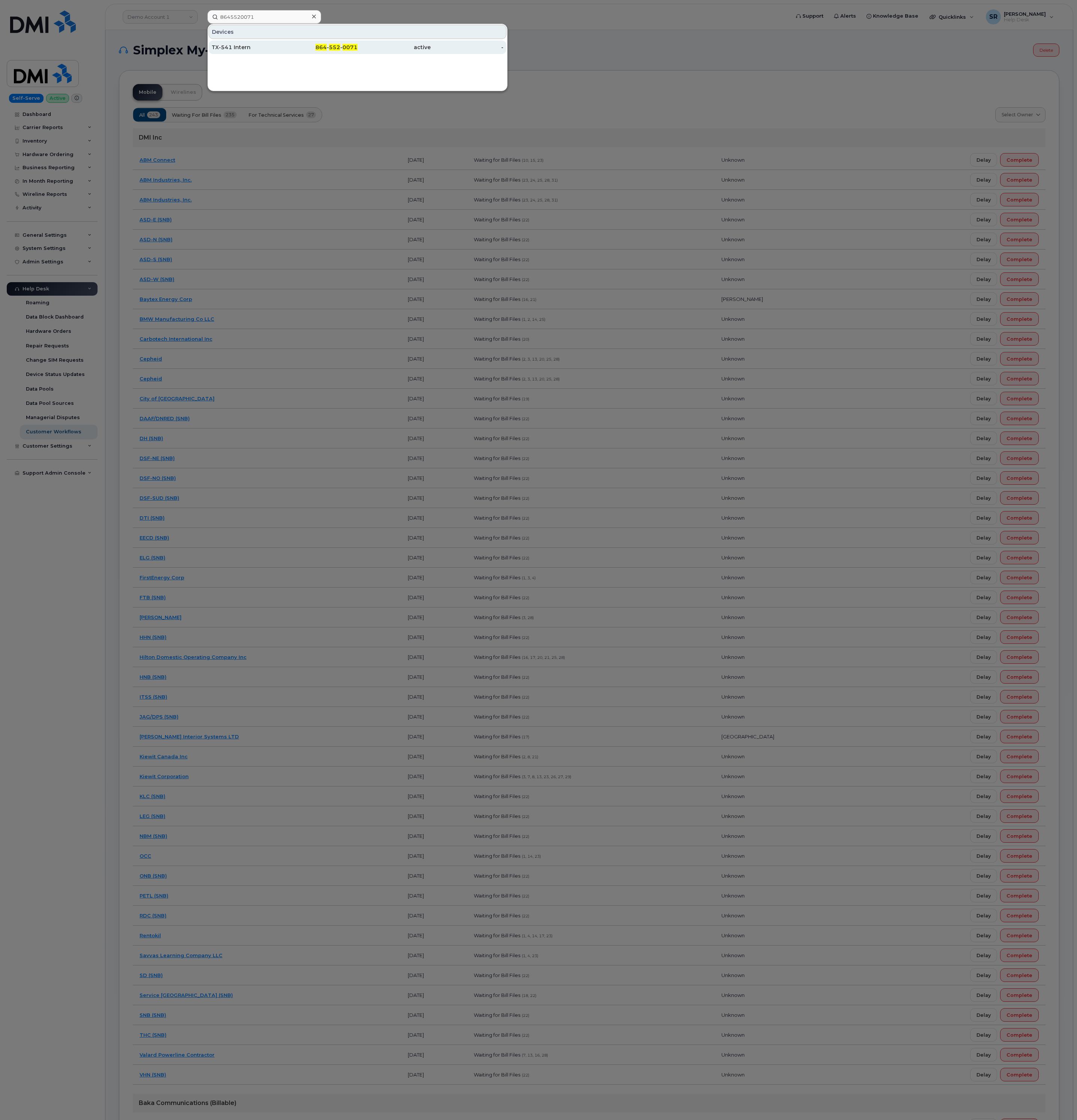
click at [250, 50] on div "TX-541 Intern" at bounding box center [248, 47] width 73 height 7
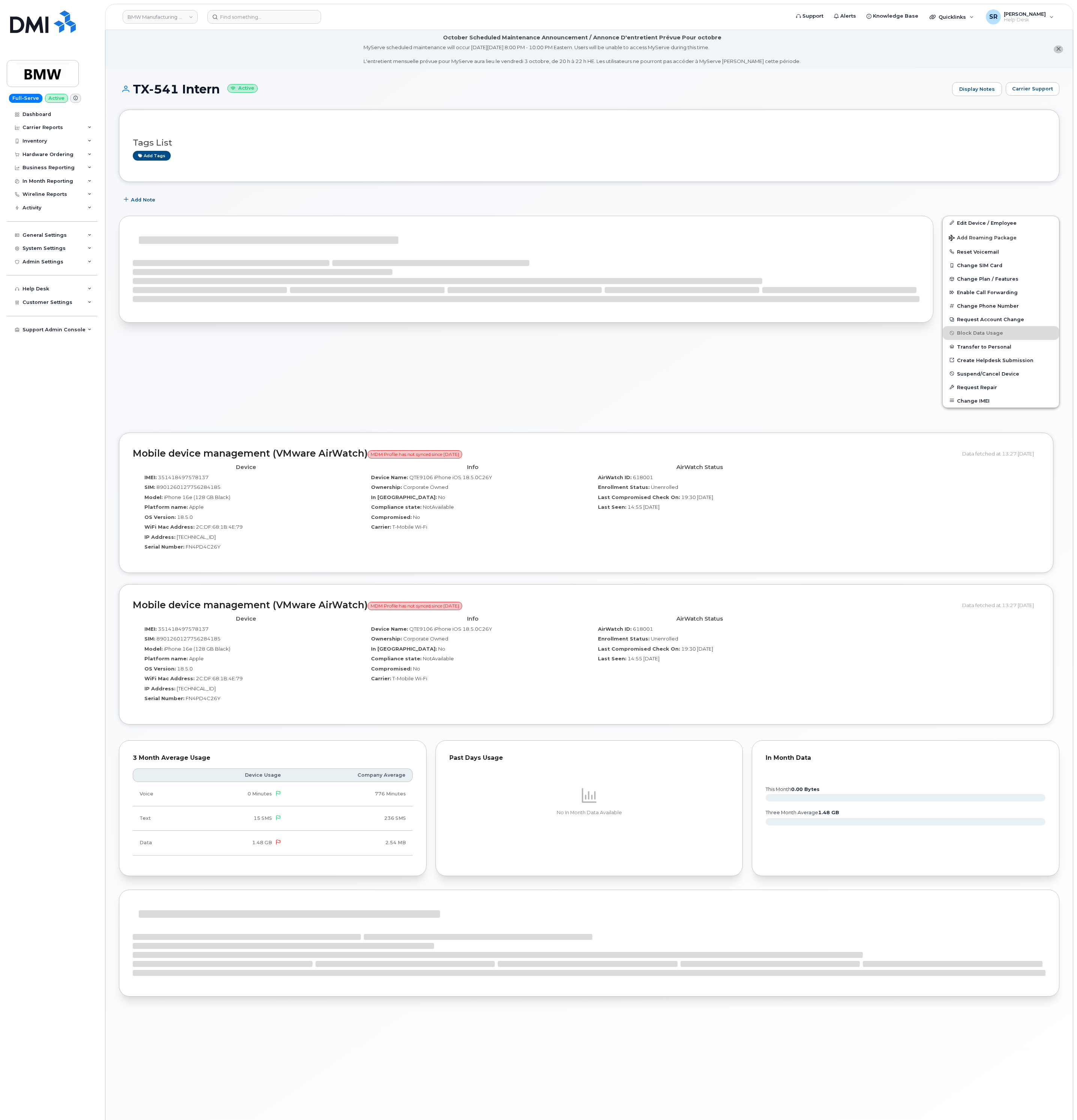
click at [431, 380] on div at bounding box center [526, 317] width 823 height 212
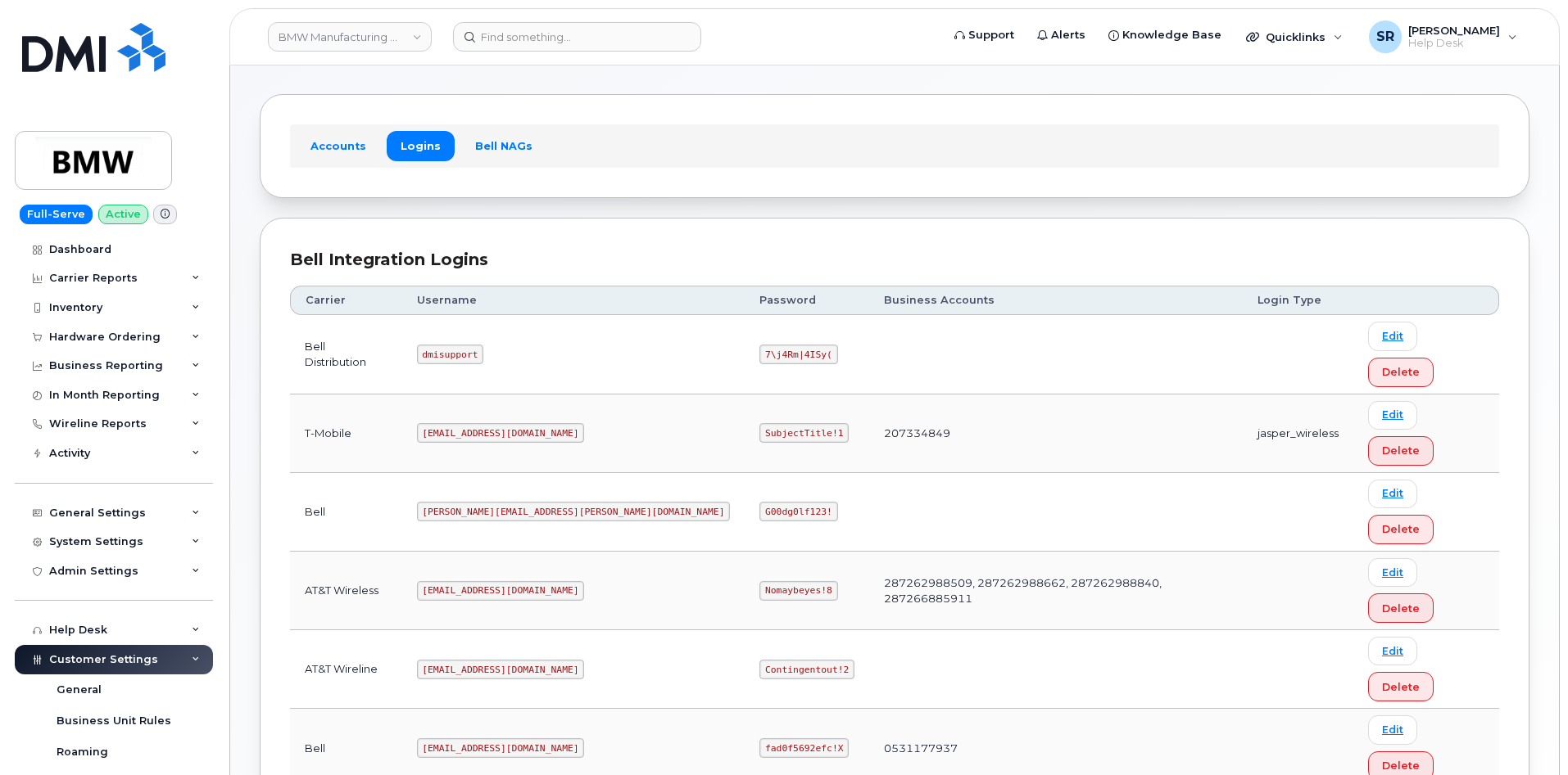
scroll to position [86, 0]
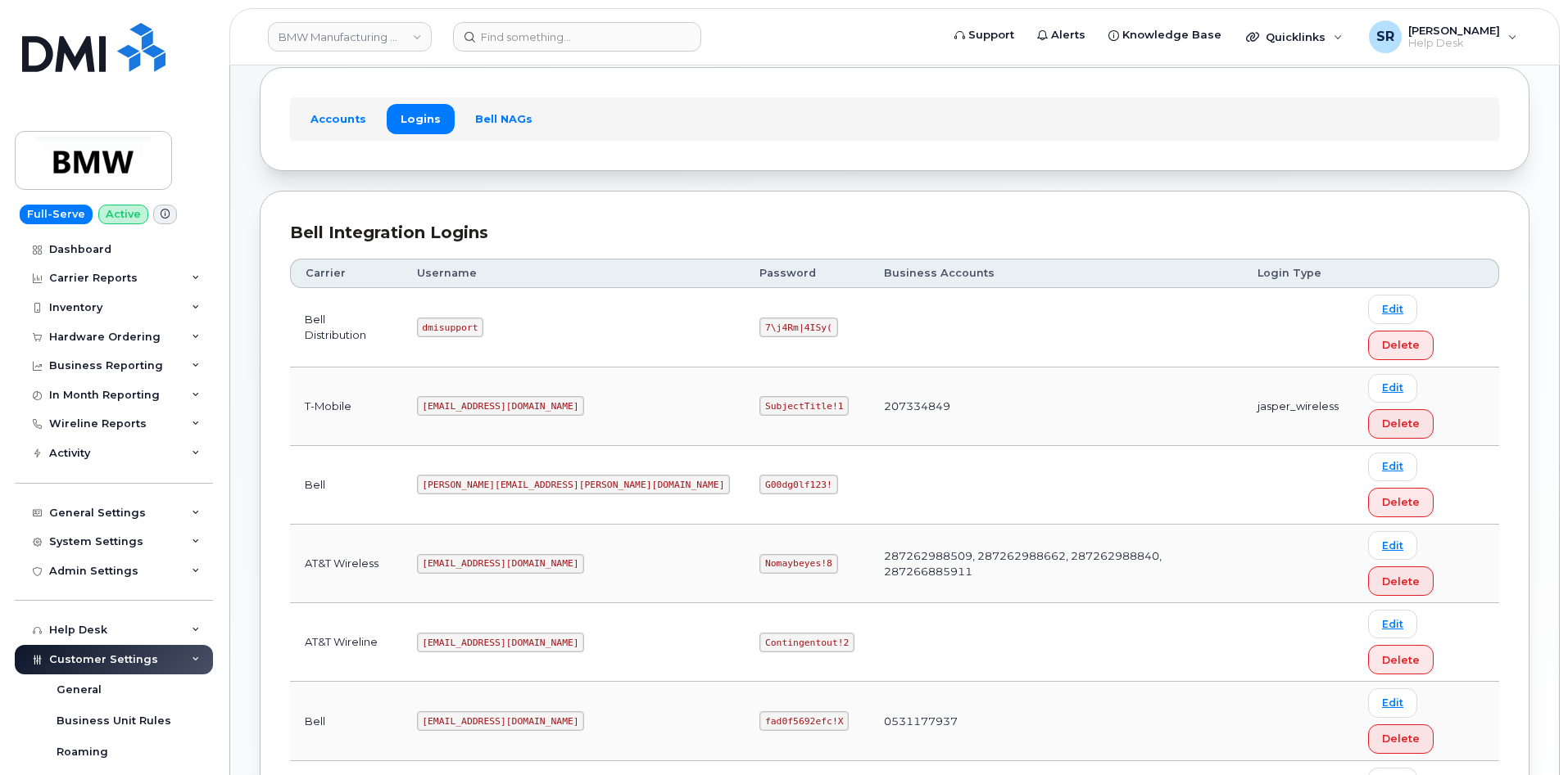
copy code "SubjectTitle!1"
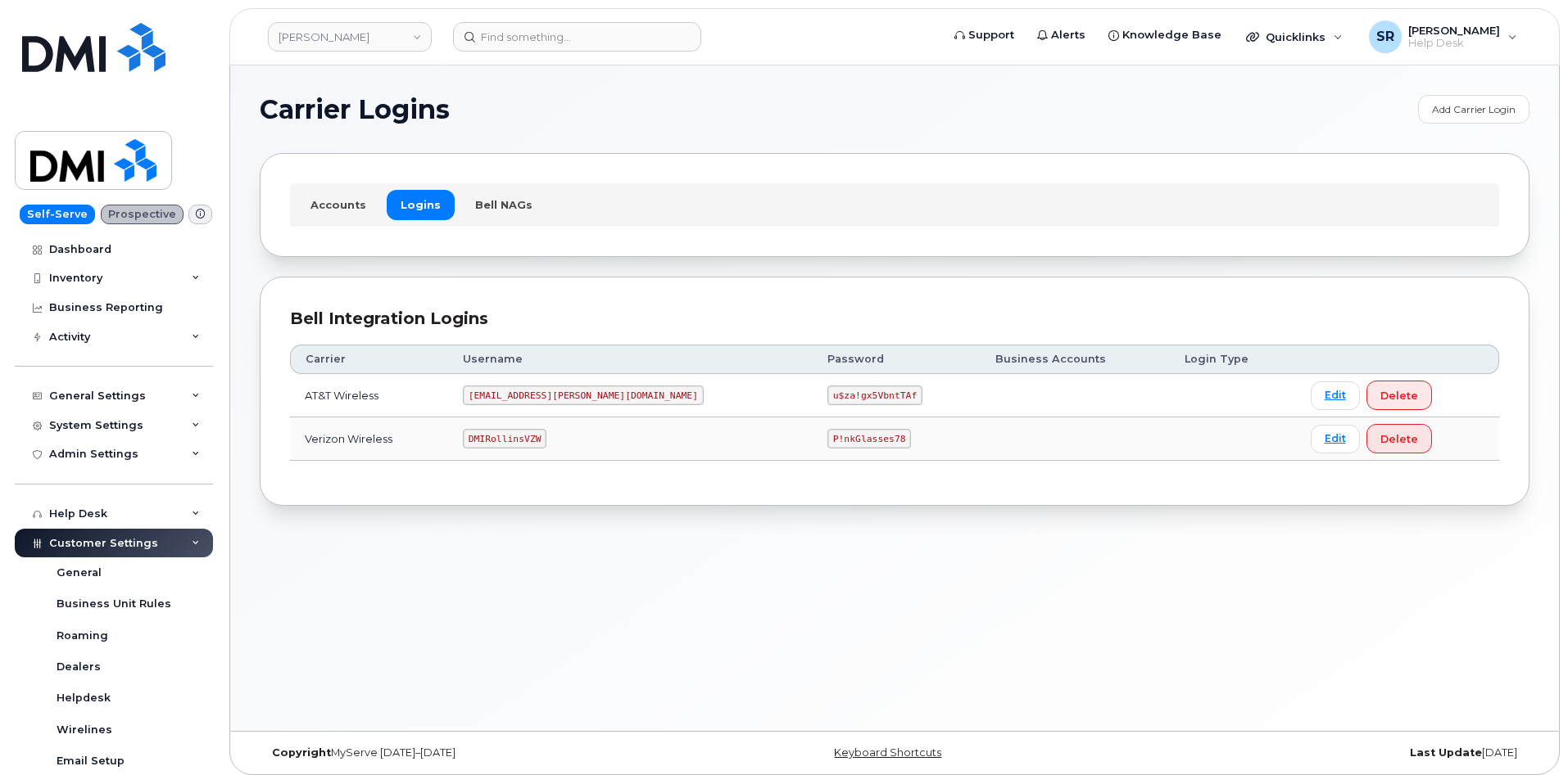
click at [561, 393] on code "[EMAIL_ADDRESS][PERSON_NAME][DOMAIN_NAME]" at bounding box center [584, 395] width 241 height 20
click at [561, 393] on code "MS-Rollins@dminc.com" at bounding box center [584, 395] width 241 height 20
copy code "MS-Rollins@dminc.com"
click at [828, 397] on code "u$za!gx5VbntTAf" at bounding box center [875, 395] width 95 height 20
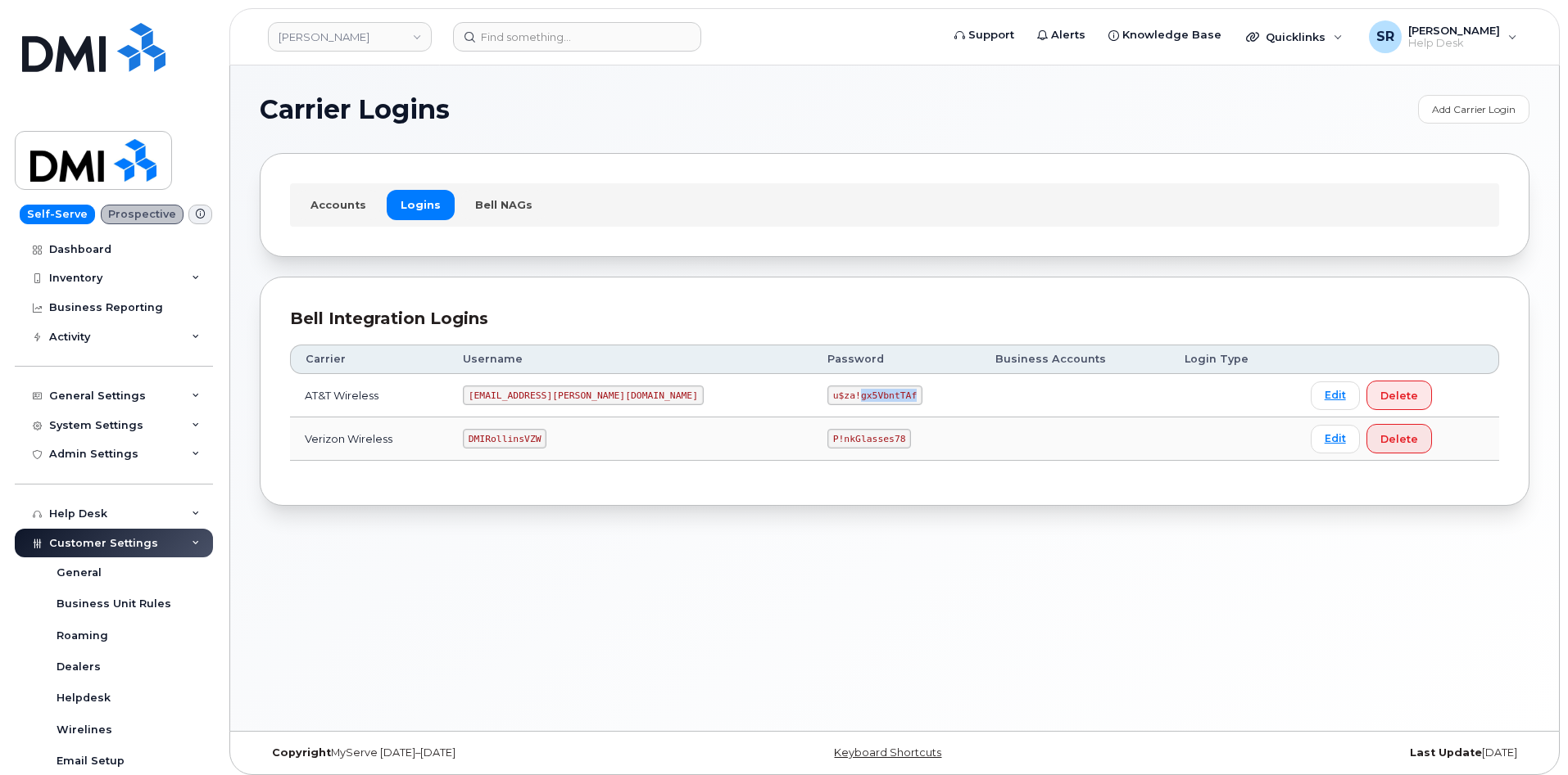
click at [828, 397] on code "u$za!gx5VbntTAf" at bounding box center [875, 395] width 95 height 20
copy code "u$za!gx5VbntTAf"
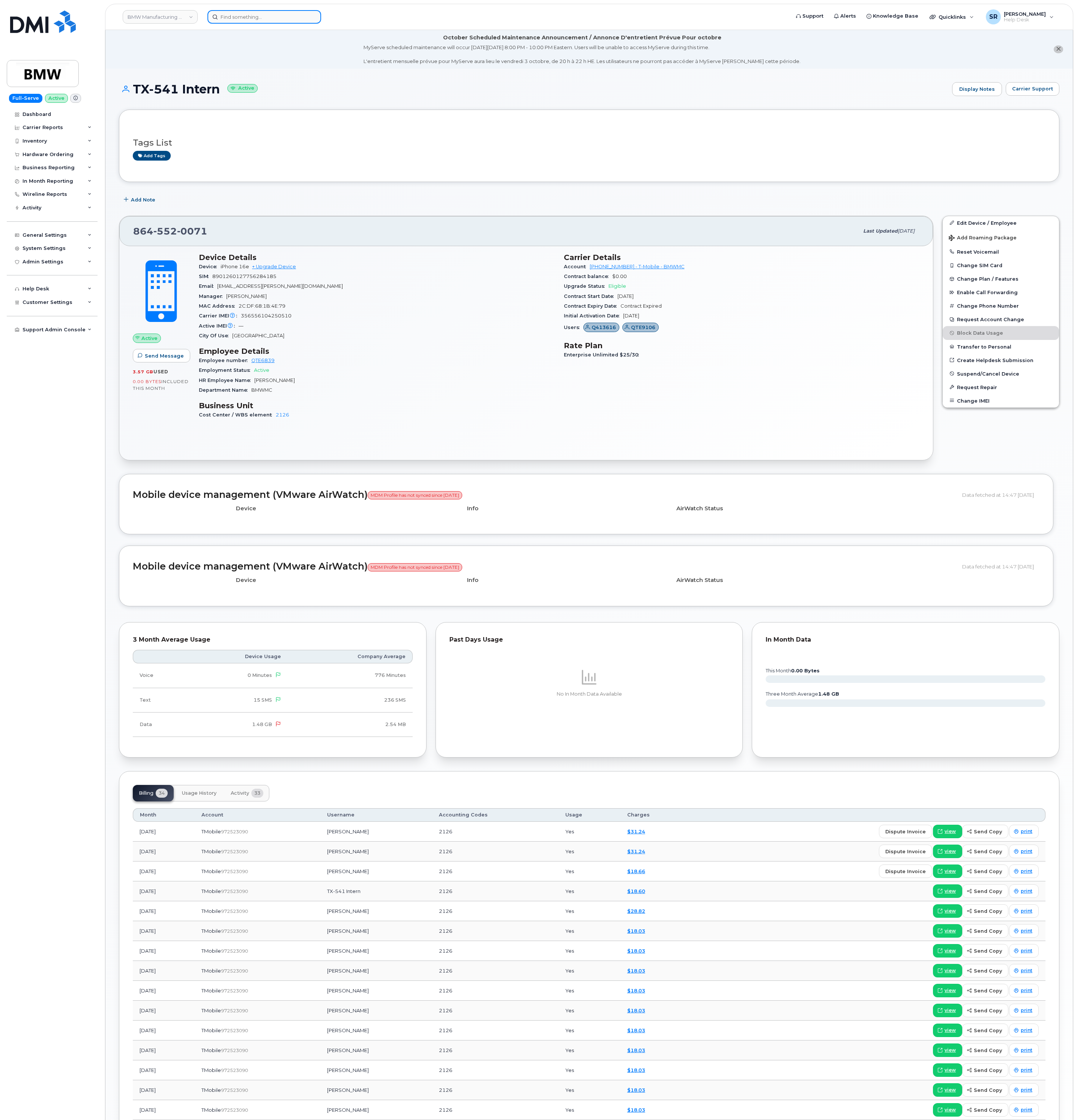
click at [304, 19] on input at bounding box center [264, 17] width 113 height 13
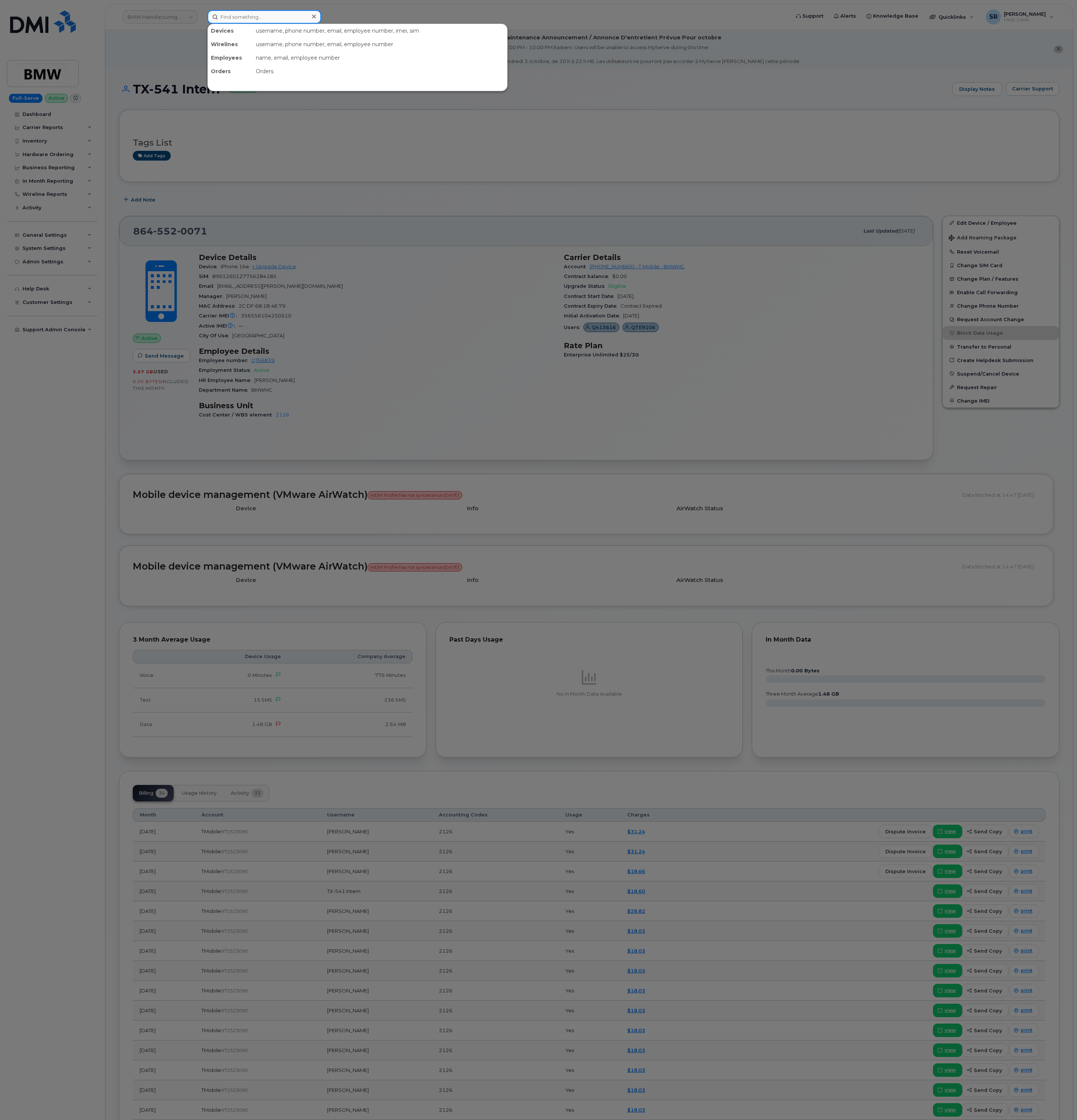
paste input "[PERSON_NAME]"
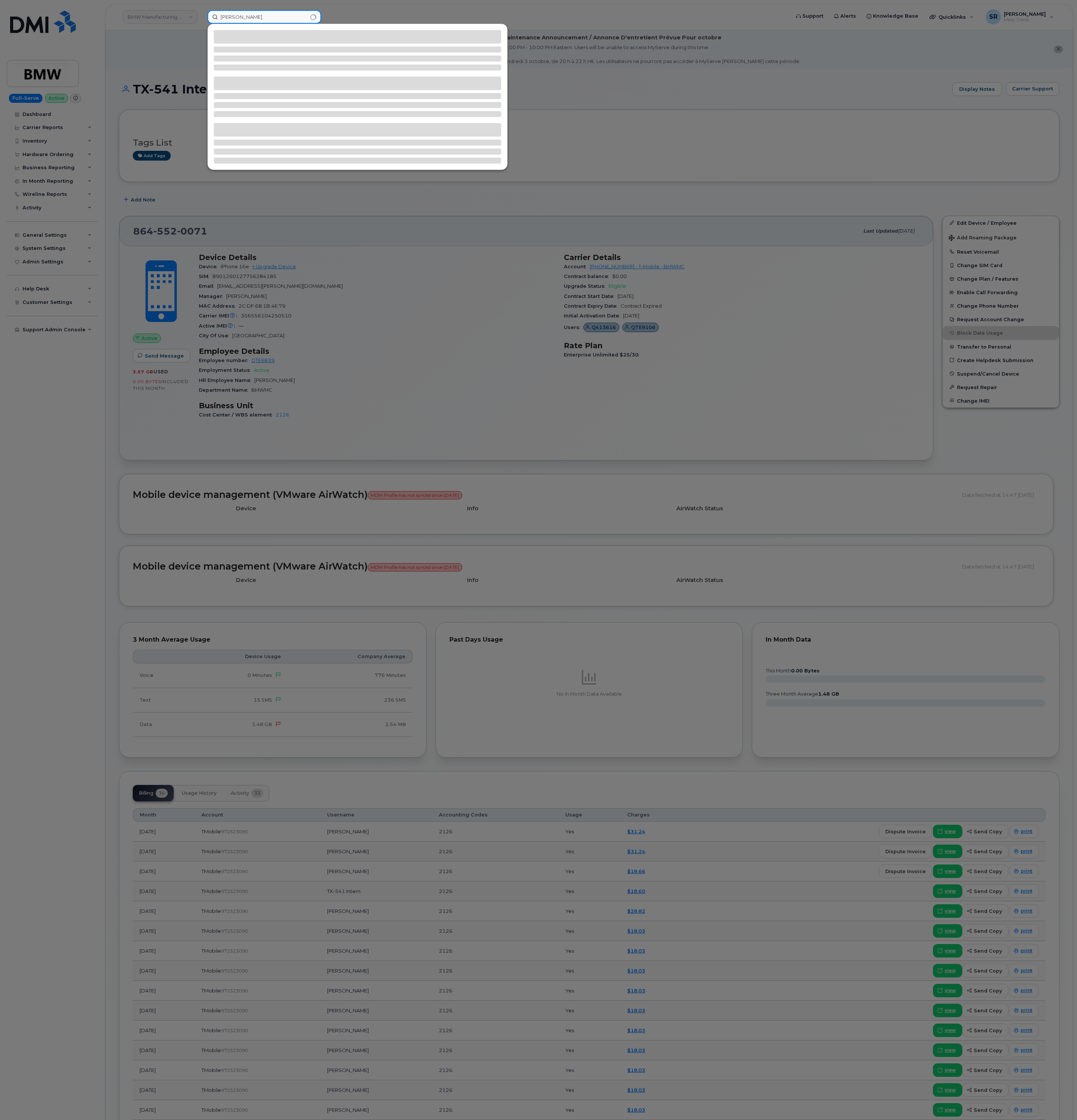
type input "[PERSON_NAME]"
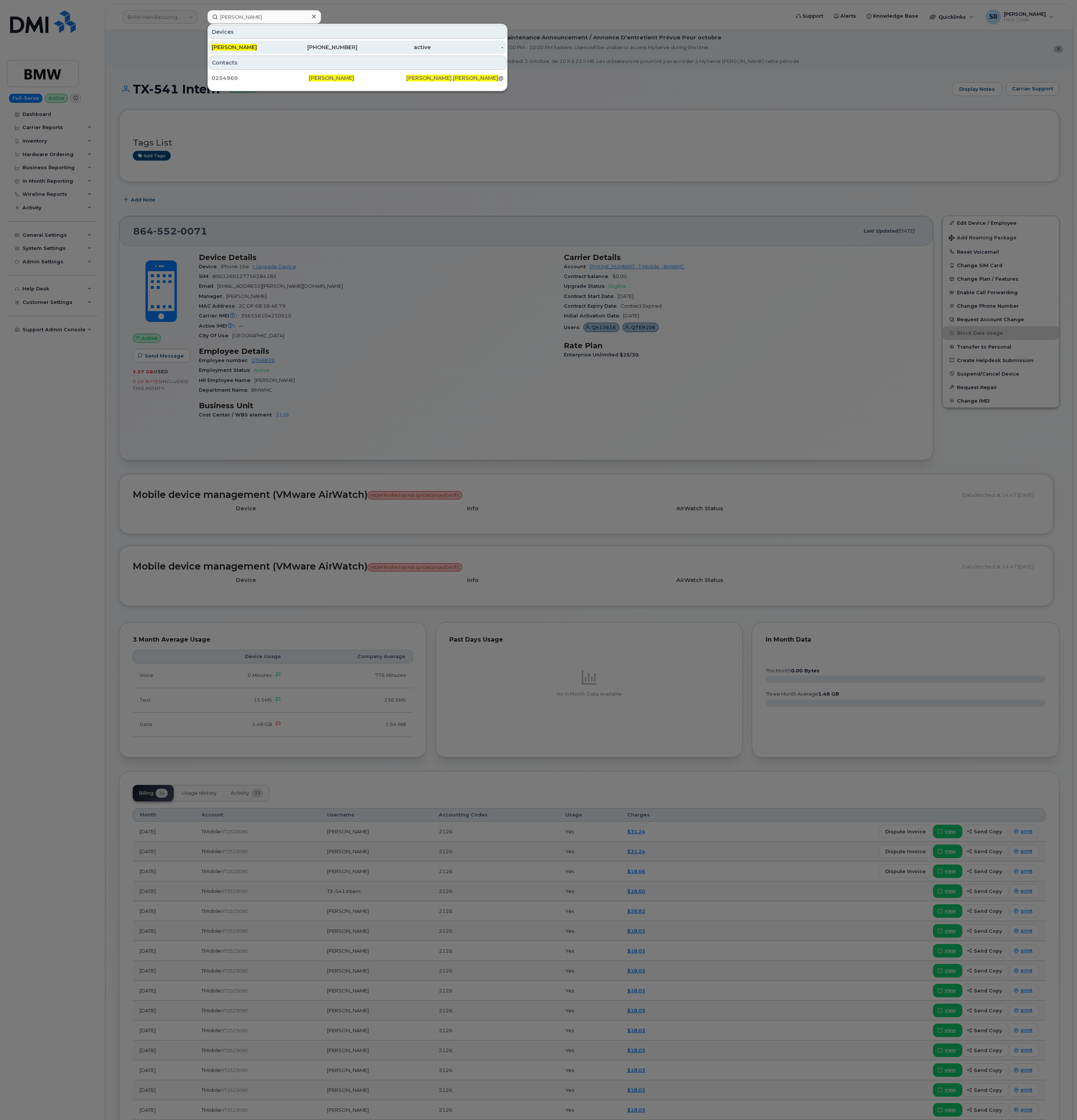
click at [315, 48] on div "[PHONE_NUMBER]" at bounding box center [321, 47] width 73 height 7
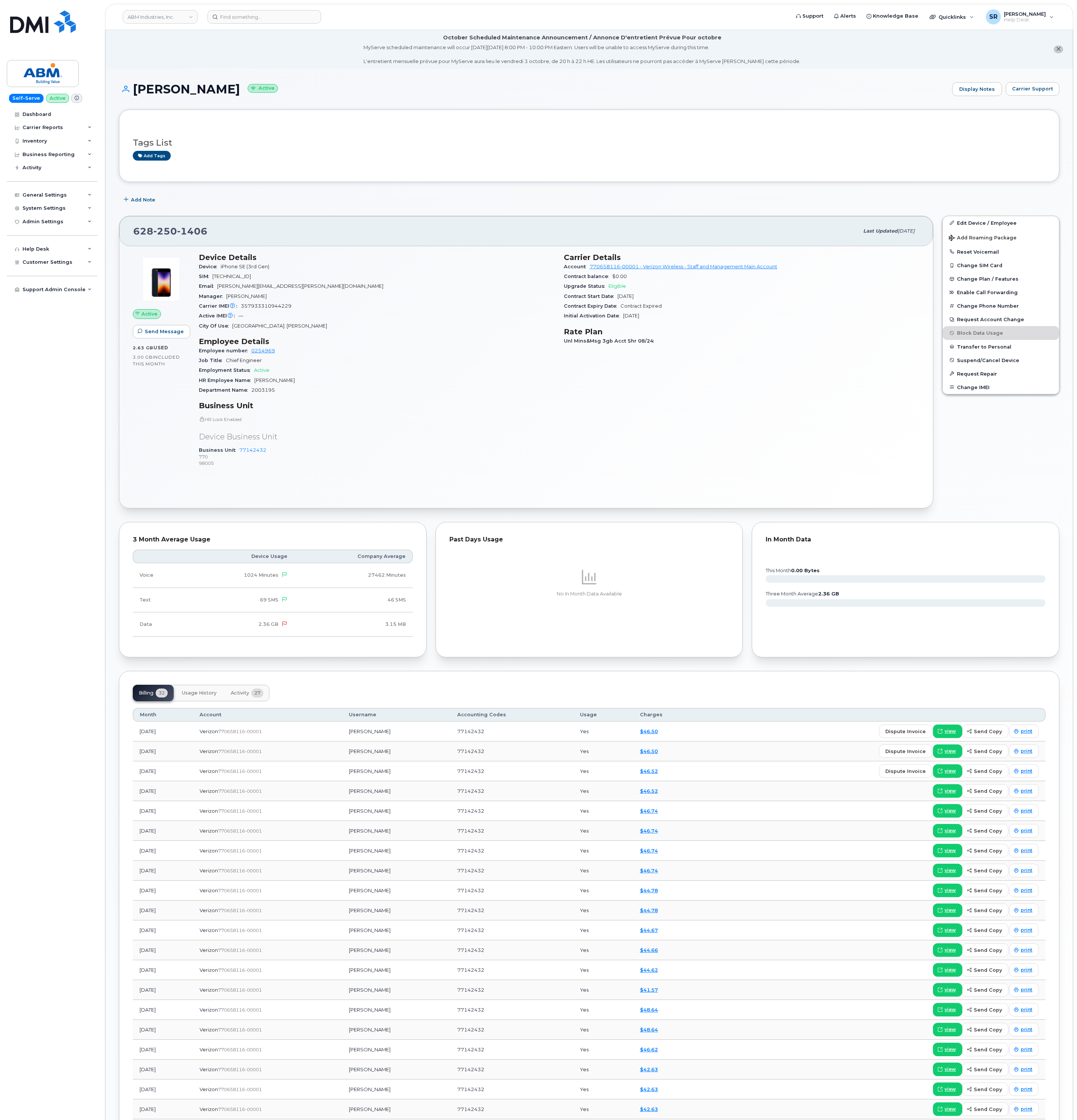
click at [404, 453] on div "Business Unit 77142432 770 98005" at bounding box center [376, 457] width 356 height 23
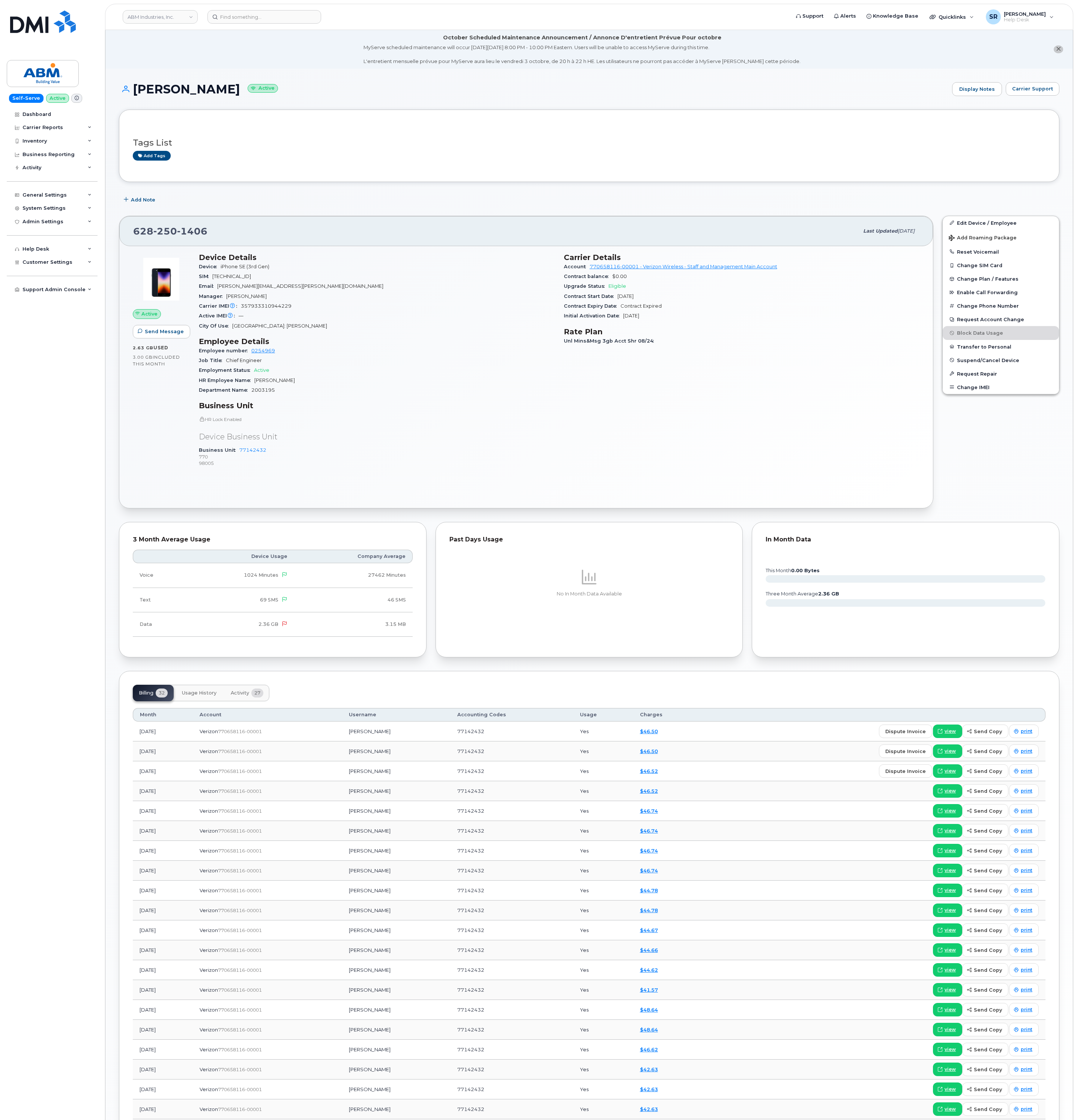
click at [466, 468] on div "Business Unit 77142432 770 98005" at bounding box center [376, 457] width 356 height 23
drag, startPoint x: 214, startPoint y: 231, endPoint x: 108, endPoint y: 239, distance: 106.3
click at [108, 239] on div "MARVIN CEDILLOS Active Display Notes Carrier Support Tags List Add tags Add Not…" at bounding box center [589, 670] width 967 height 1204
copy span "628 250 1406"
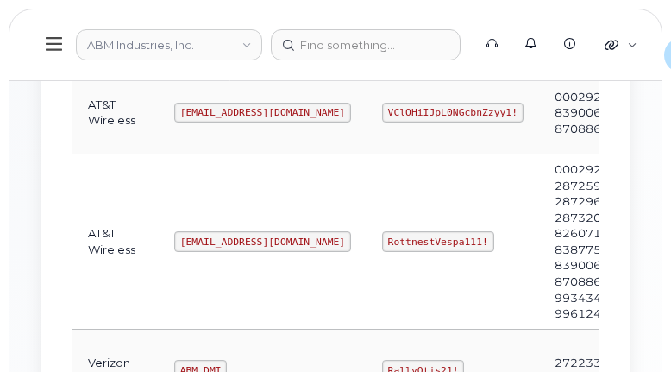
scroll to position [767, 0]
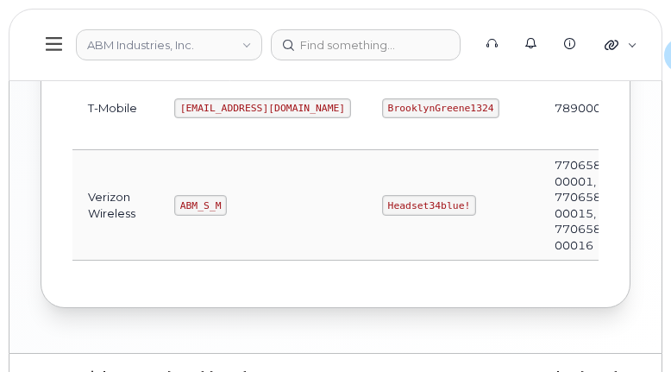
click at [189, 198] on code "ABM_S_M" at bounding box center [200, 205] width 53 height 21
copy code "ABM_S_M"
click at [382, 201] on code "Headset34blue!" at bounding box center [429, 205] width 94 height 21
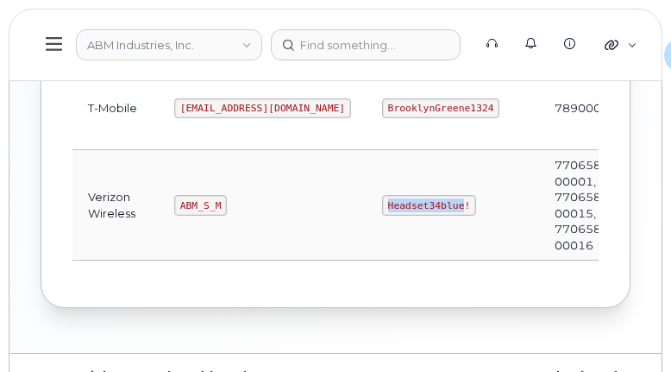
click at [382, 201] on code "Headset34blue!" at bounding box center [429, 205] width 94 height 21
copy code "Headset34blue!"
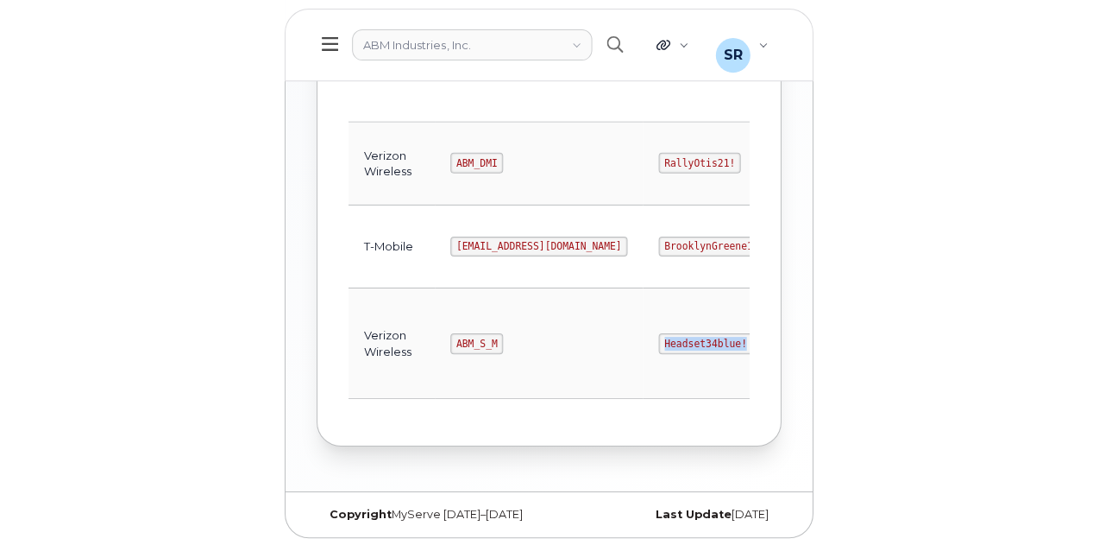
scroll to position [595, 0]
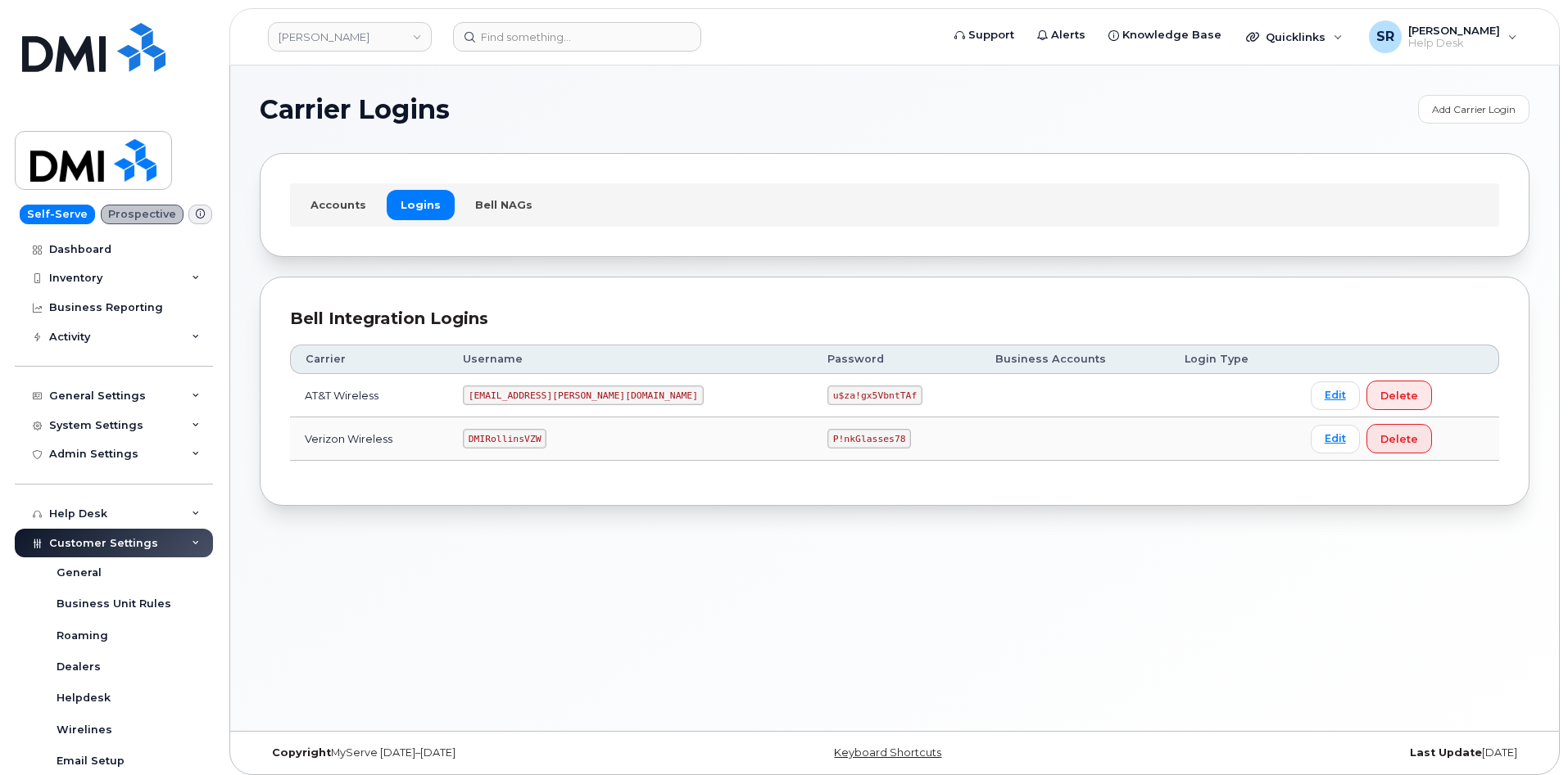
click at [539, 401] on code "[EMAIL_ADDRESS][PERSON_NAME][DOMAIN_NAME]" at bounding box center [584, 395] width 241 height 20
click at [541, 397] on code "[EMAIL_ADDRESS][PERSON_NAME][DOMAIN_NAME]" at bounding box center [584, 395] width 241 height 20
copy code "[EMAIL_ADDRESS][PERSON_NAME][DOMAIN_NAME]"
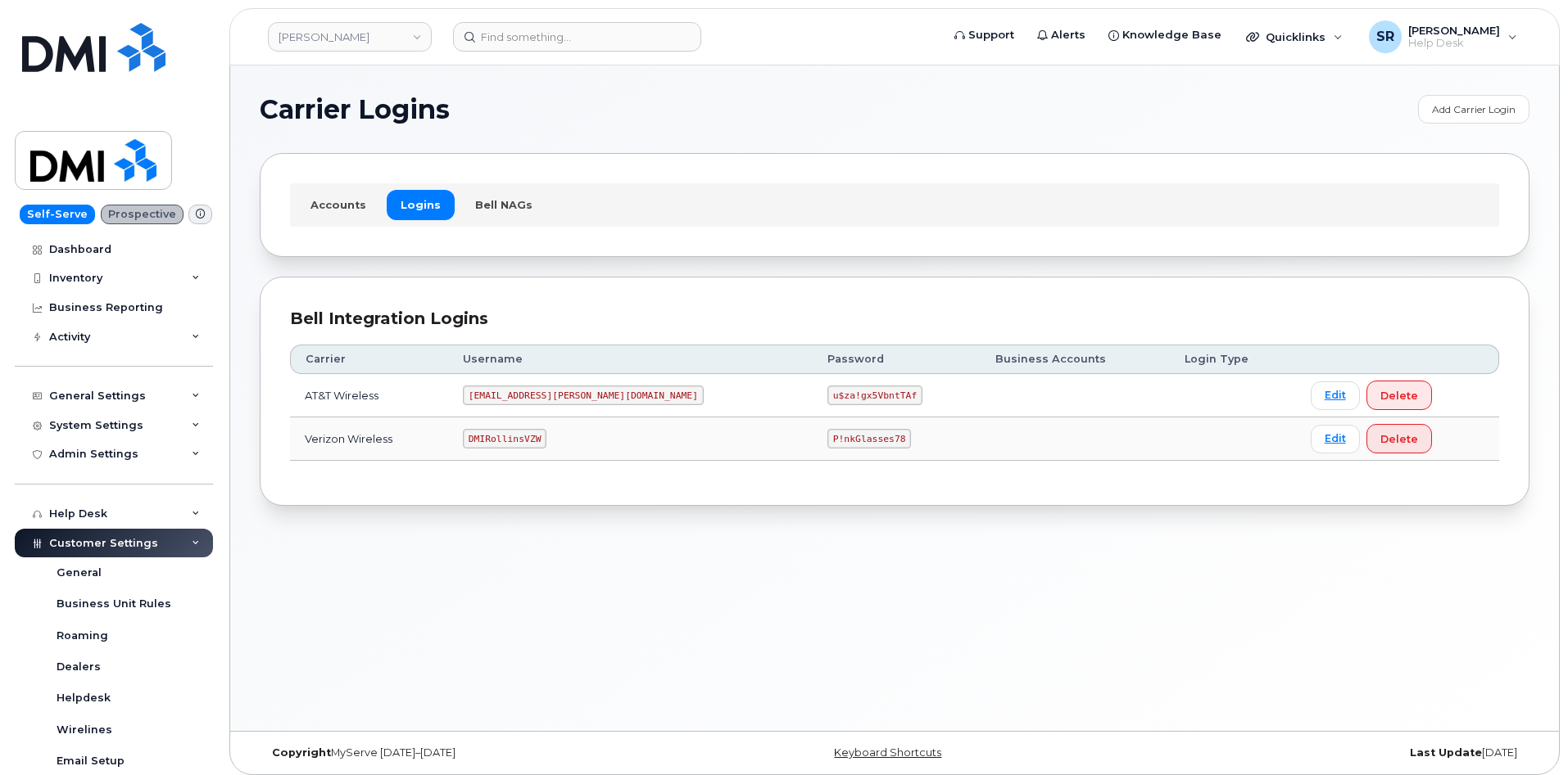
click at [828, 387] on code "u$za!gx5VbntTAf" at bounding box center [875, 395] width 95 height 20
click at [828, 392] on code "u$za!gx5VbntTAf" at bounding box center [875, 395] width 95 height 20
copy code "u$za!gx5VbntTAf"
